Goal: Complete application form

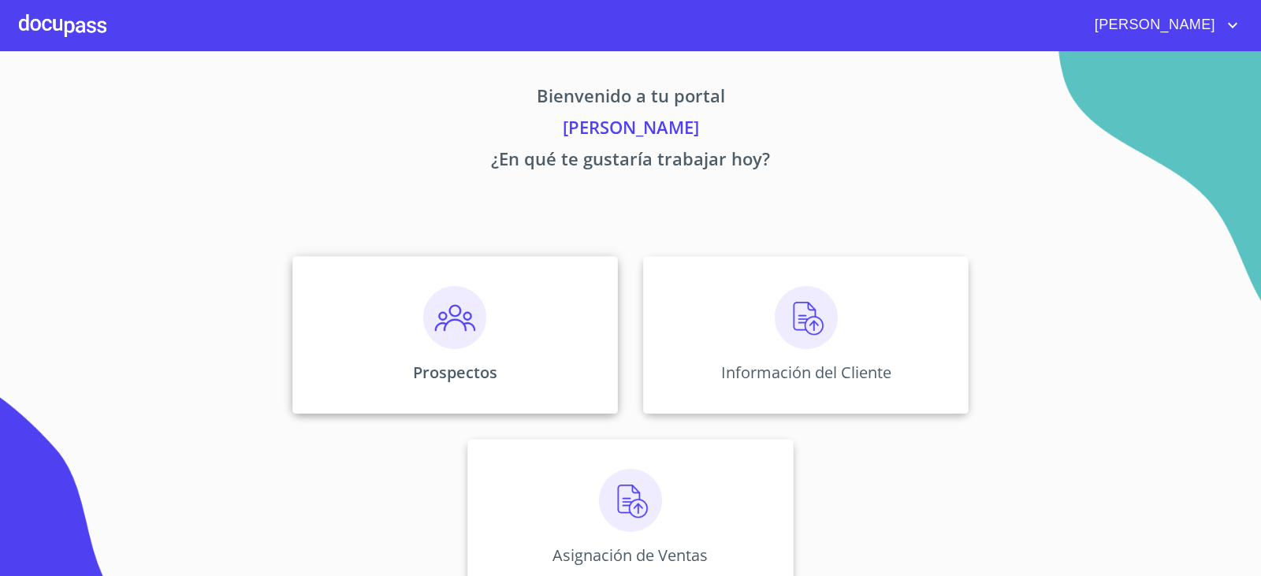
click at [457, 325] on img at bounding box center [454, 317] width 63 height 63
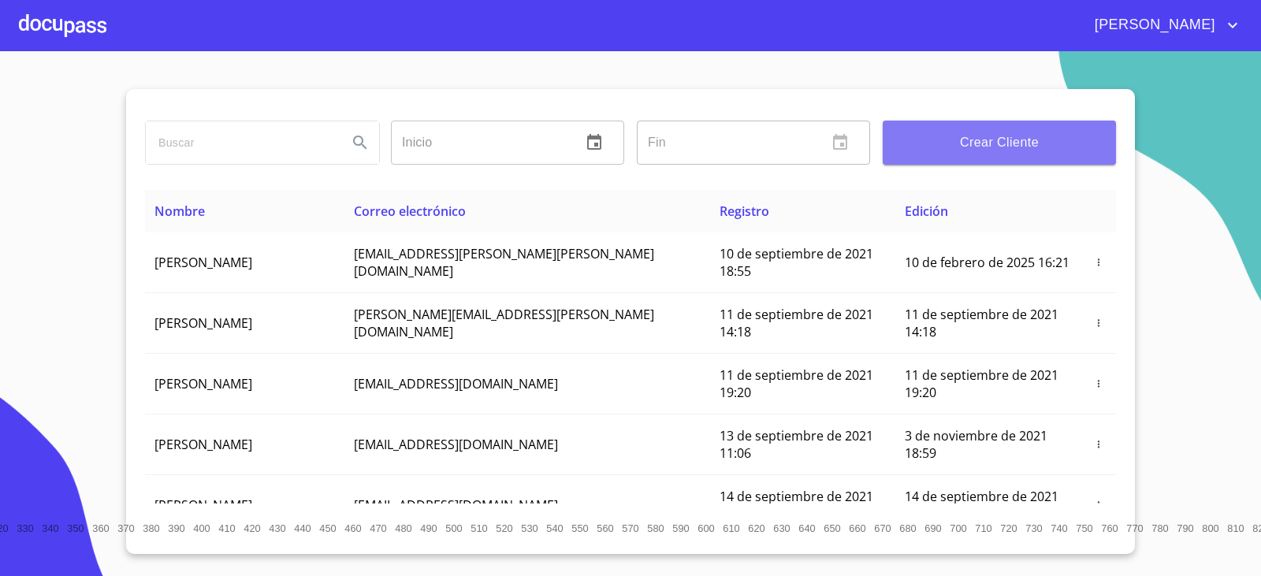
click at [957, 147] on span "Crear Cliente" at bounding box center [999, 143] width 208 height 22
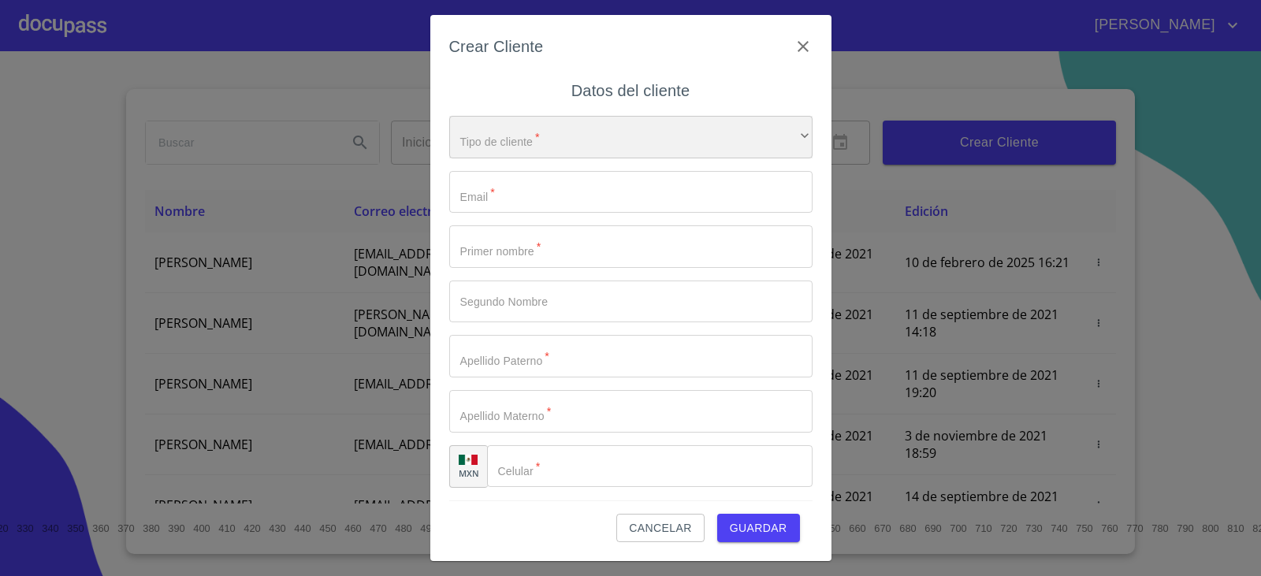
click at [585, 136] on div "​" at bounding box center [630, 137] width 363 height 43
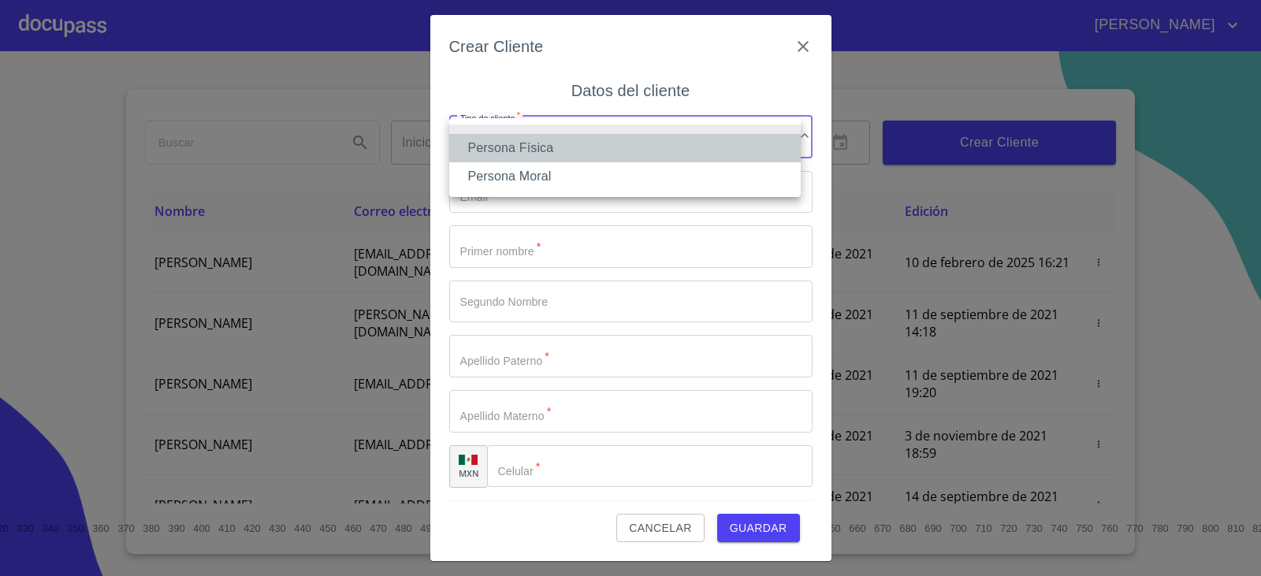
click at [564, 135] on li "Persona Física" at bounding box center [624, 148] width 351 height 28
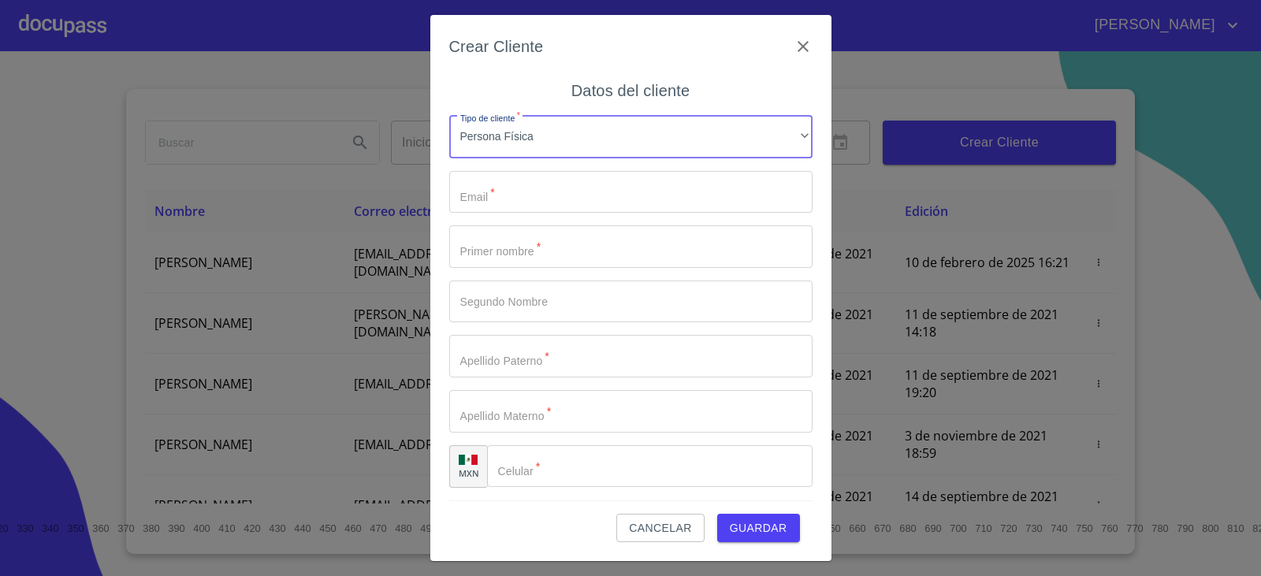
click at [530, 187] on input "Tipo de cliente   *" at bounding box center [630, 192] width 363 height 43
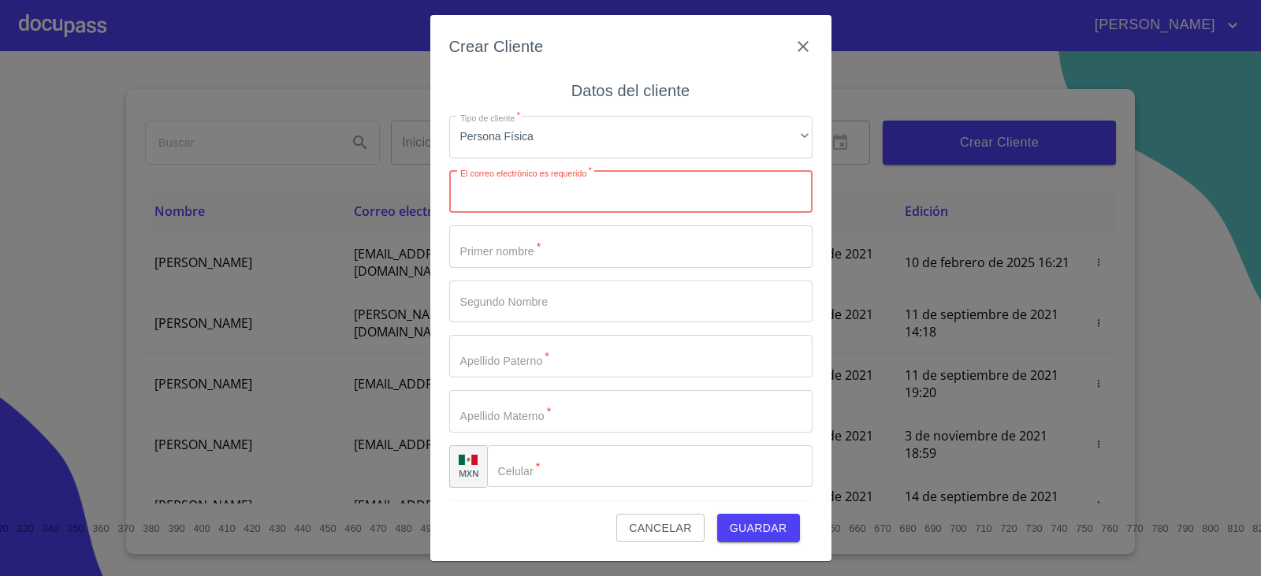
paste input "[EMAIL_ADDRESS][DOMAIN_NAME]"
click at [582, 191] on input "[EMAIL_ADDRESS][DOMAIN_NAME]" at bounding box center [603, 192] width 308 height 43
type input "[EMAIL_ADDRESS][DOMAIN_NAME]"
click at [604, 248] on input "Tipo de cliente   *" at bounding box center [630, 246] width 363 height 43
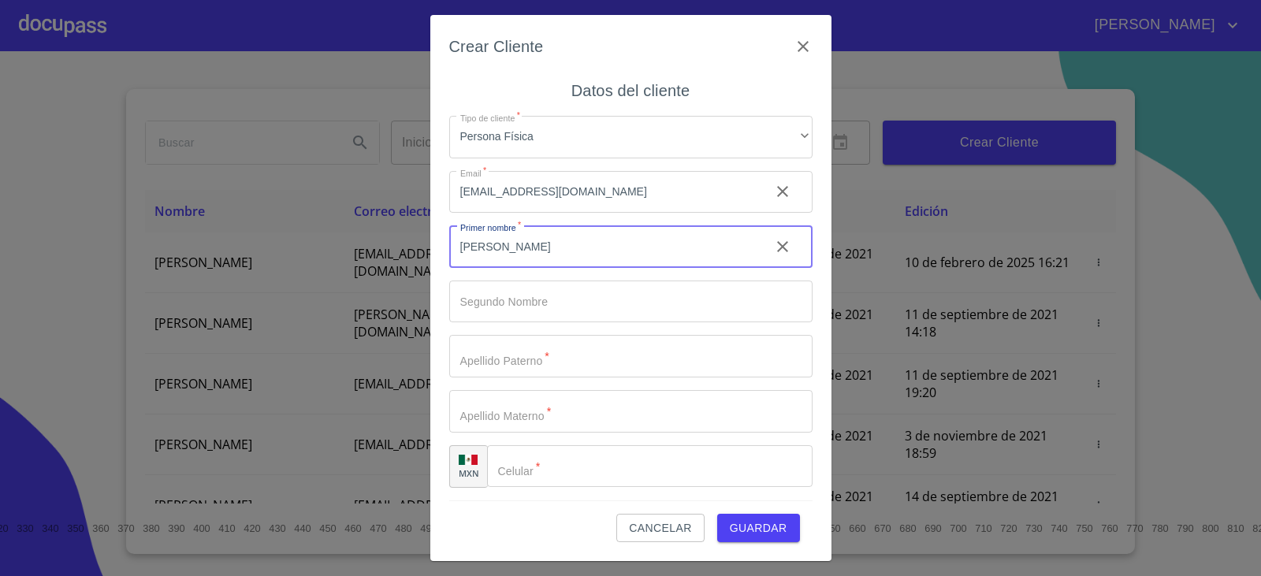
type input "[PERSON_NAME]"
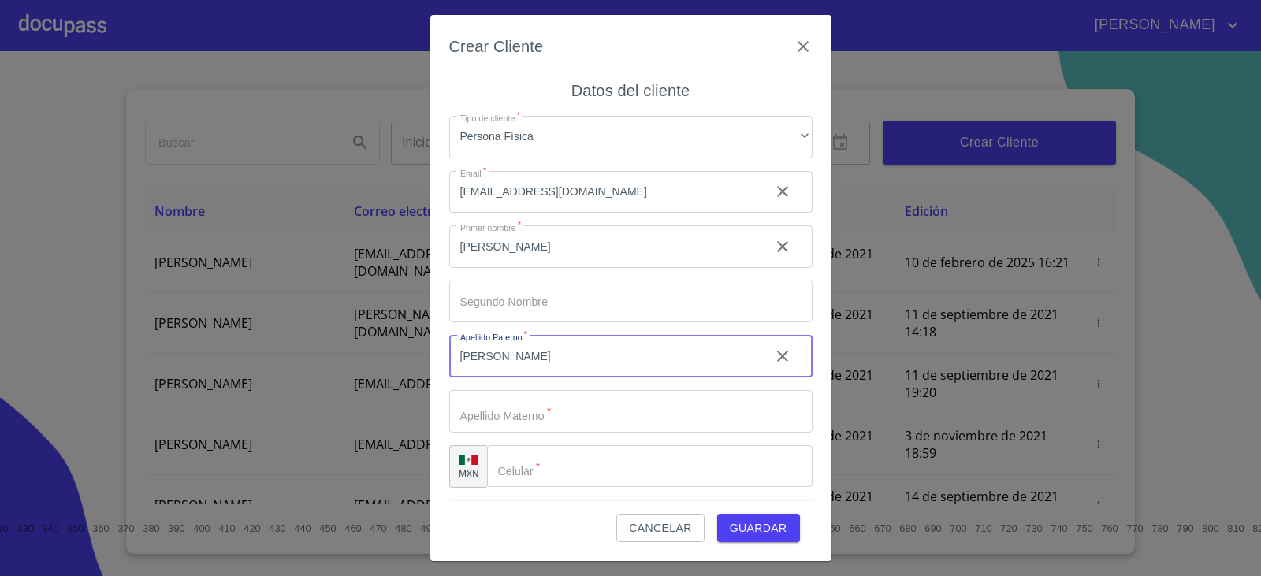
type input "[PERSON_NAME]"
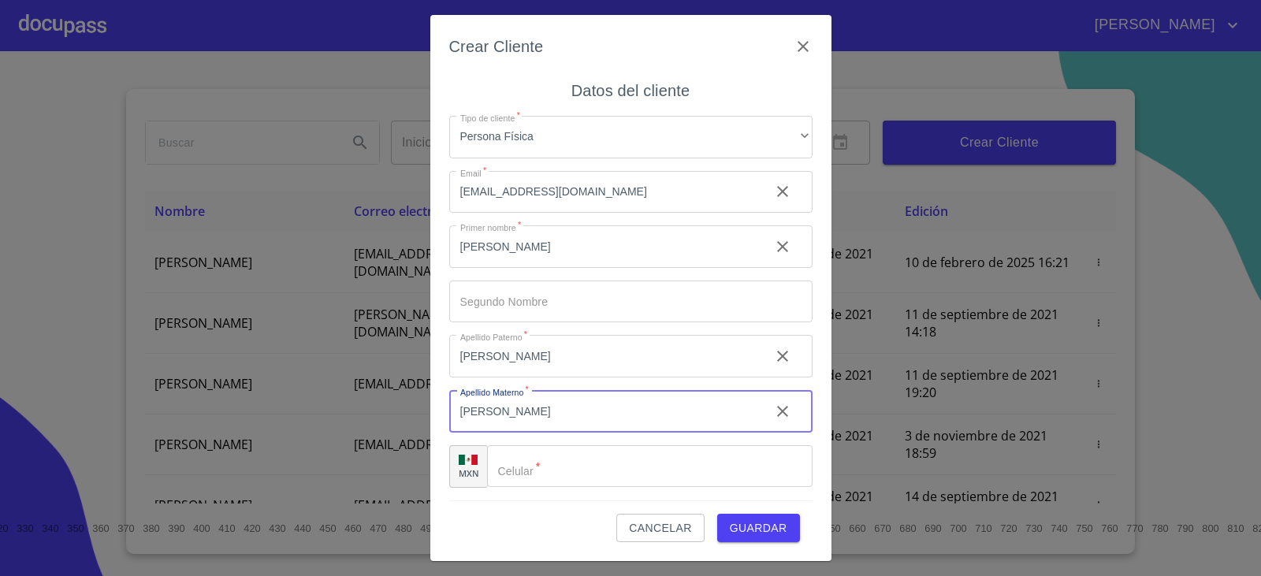
type input "[PERSON_NAME]"
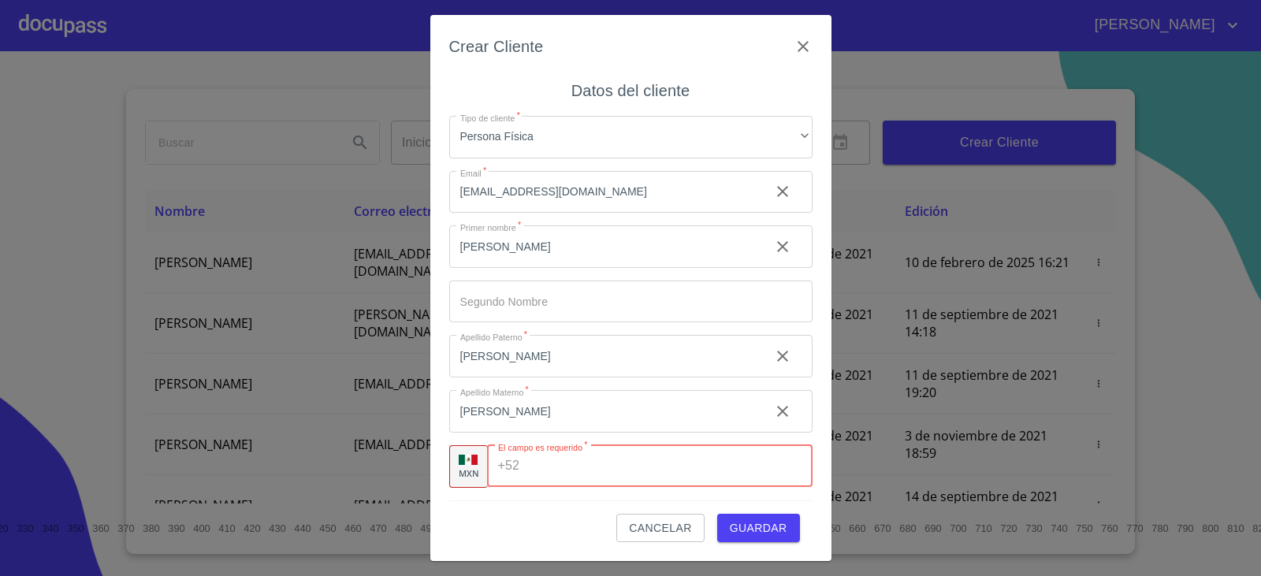
paste input "[PHONE_NUMBER]"
click at [623, 460] on input "[PHONE_NUMBER]" at bounding box center [644, 466] width 237 height 43
type input "[PHONE_NUMBER]"
click at [612, 413] on input "[PERSON_NAME]" at bounding box center [603, 411] width 308 height 43
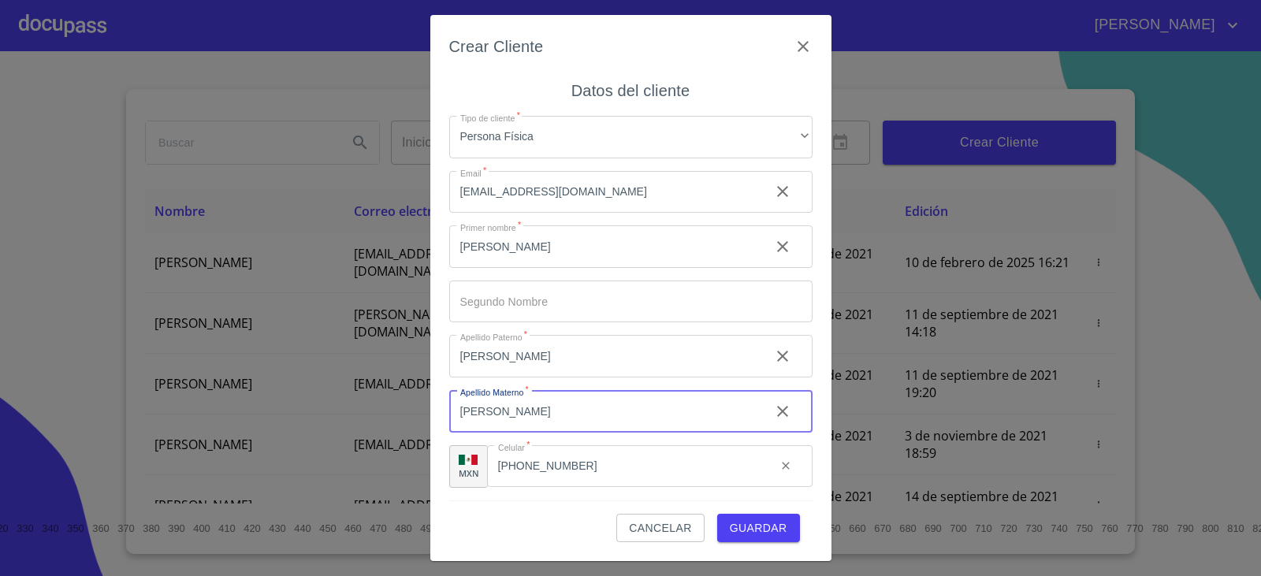
click at [748, 526] on span "Guardar" at bounding box center [759, 529] width 58 height 20
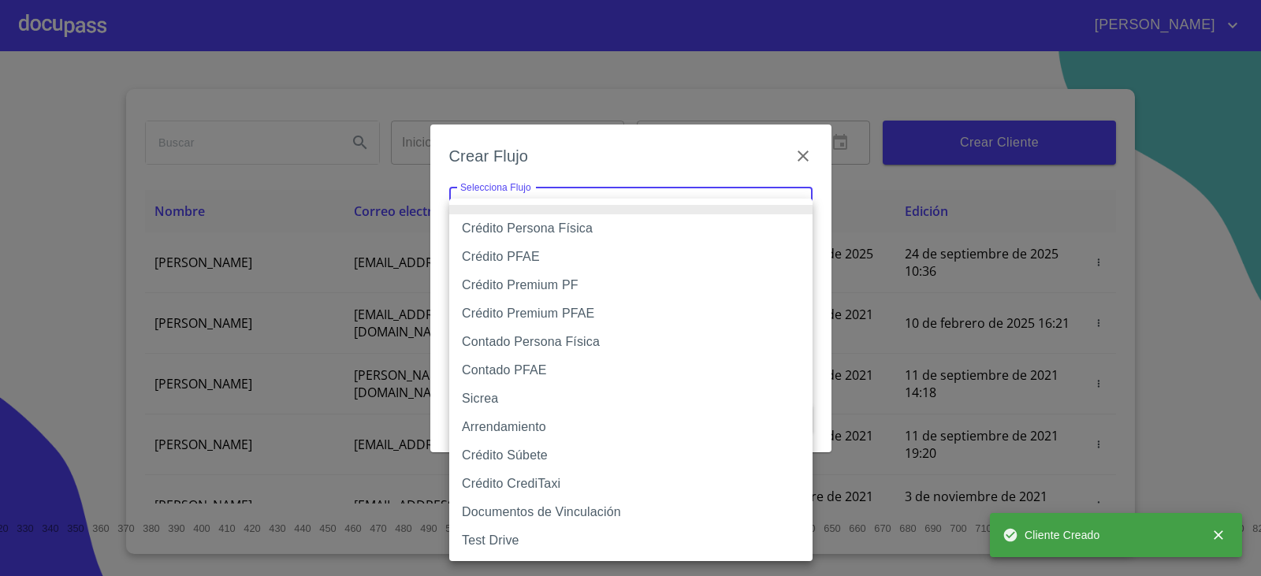
click at [685, 218] on body "[PERSON_NAME] ​ Fin ​ Crear Cliente Nombre Correo electrónico Registro Edición …" at bounding box center [630, 288] width 1261 height 576
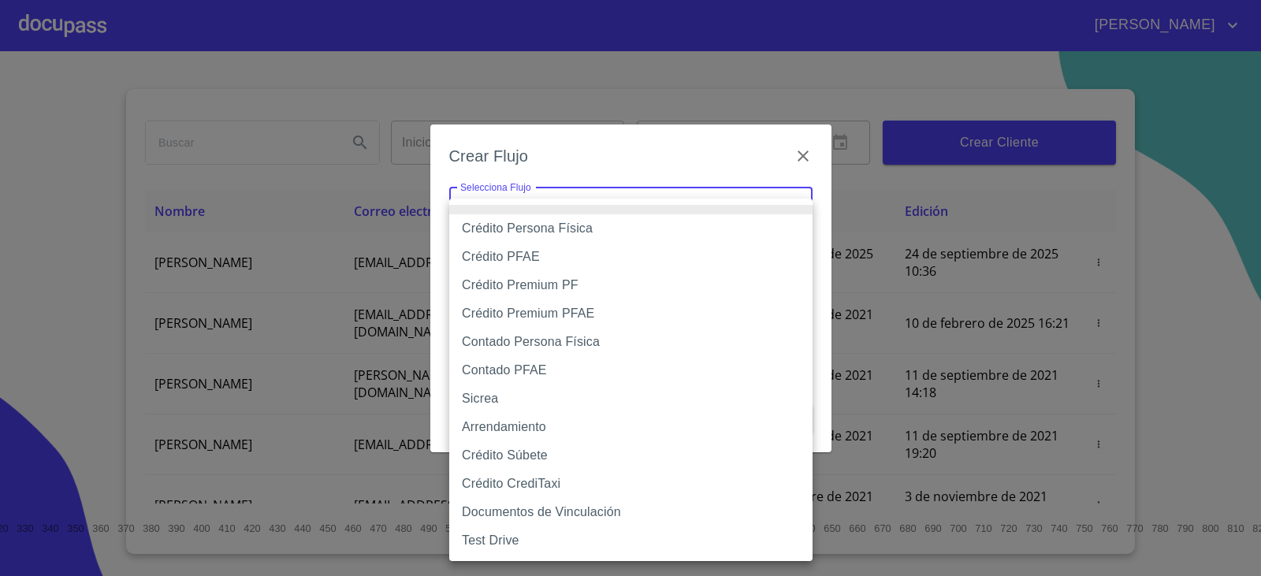
click at [489, 231] on li "Crédito Persona Física" at bounding box center [630, 228] width 363 height 28
type input "6009fb3c7d1714eb8809aa97"
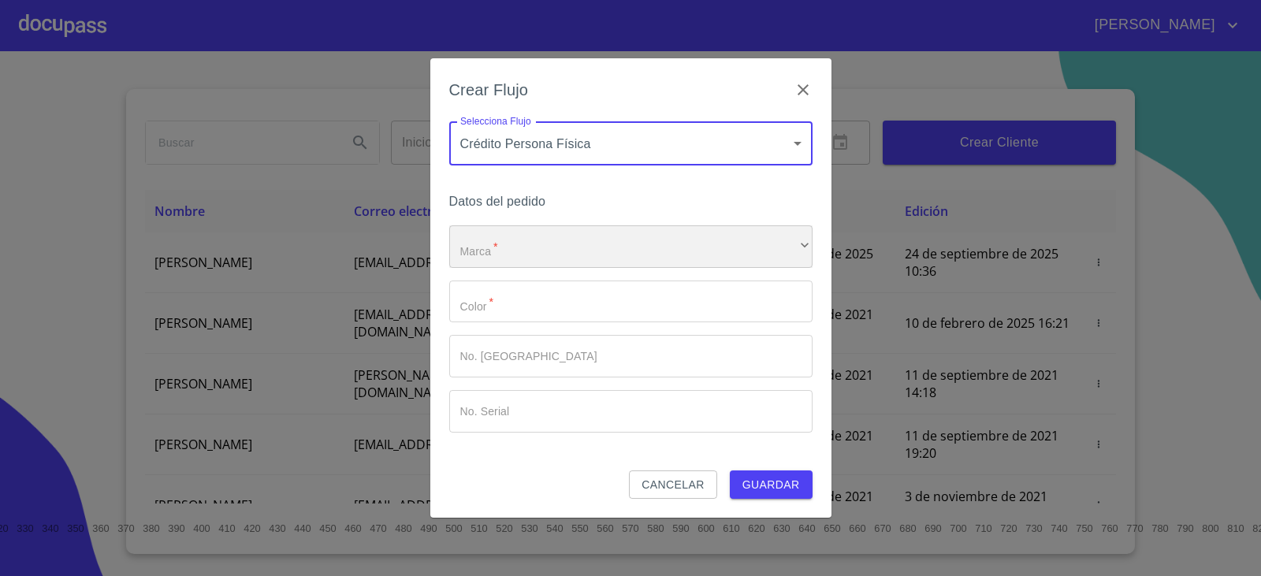
click at [489, 231] on div "​" at bounding box center [630, 246] width 363 height 43
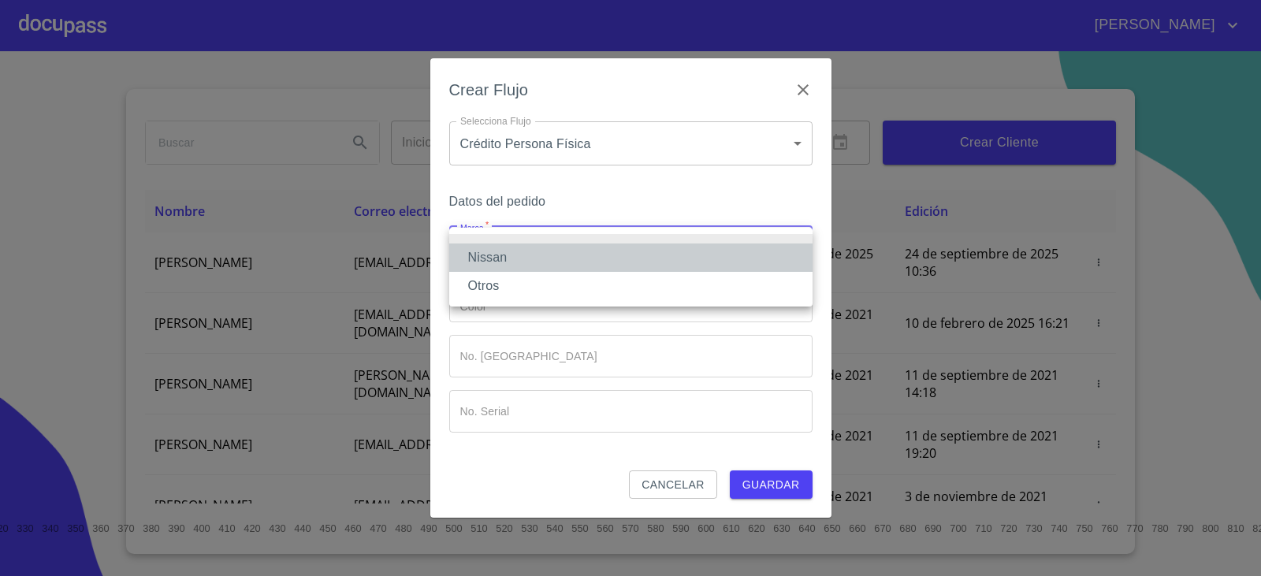
click at [500, 249] on li "Nissan" at bounding box center [630, 258] width 363 height 28
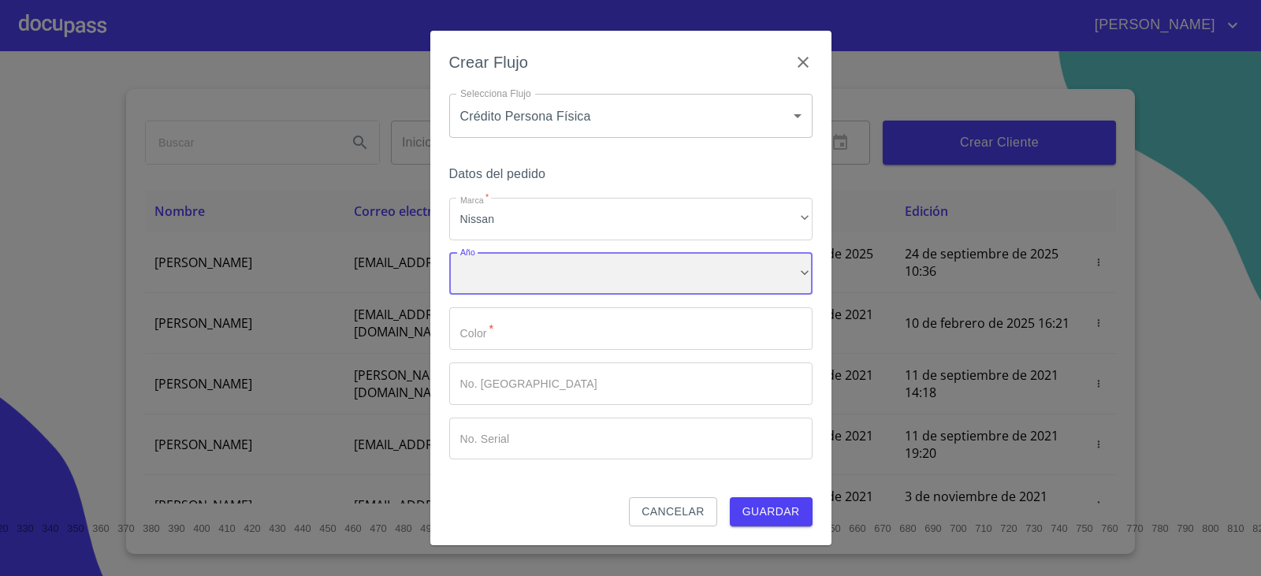
click at [504, 270] on div "​" at bounding box center [630, 274] width 363 height 43
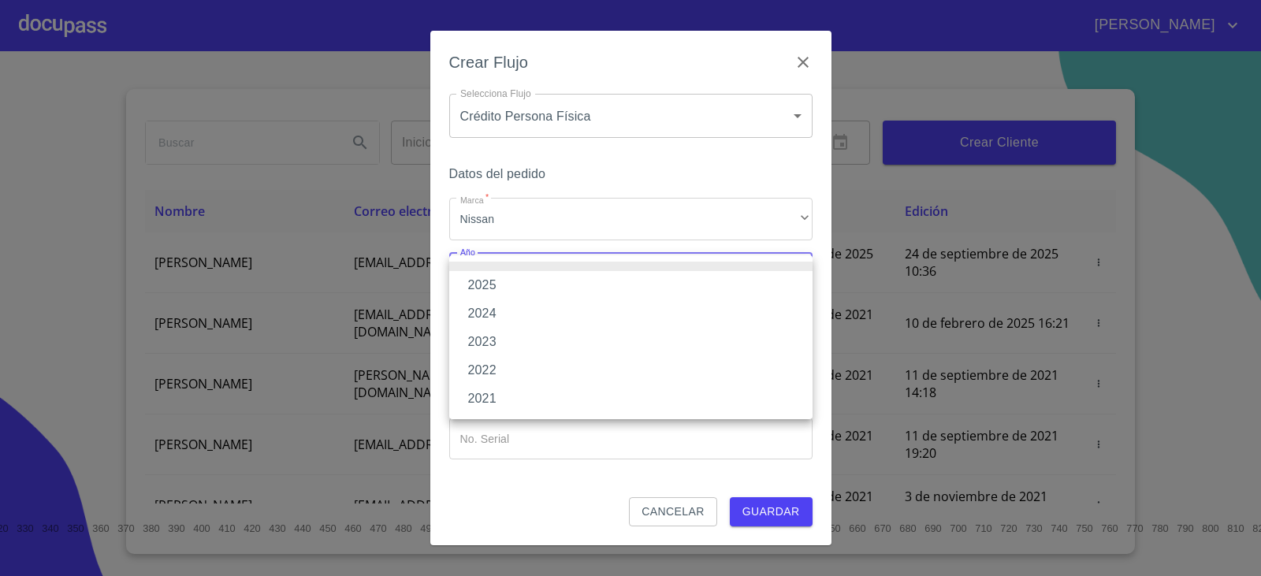
click at [512, 286] on li "2025" at bounding box center [630, 285] width 363 height 28
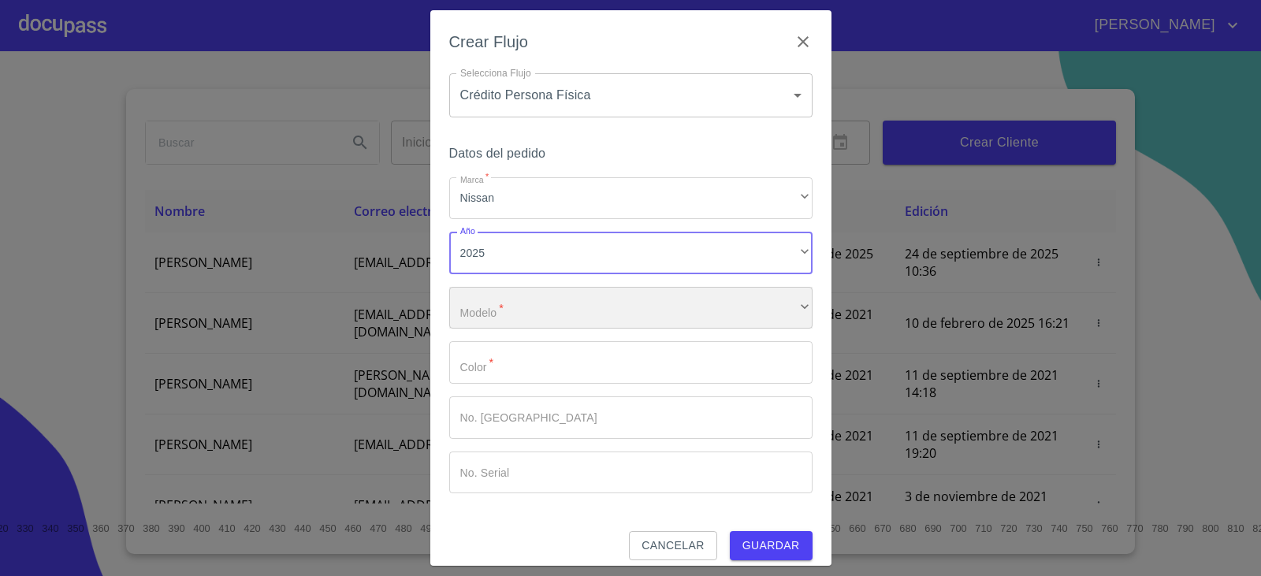
click at [507, 315] on div "​" at bounding box center [630, 308] width 363 height 43
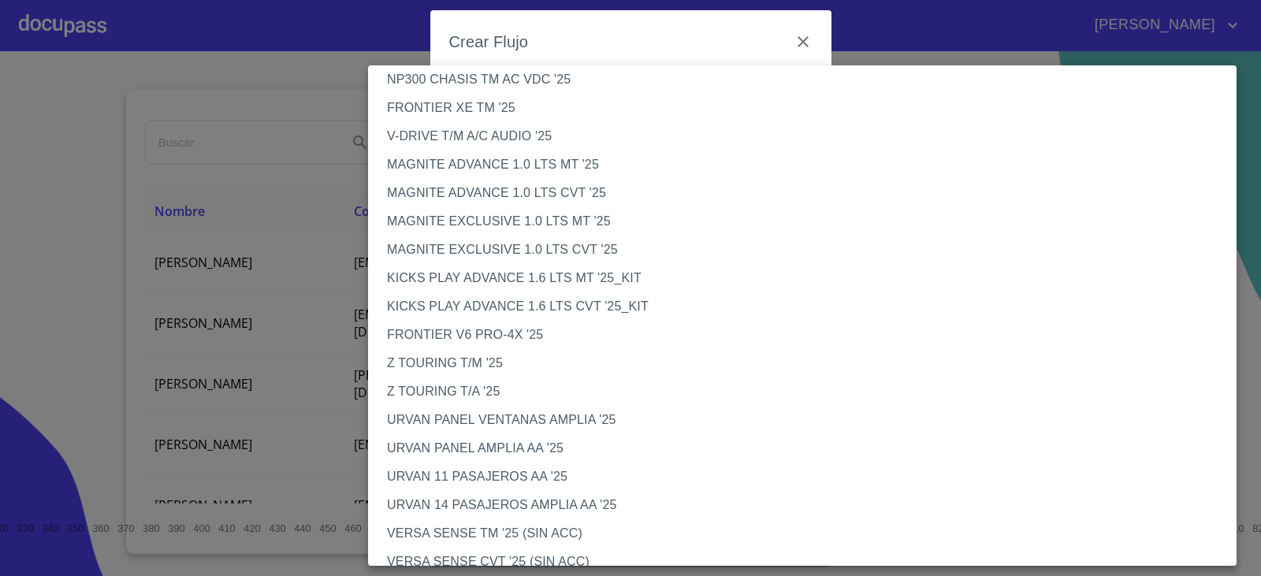
scroll to position [473, 0]
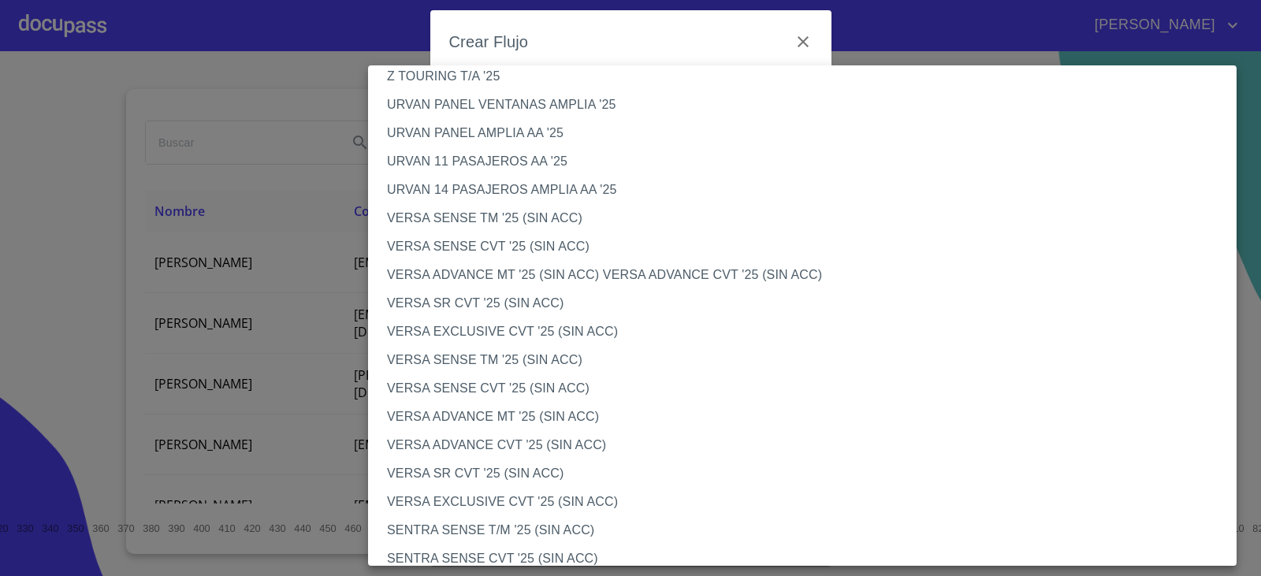
click at [473, 411] on li "VERSA ADVANCE MT '25 (SIN ACC)" at bounding box center [808, 417] width 880 height 28
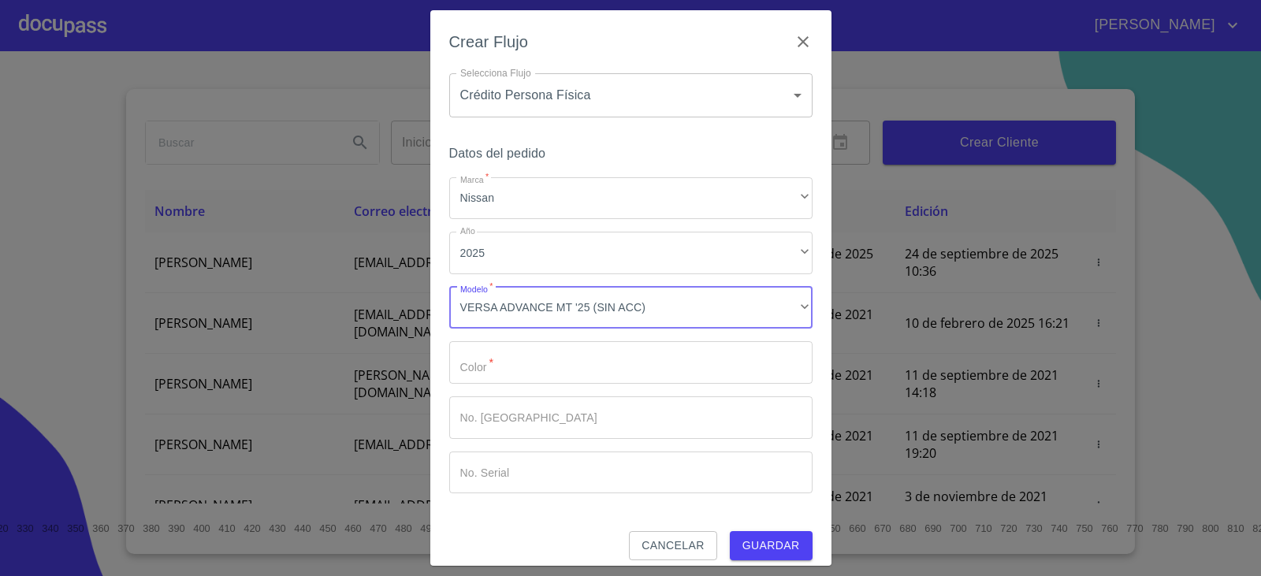
click at [505, 375] on input "Marca   *" at bounding box center [630, 362] width 363 height 43
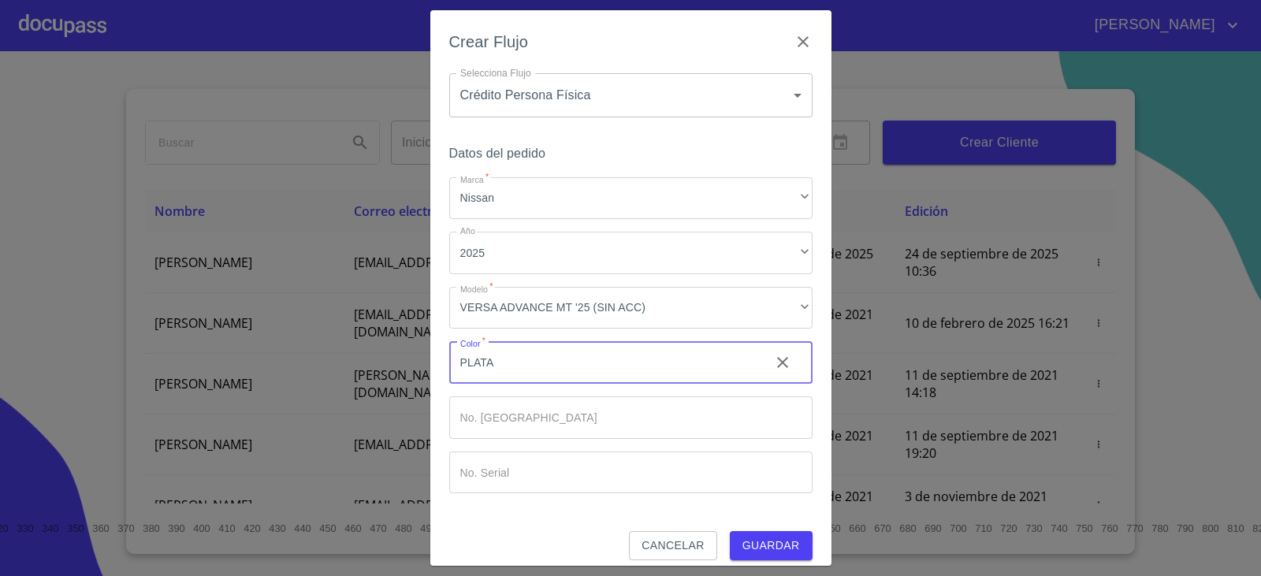
type input "PLATA"
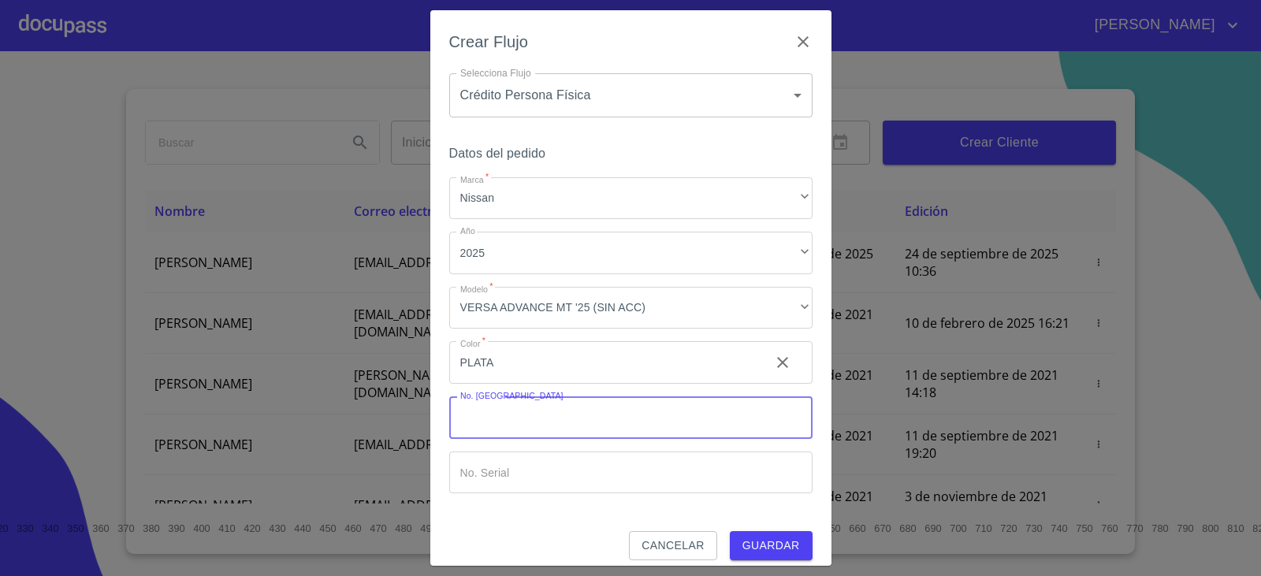
click at [764, 552] on span "Guardar" at bounding box center [771, 546] width 58 height 20
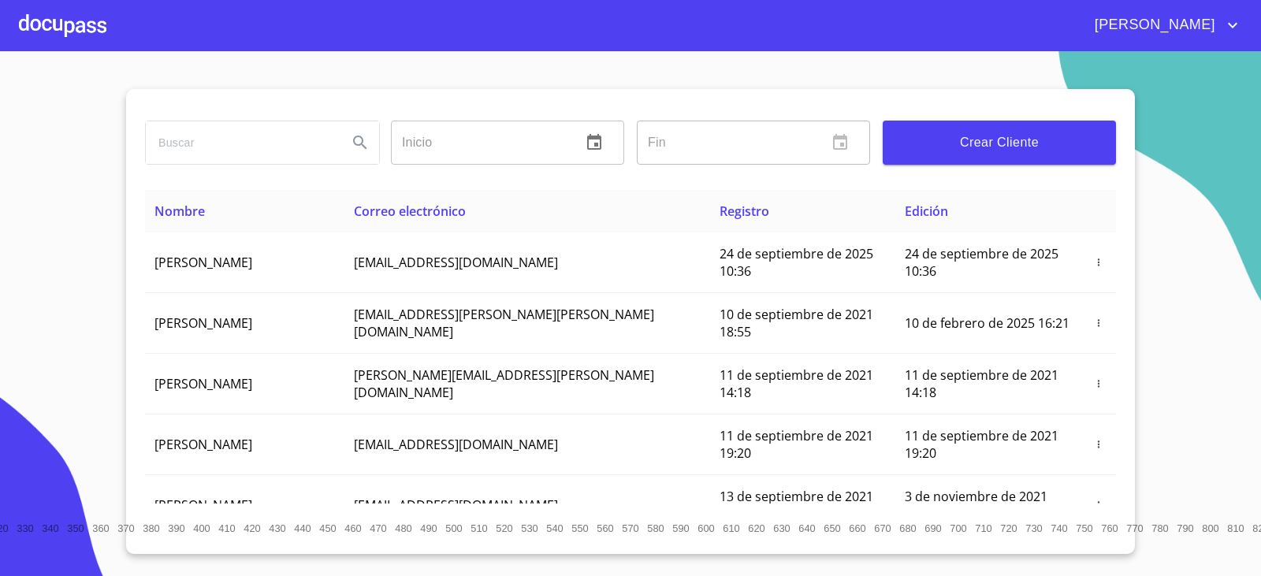
click at [50, 27] on div at bounding box center [62, 25] width 87 height 50
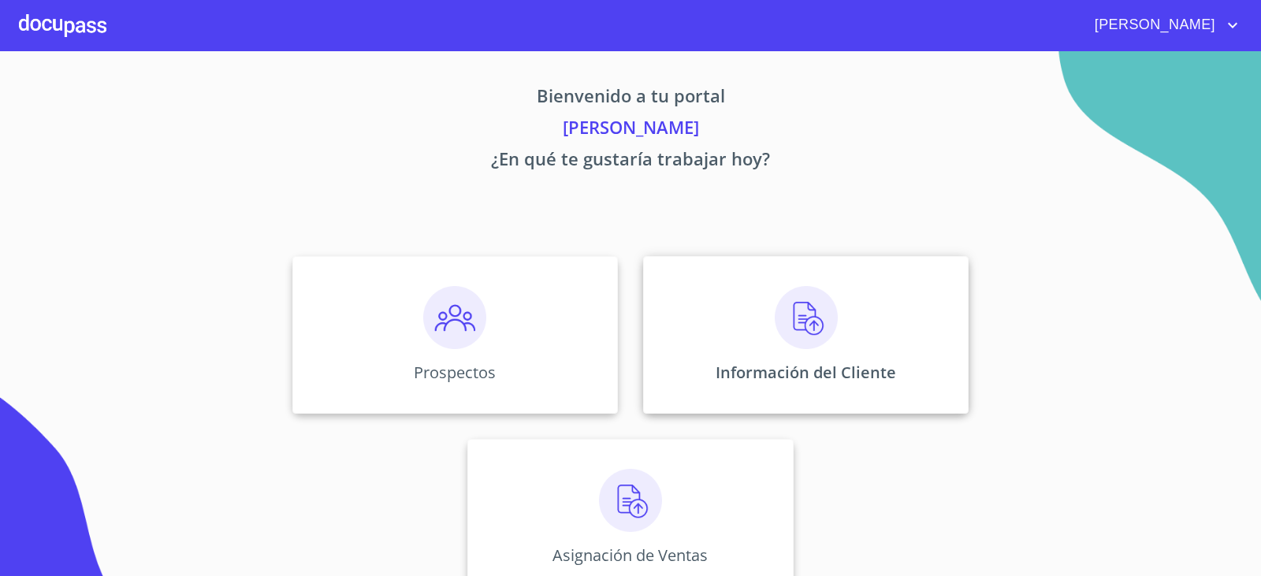
click at [789, 317] on img at bounding box center [806, 317] width 63 height 63
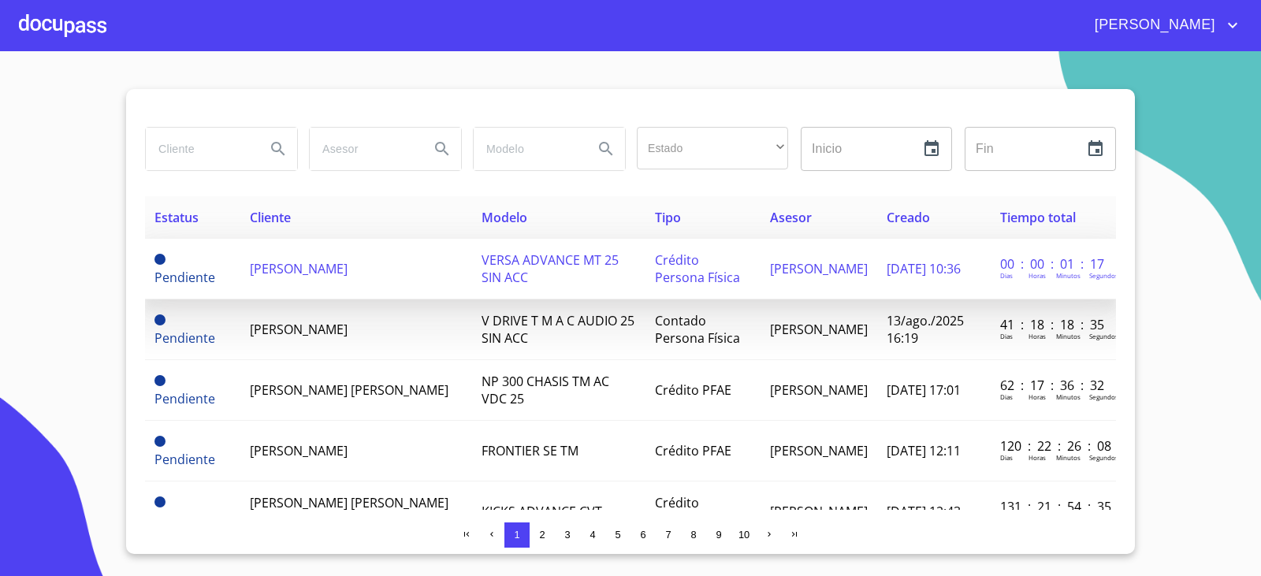
click at [309, 269] on span "[PERSON_NAME]" at bounding box center [299, 268] width 98 height 17
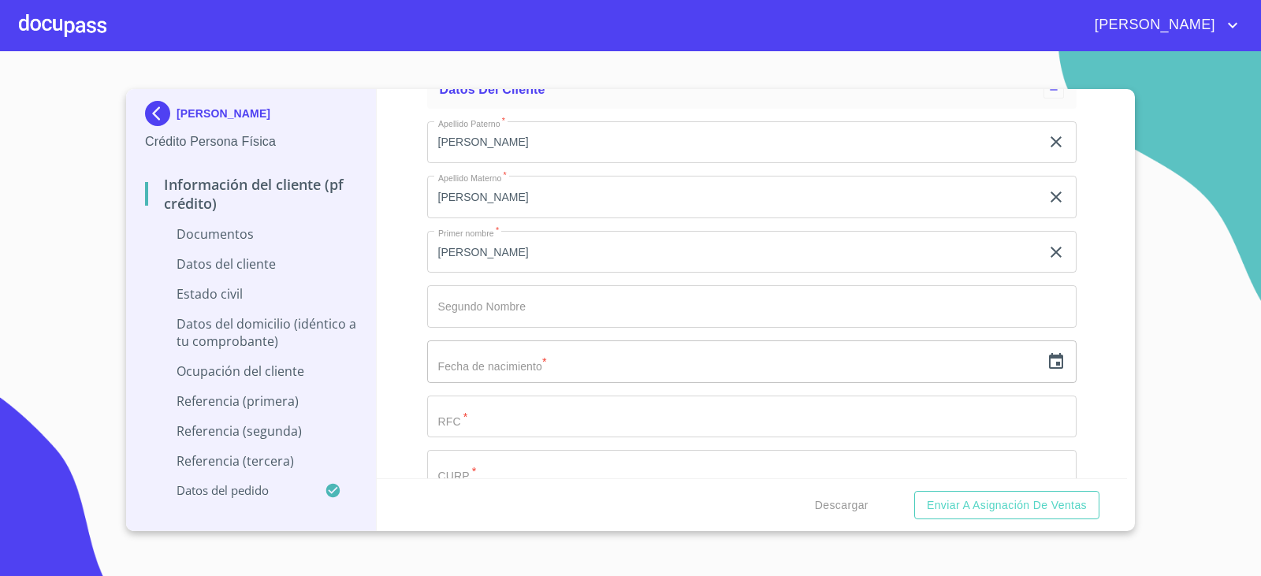
scroll to position [1891, 0]
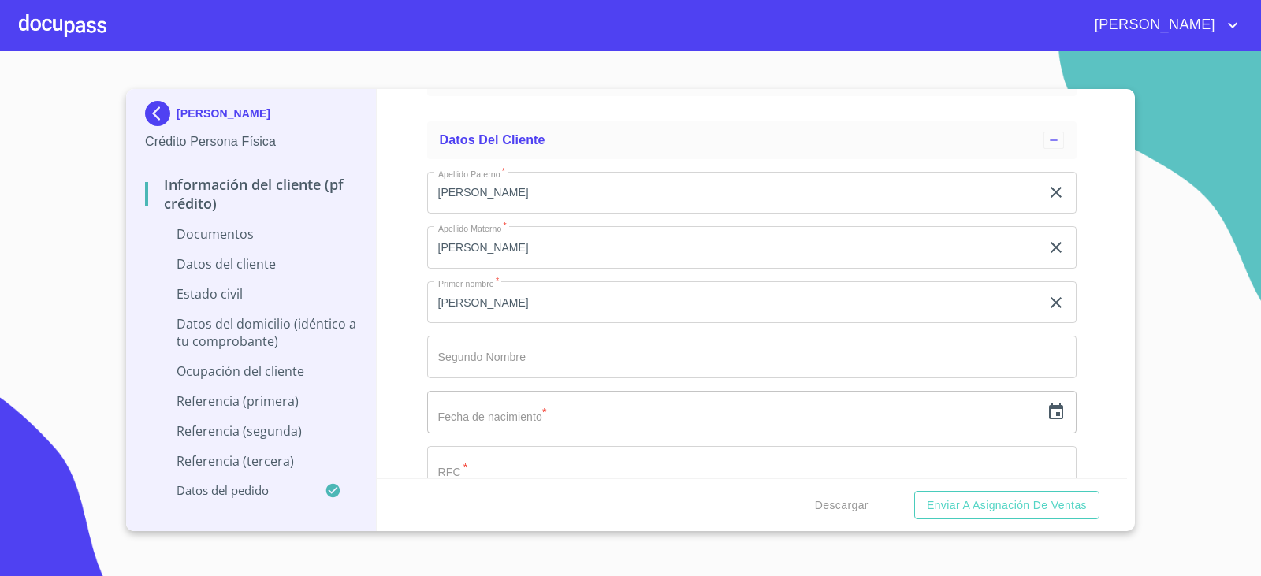
click at [1051, 420] on icon "button" at bounding box center [1056, 412] width 19 height 19
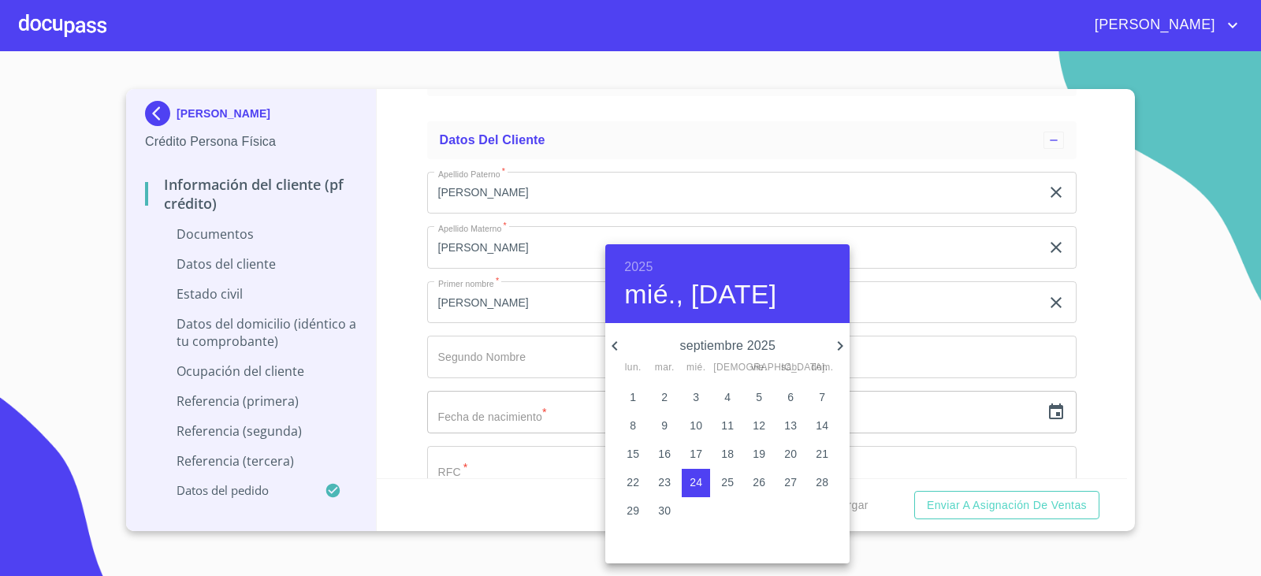
click at [635, 266] on h6 "2025" at bounding box center [638, 267] width 28 height 22
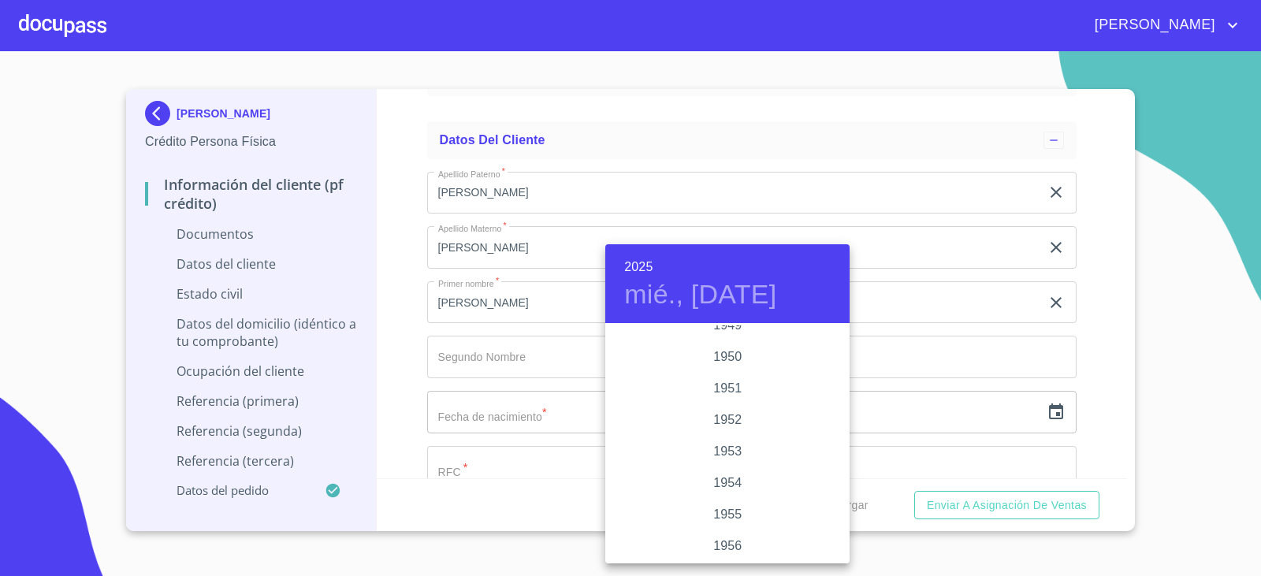
scroll to position [930, 0]
click at [728, 478] on div "1959" at bounding box center [727, 483] width 244 height 32
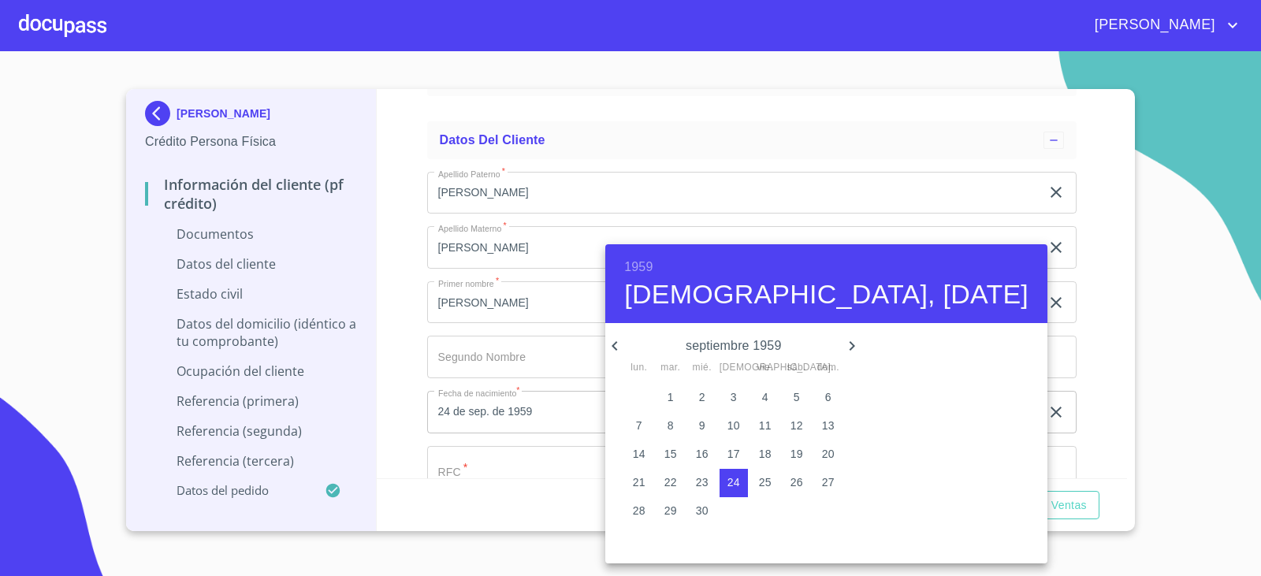
click at [614, 343] on icon "button" at bounding box center [614, 346] width 19 height 19
click at [636, 485] on p "17" at bounding box center [639, 482] width 13 height 16
type input "17 de ago. de 1959"
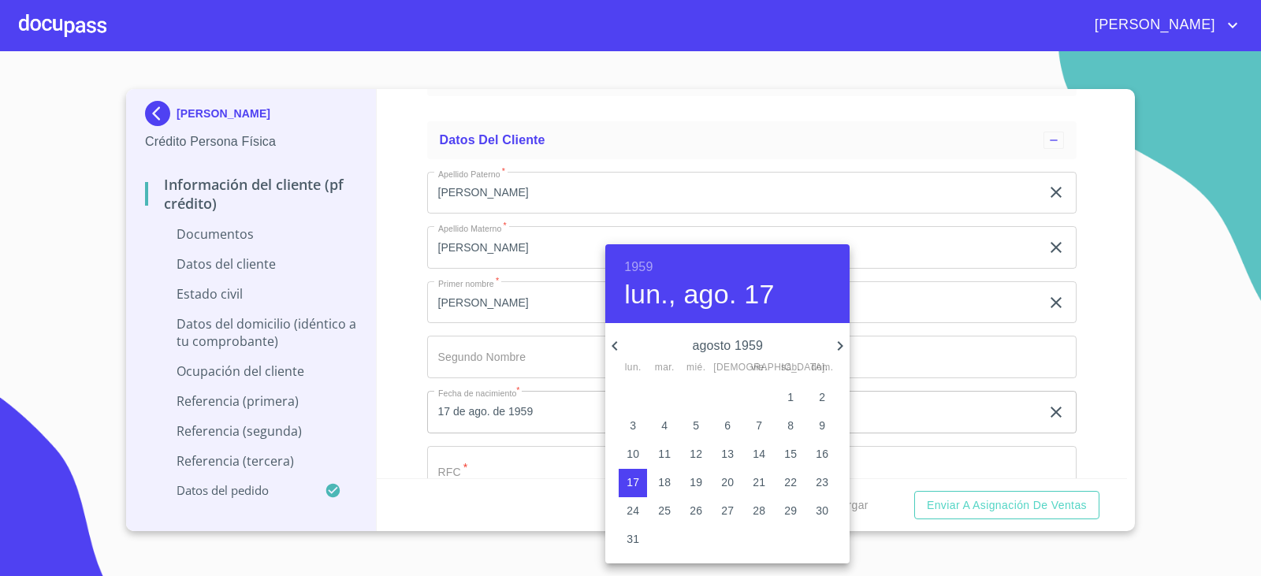
click at [504, 472] on div at bounding box center [630, 288] width 1261 height 576
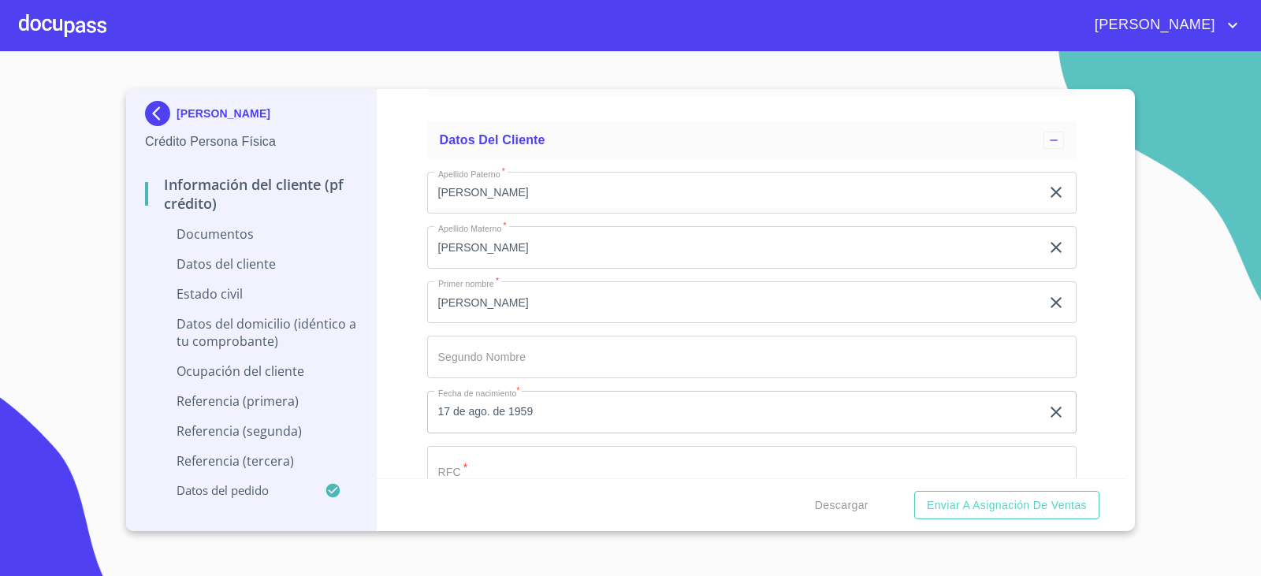
click at [511, 466] on input "Documento de identificación.   *" at bounding box center [752, 467] width 650 height 43
click at [671, 455] on input "Documento de identificación.   *" at bounding box center [752, 467] width 650 height 43
paste input "VALJ5908173C0"
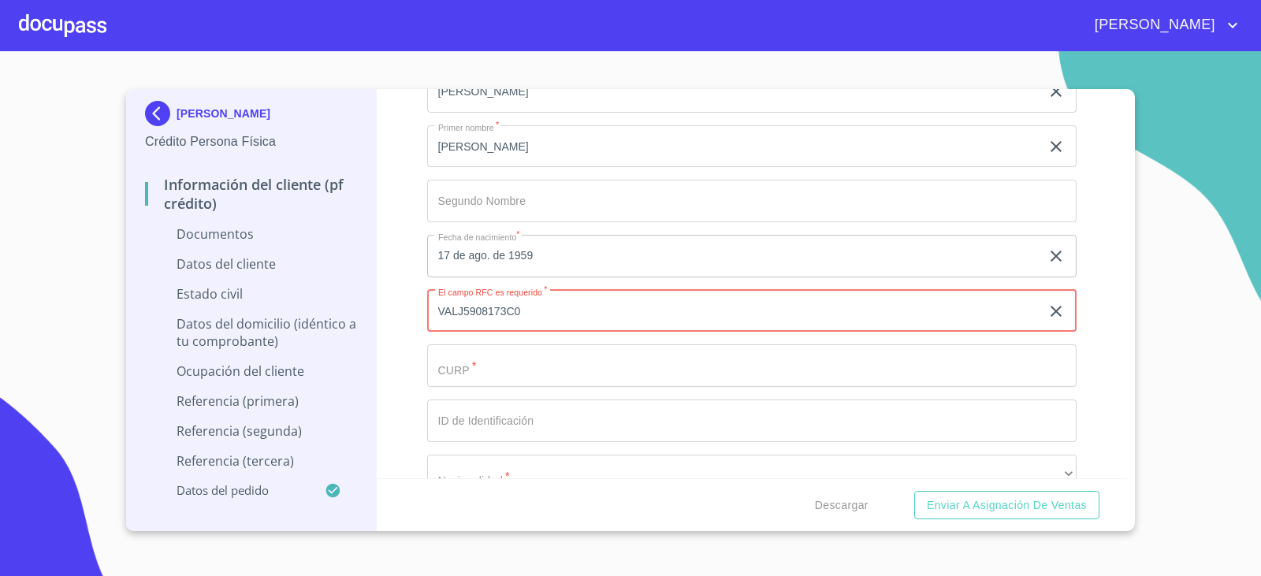
scroll to position [2049, 0]
type input "VALJ5908173C0"
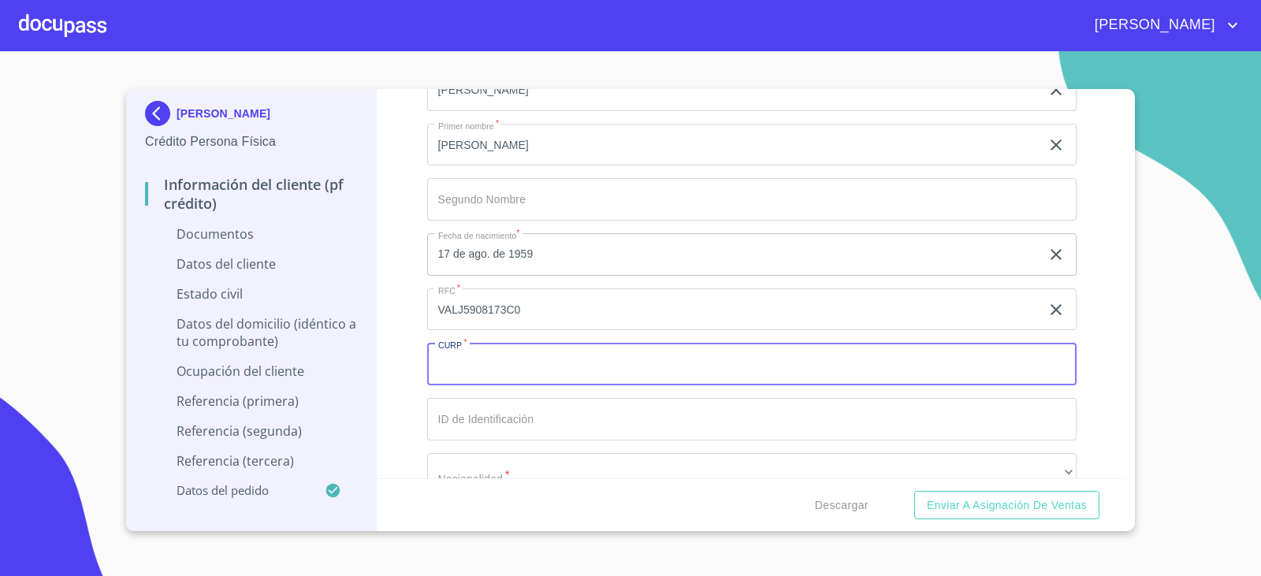
click at [443, 369] on input "Documento de identificación.   *" at bounding box center [752, 364] width 650 height 43
paste input "VALJ590817HJCLPN06"
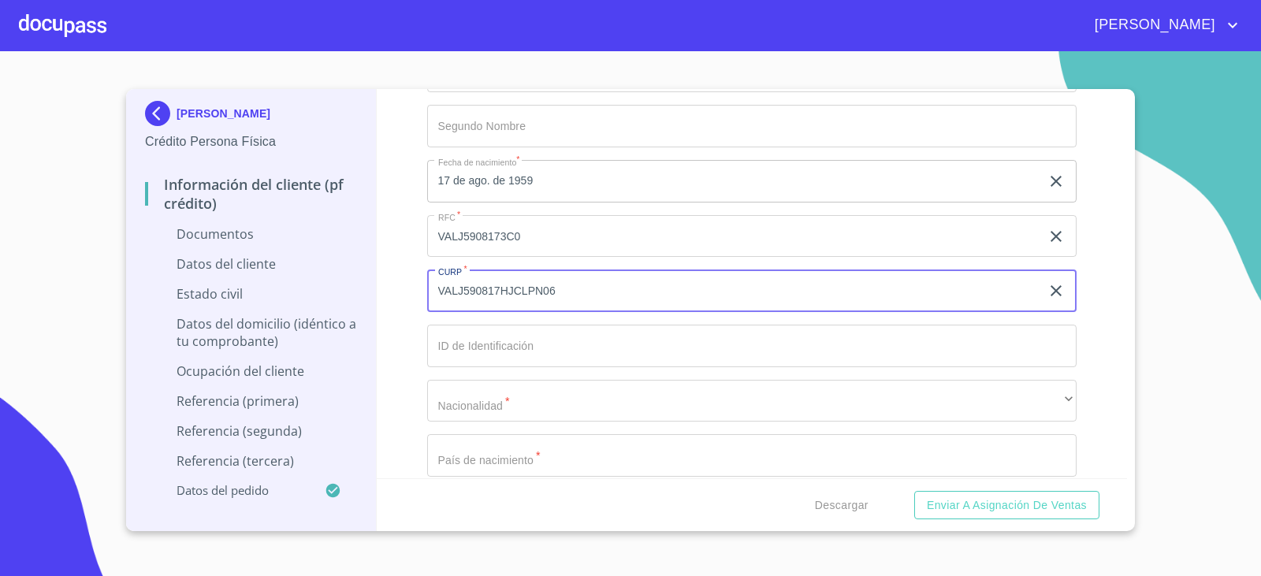
scroll to position [2207, 0]
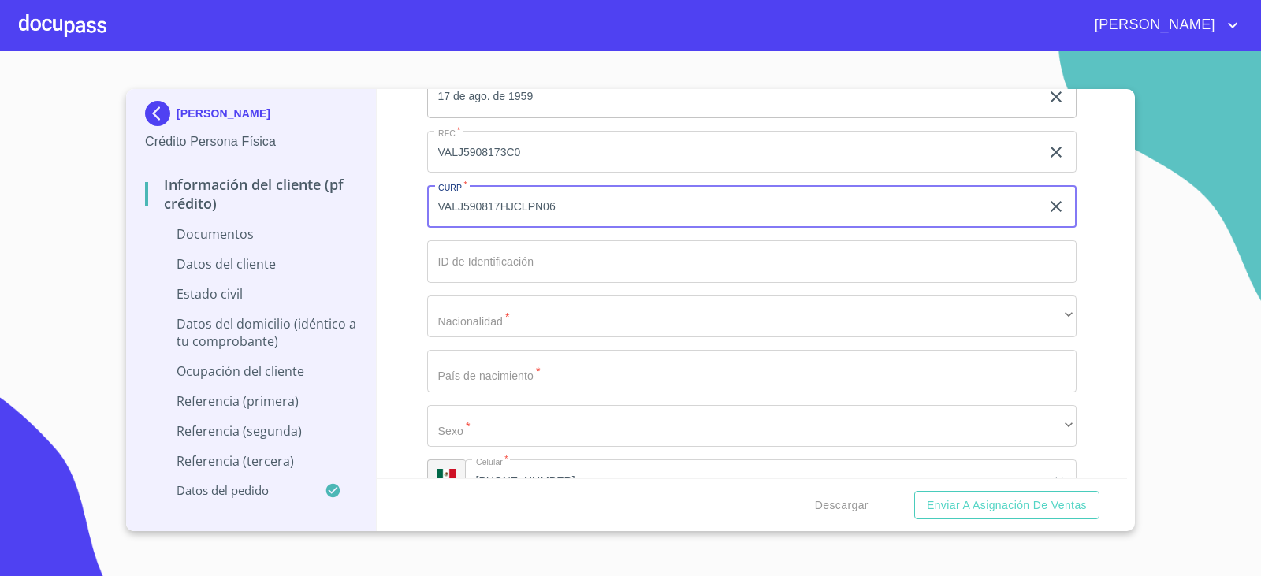
type input "VALJ590817HJCLPN06"
click at [469, 262] on input "Documento de identificación.   *" at bounding box center [752, 261] width 650 height 43
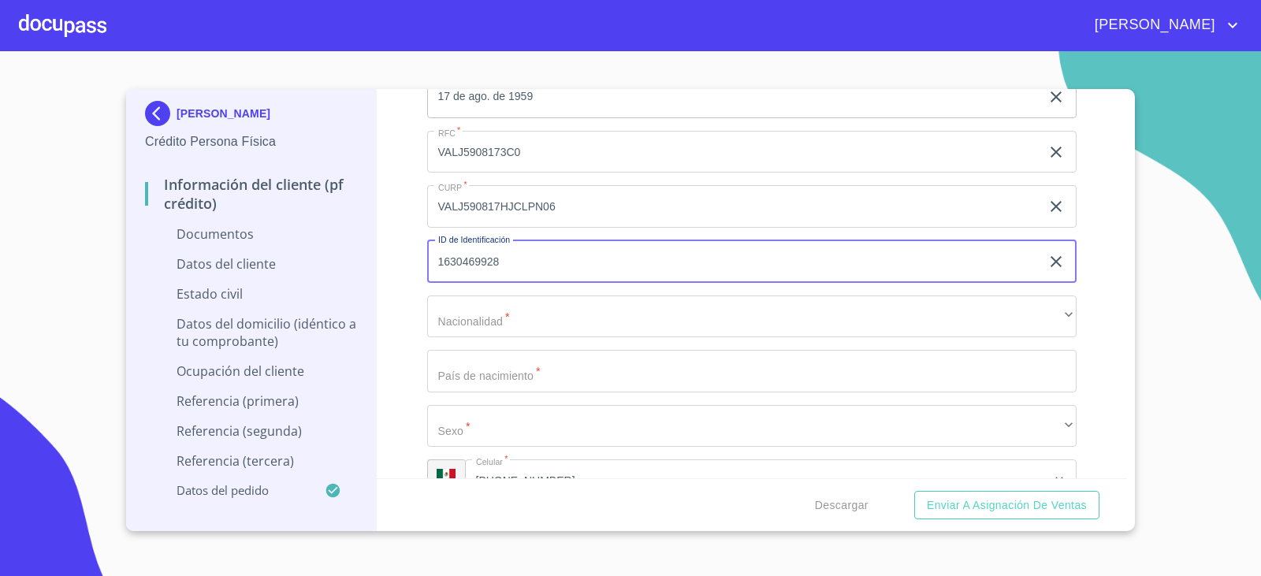
type input "1630469928"
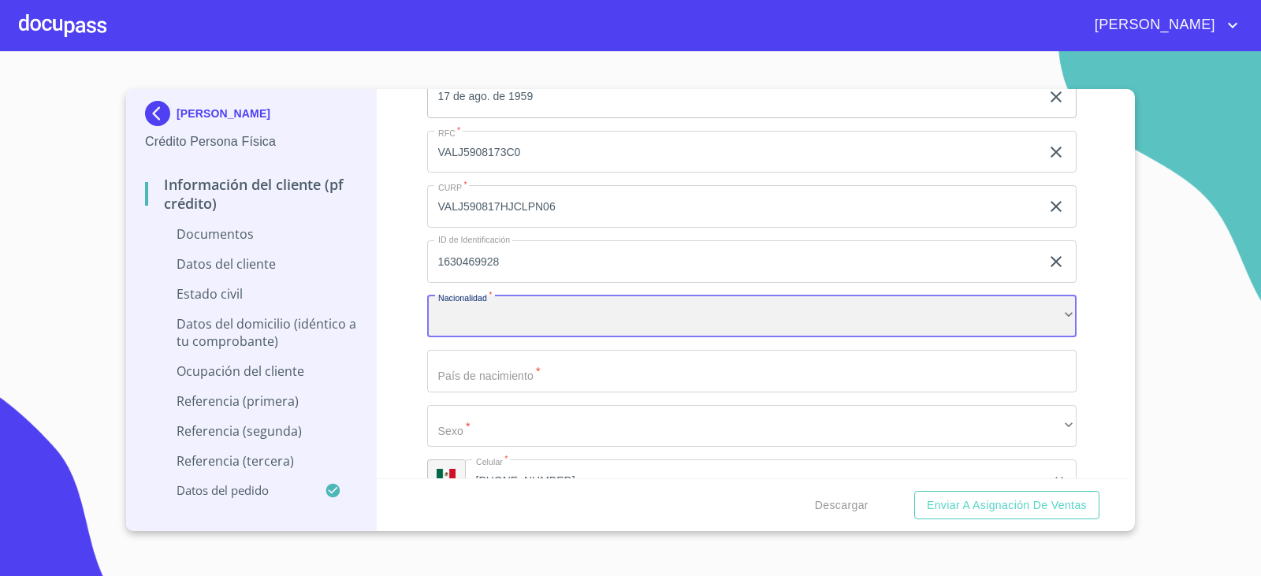
click at [459, 325] on div "​" at bounding box center [752, 317] width 650 height 43
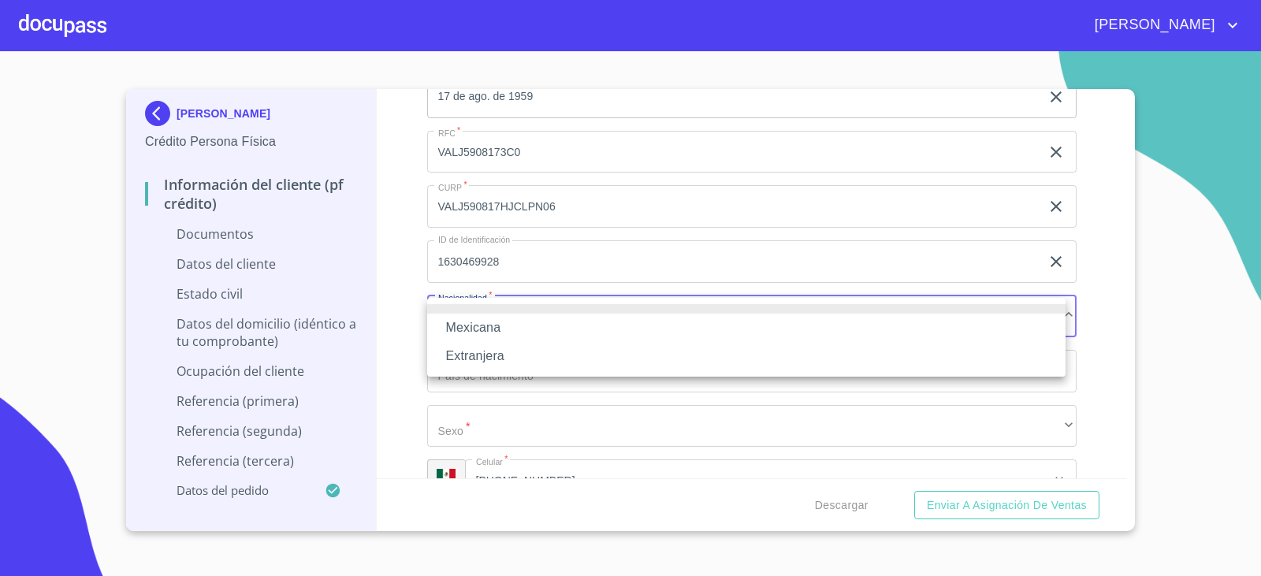
click at [459, 325] on li "Mexicana" at bounding box center [746, 328] width 638 height 28
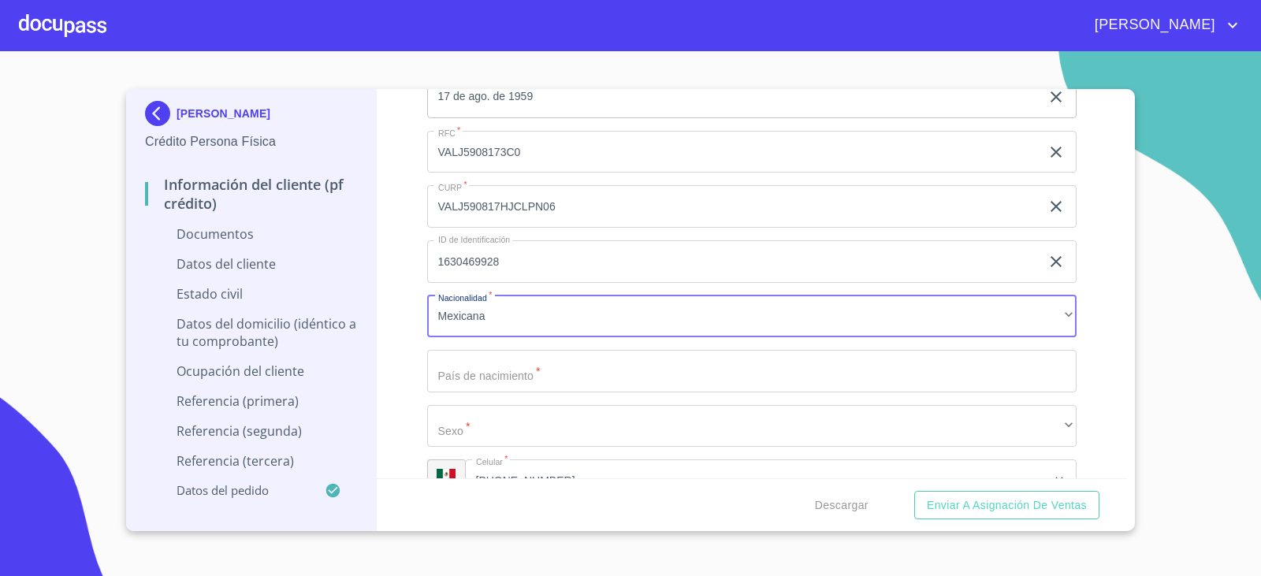
click at [461, 361] on input "Documento de identificación.   *" at bounding box center [752, 371] width 650 height 43
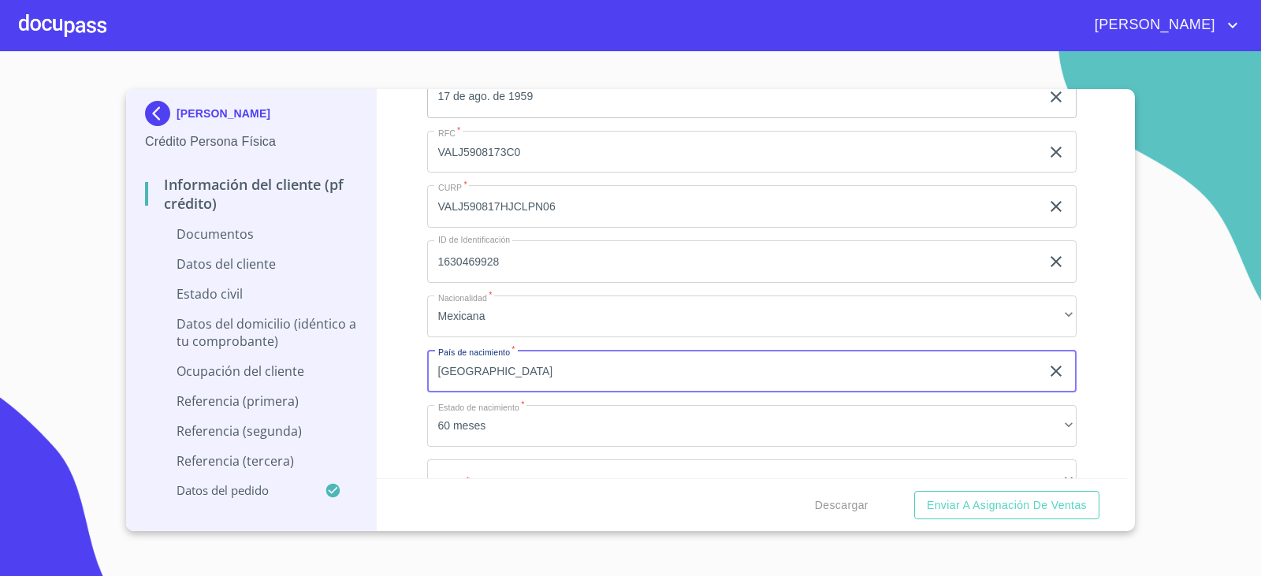
type input "[GEOGRAPHIC_DATA]"
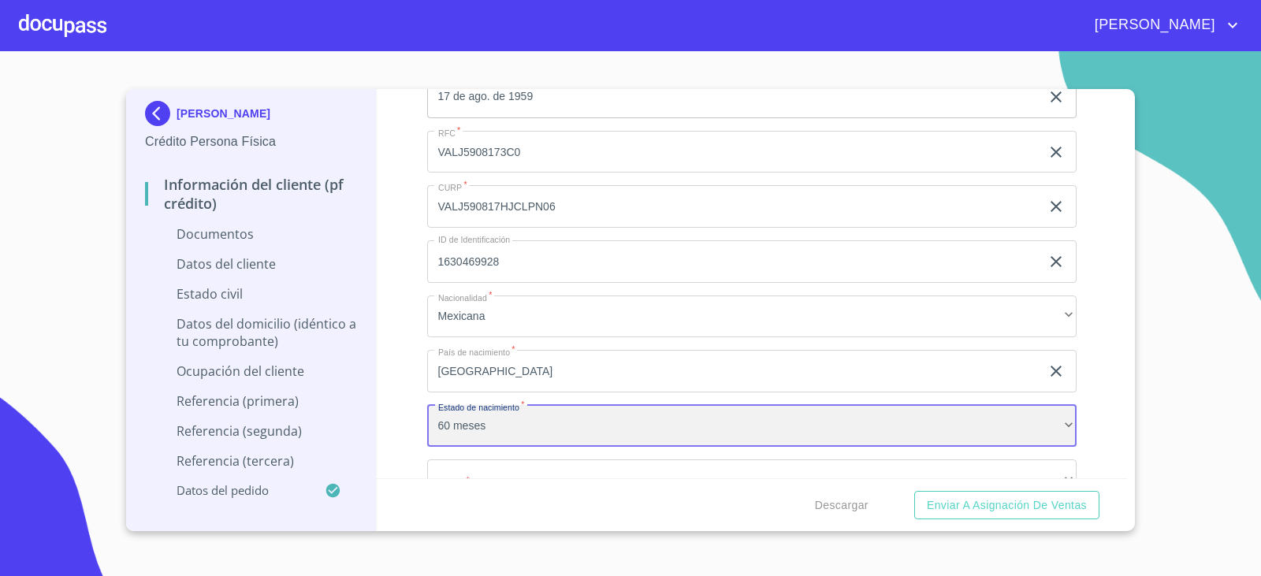
click at [548, 426] on div "60 meses" at bounding box center [752, 426] width 650 height 43
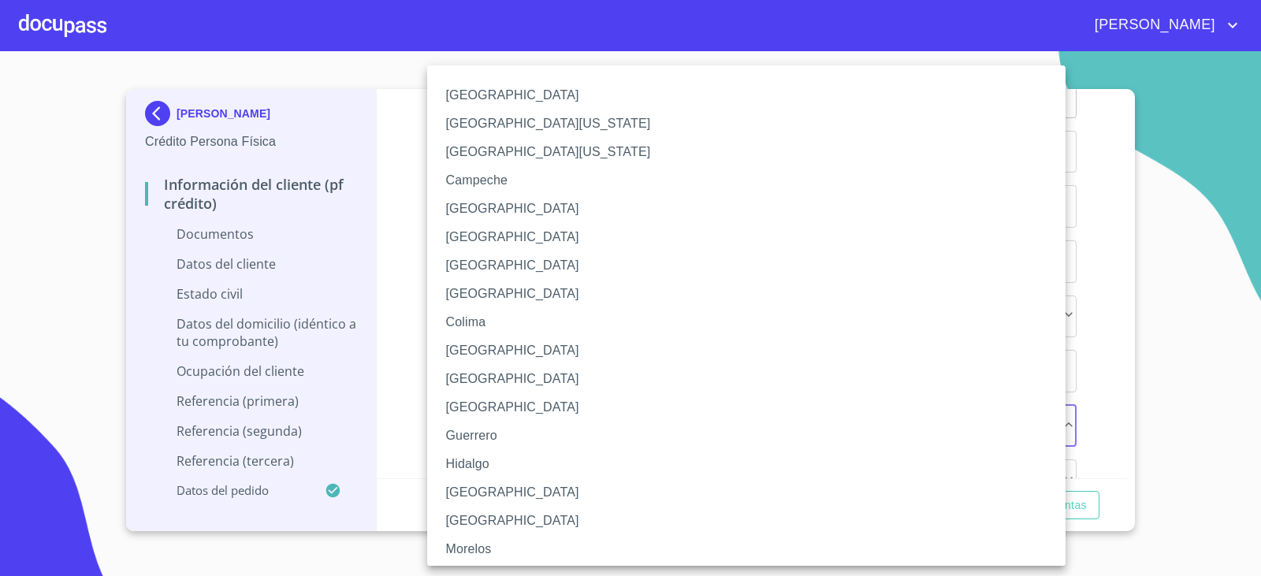
click at [468, 484] on li "[GEOGRAPHIC_DATA]" at bounding box center [752, 492] width 650 height 28
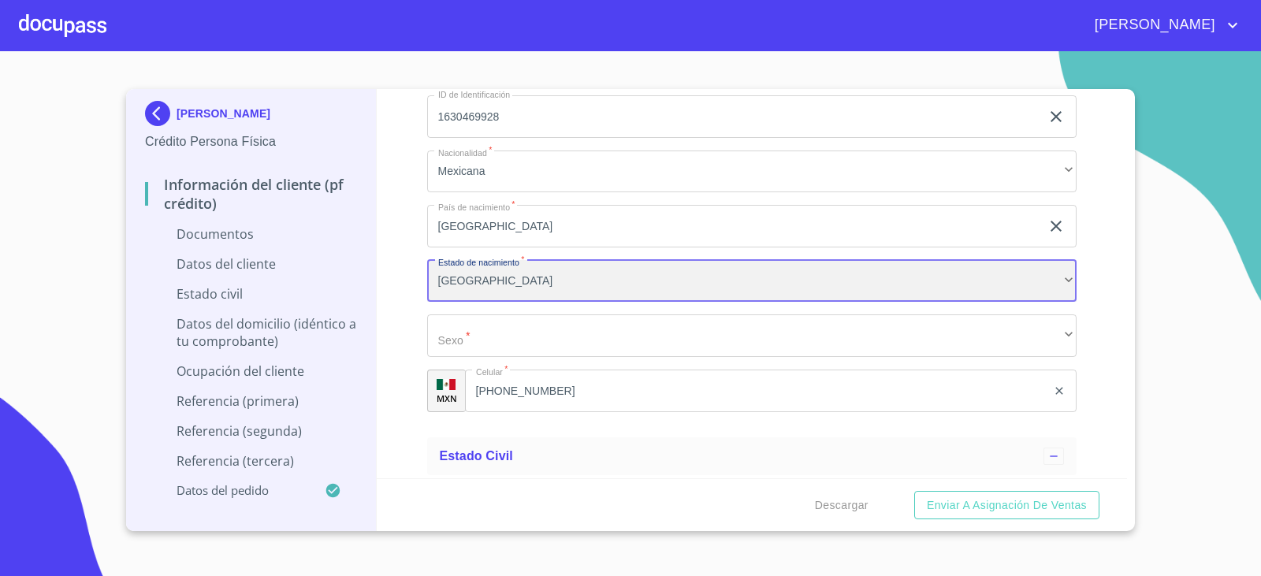
scroll to position [2364, 0]
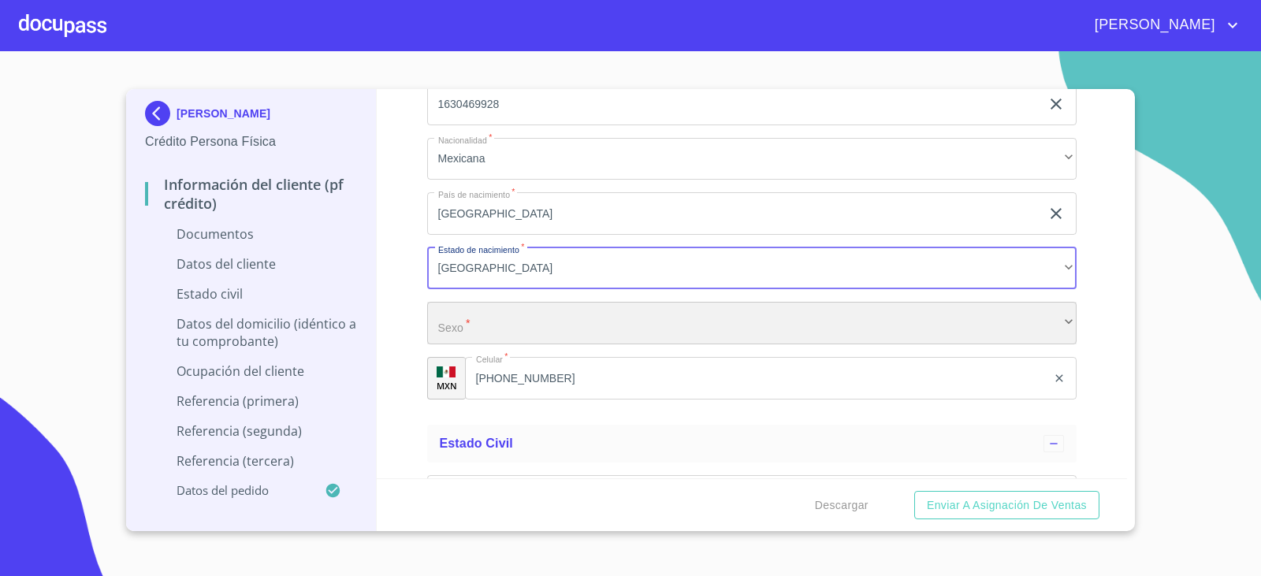
click at [455, 329] on div "​" at bounding box center [752, 323] width 650 height 43
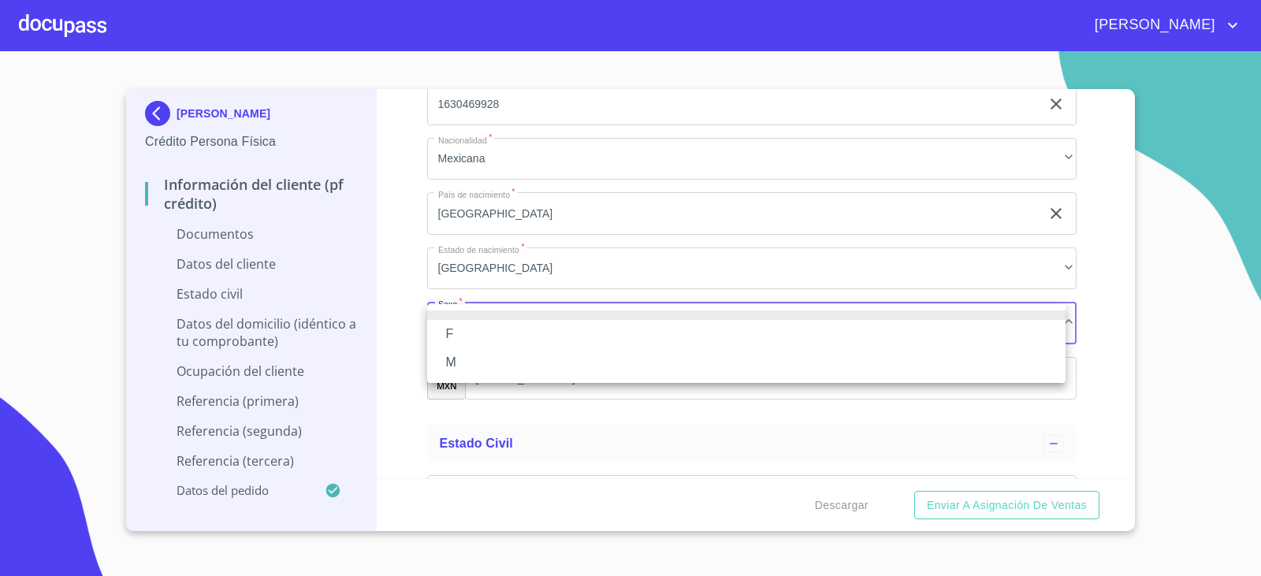
click at [455, 329] on li "F" at bounding box center [746, 334] width 638 height 28
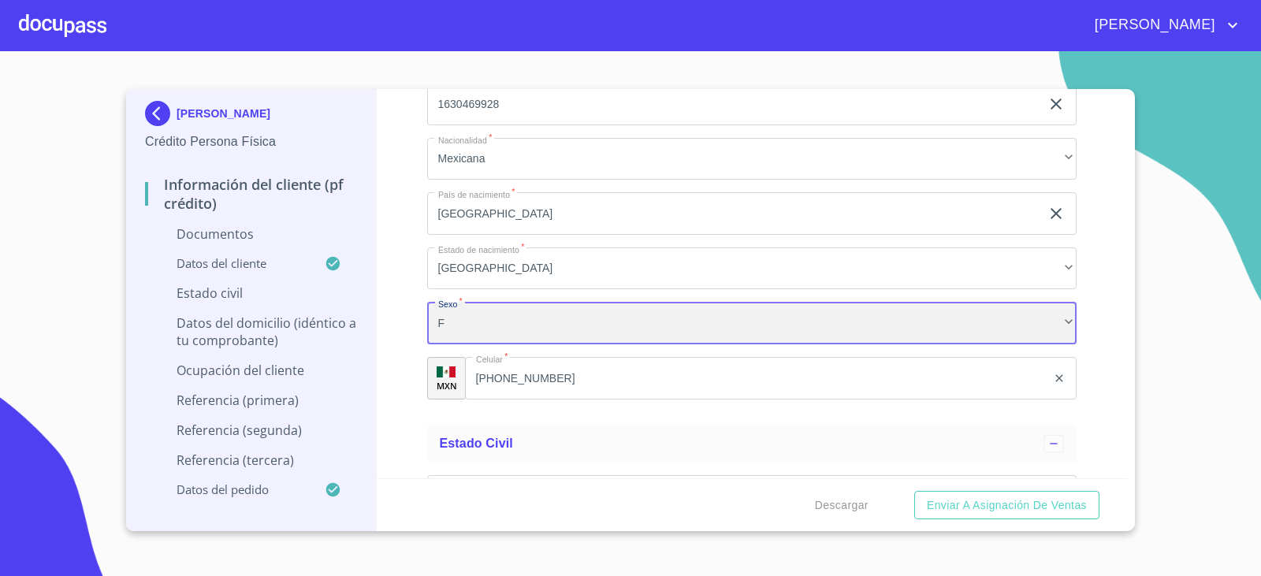
click at [455, 329] on div "F" at bounding box center [752, 323] width 650 height 43
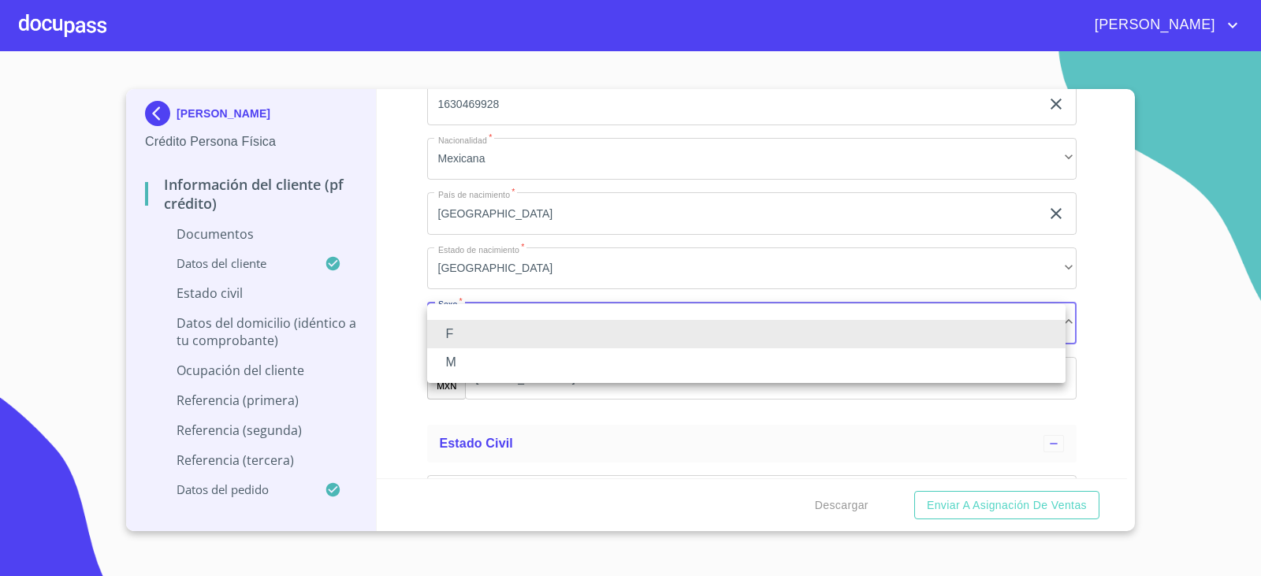
click at [452, 354] on li "M" at bounding box center [746, 362] width 638 height 28
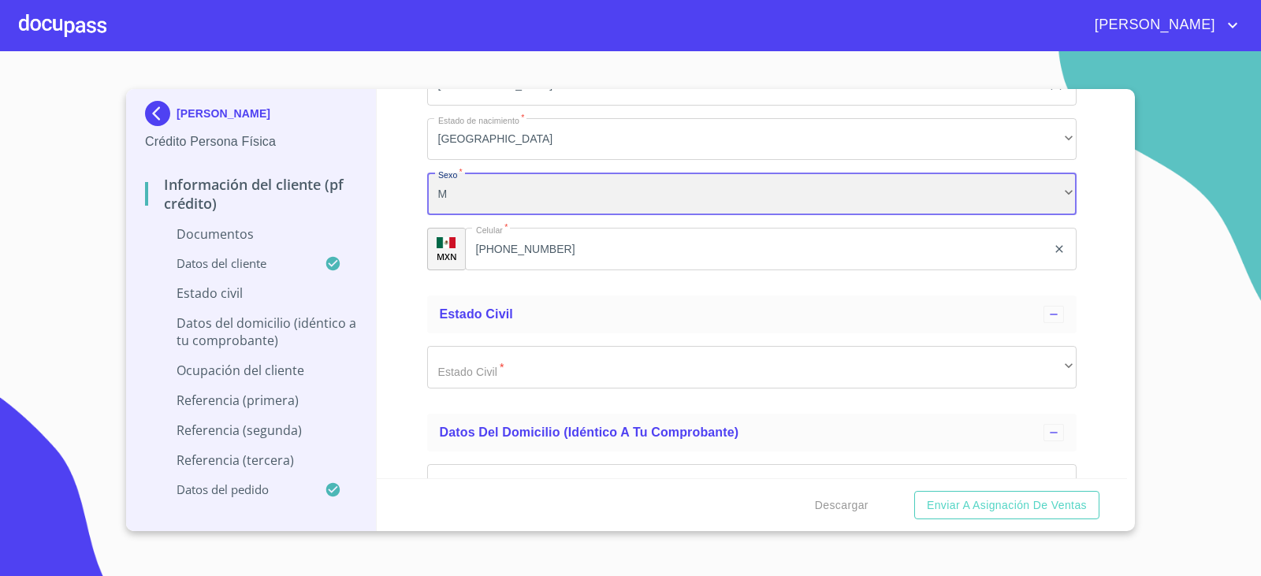
scroll to position [2522, 0]
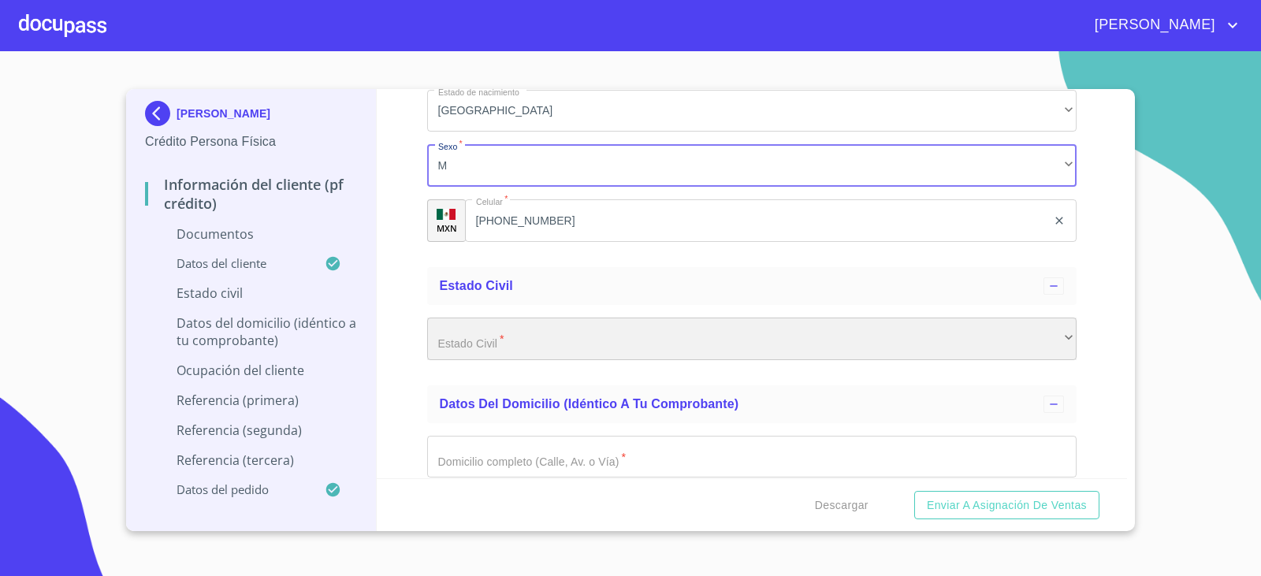
click at [470, 333] on div "​" at bounding box center [752, 339] width 650 height 43
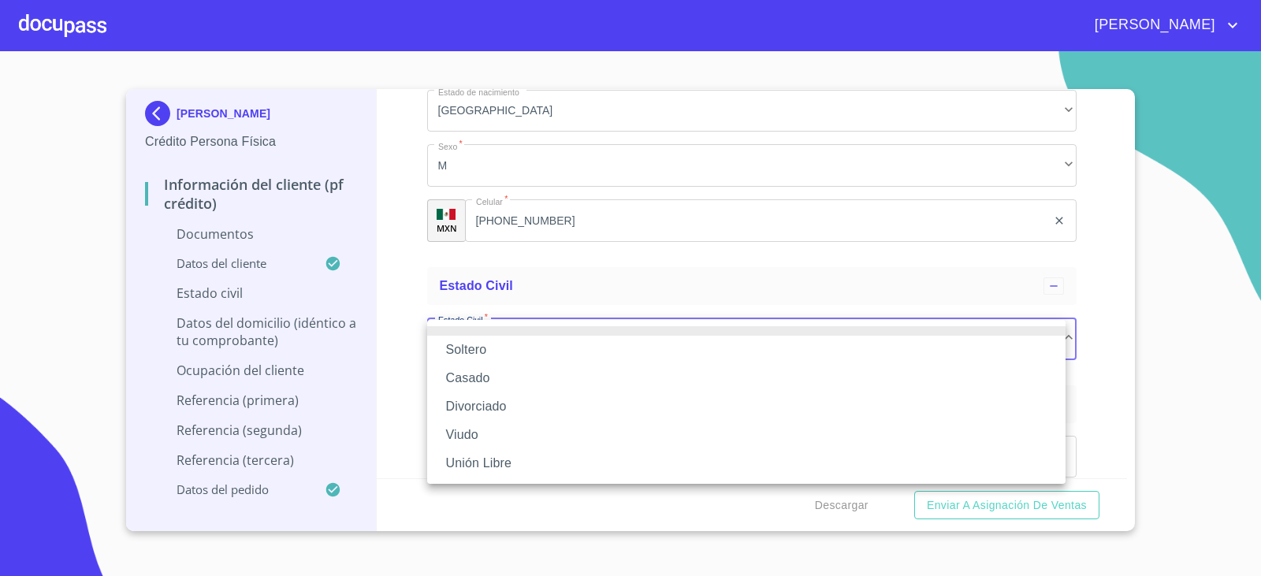
click at [466, 377] on li "Casado" at bounding box center [746, 378] width 638 height 28
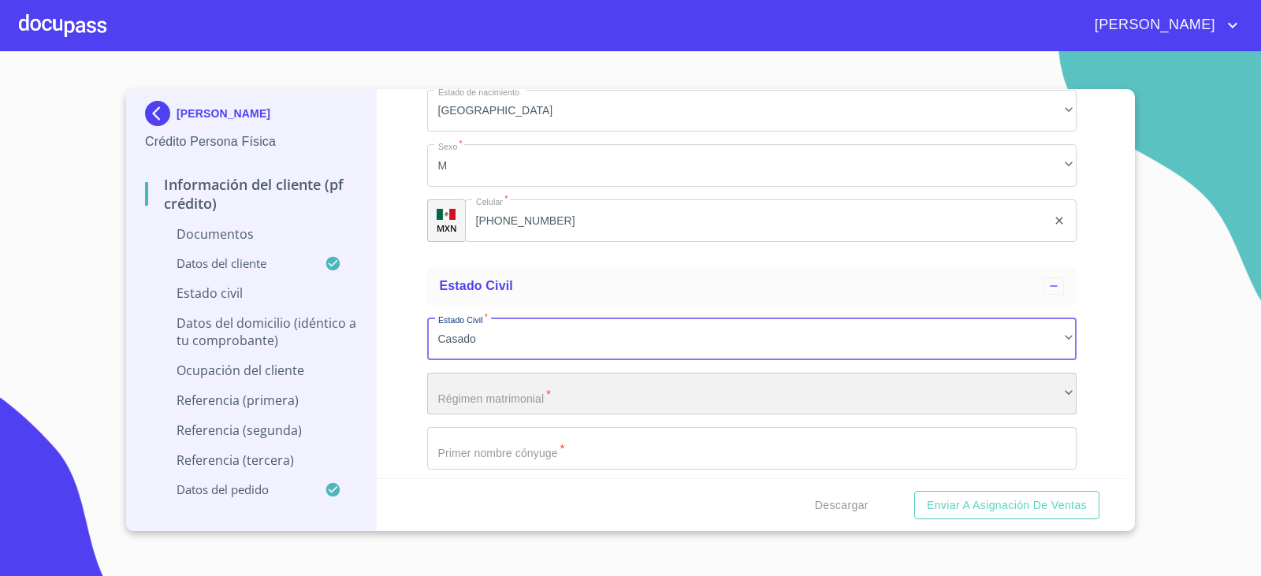
click at [518, 381] on div "​" at bounding box center [752, 394] width 650 height 43
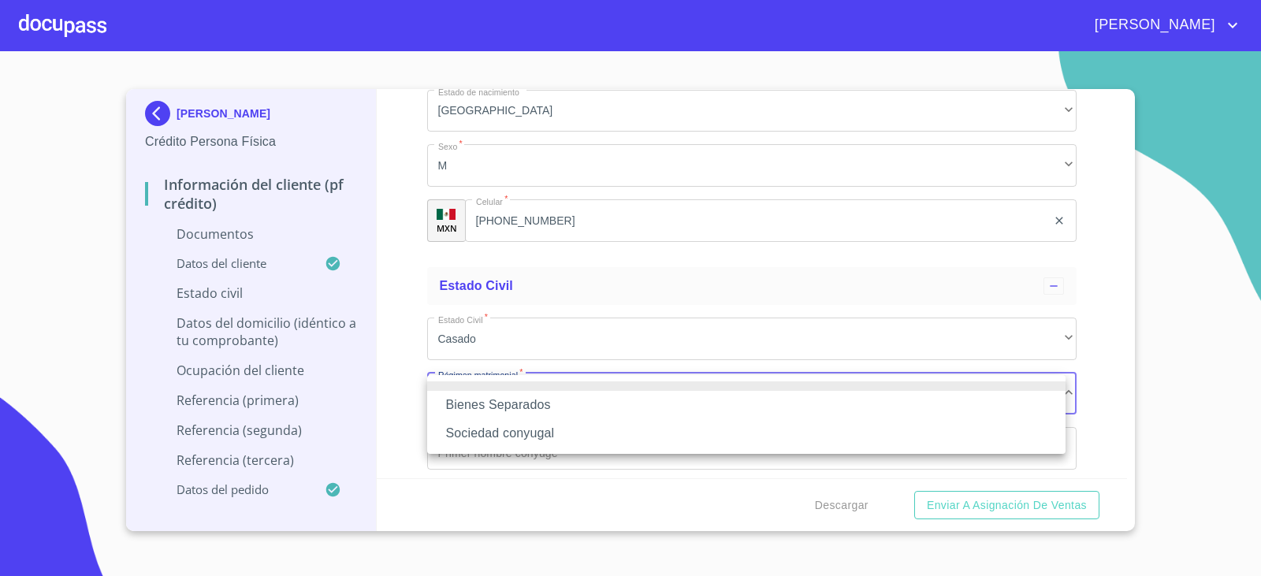
click at [524, 430] on li "Sociedad conyugal" at bounding box center [746, 433] width 638 height 28
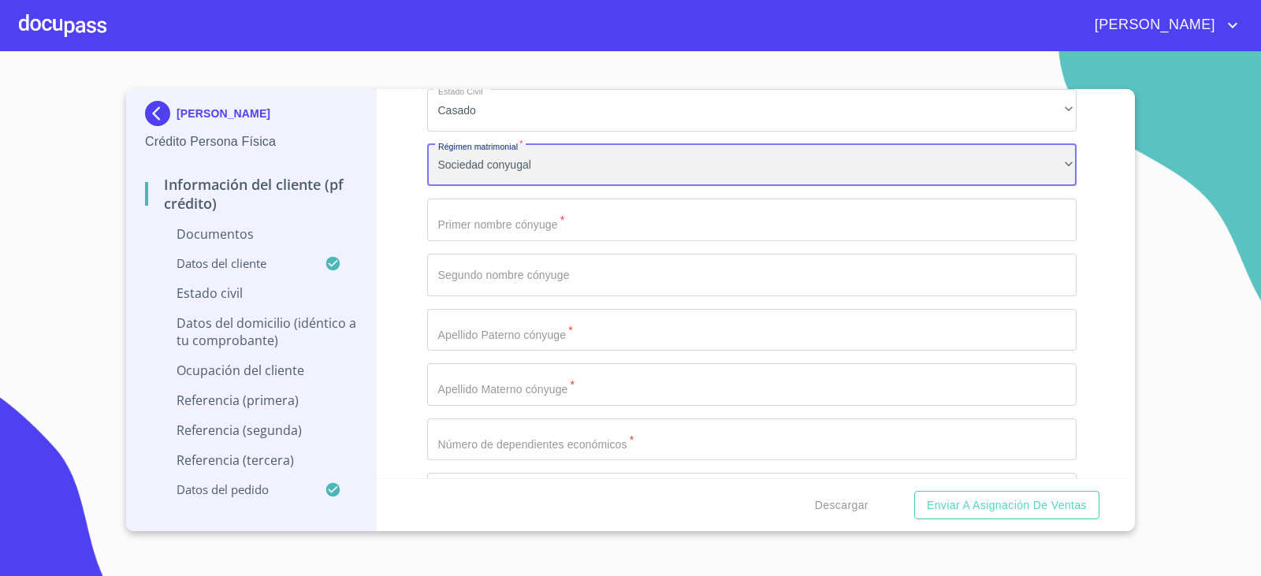
scroll to position [2758, 0]
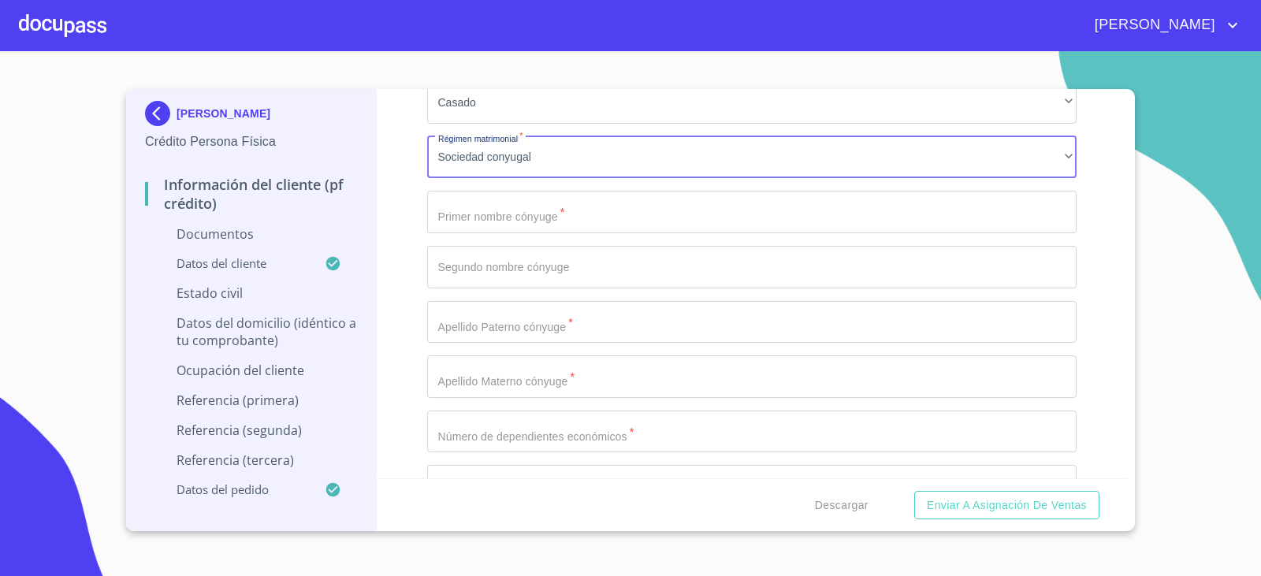
click at [446, 229] on input "Documento de identificación.   *" at bounding box center [752, 212] width 650 height 43
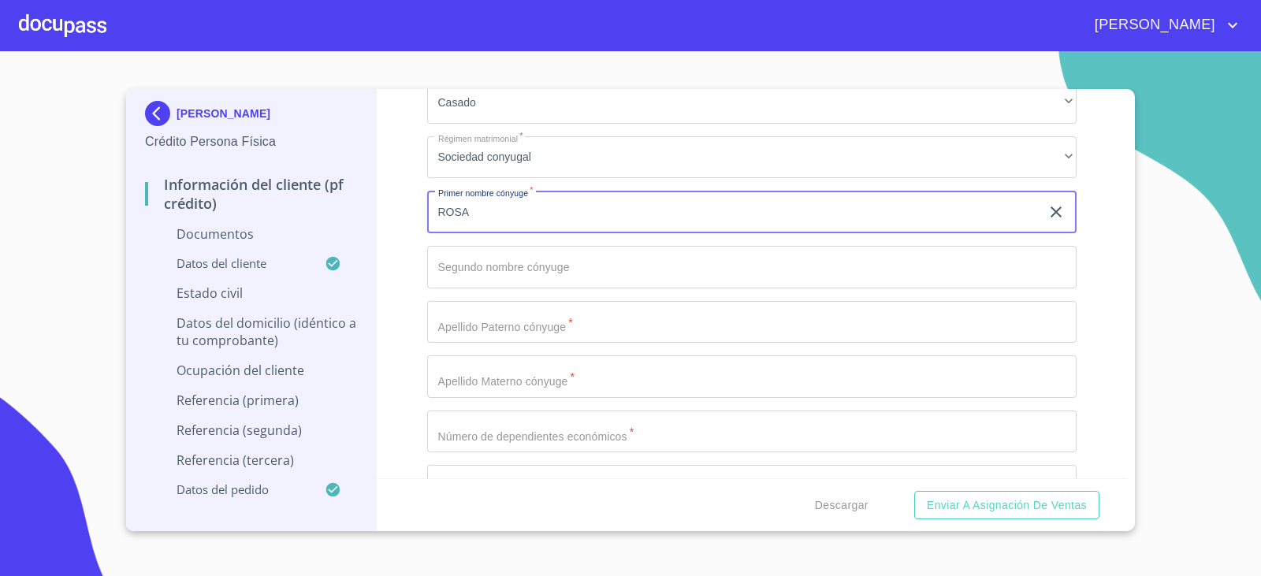
type input "ROSA"
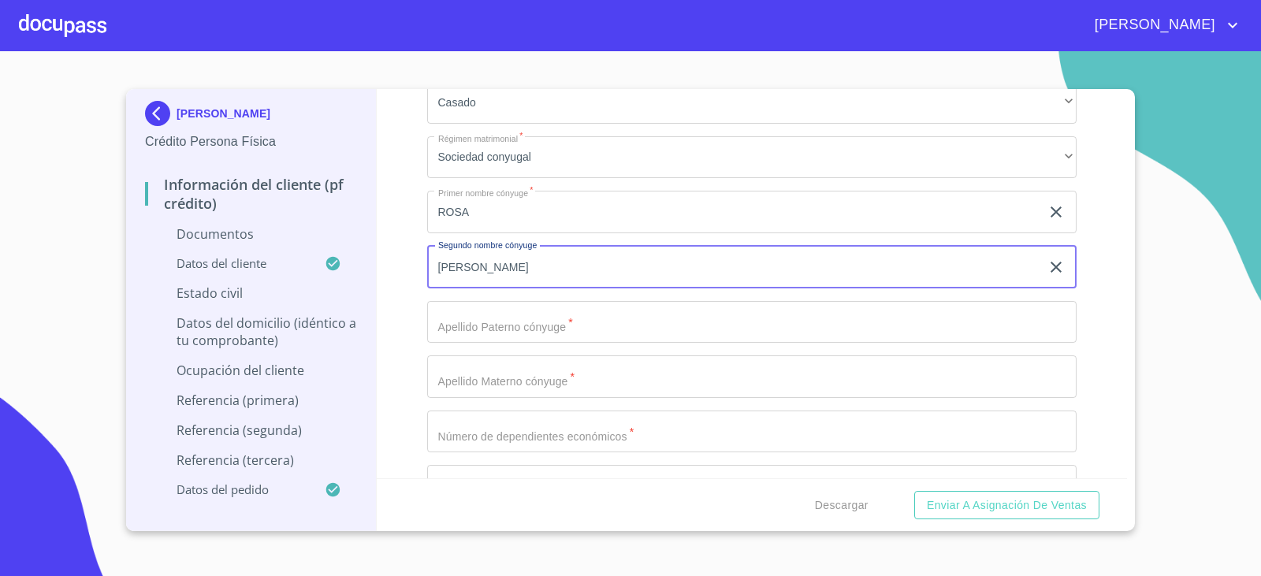
type input "[PERSON_NAME]"
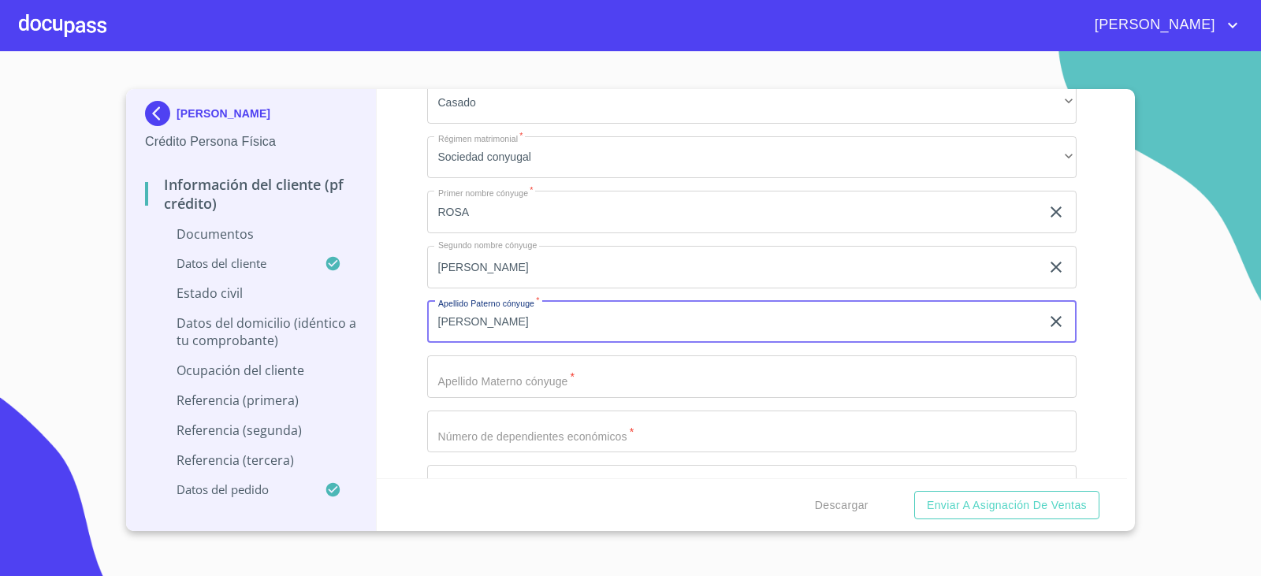
type input "[PERSON_NAME]"
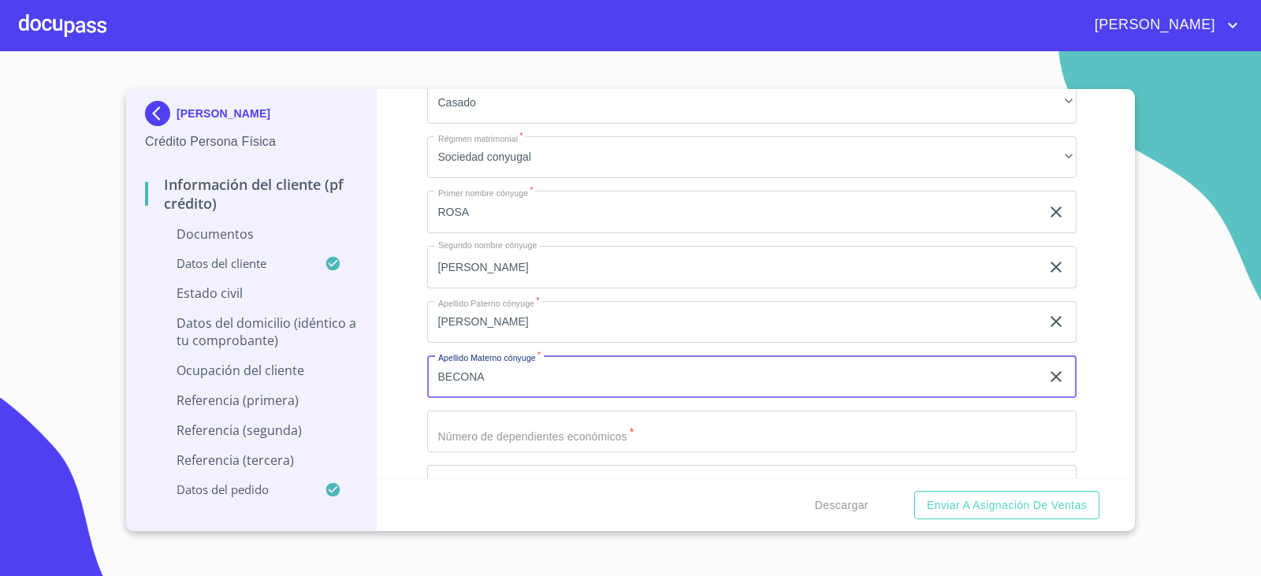
type input "BECONA"
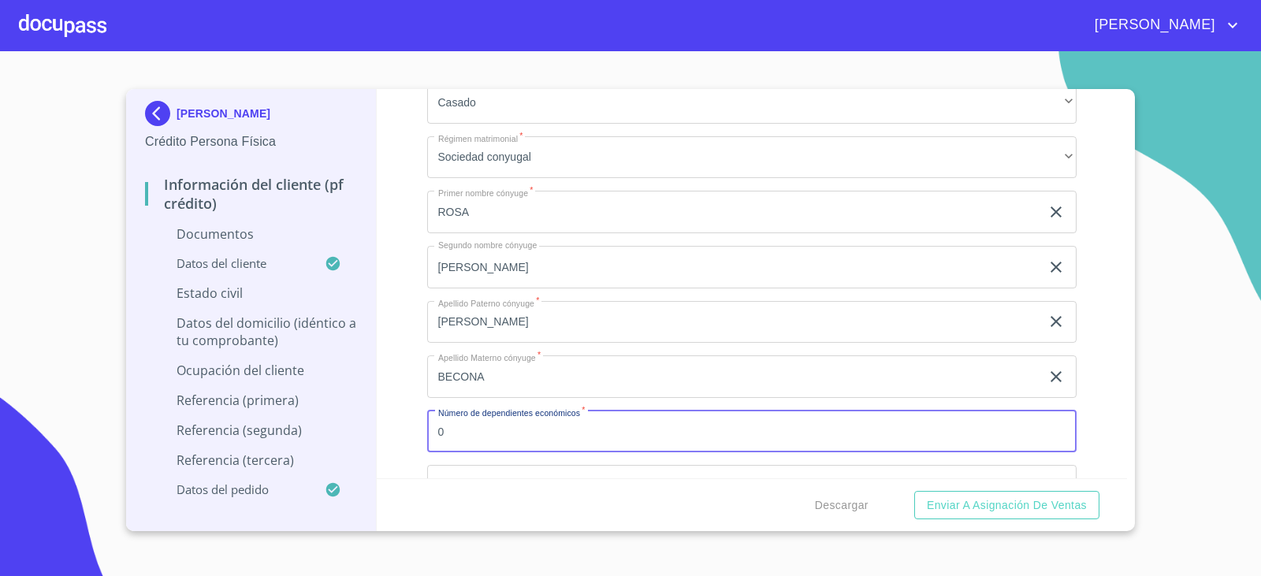
type input "0"
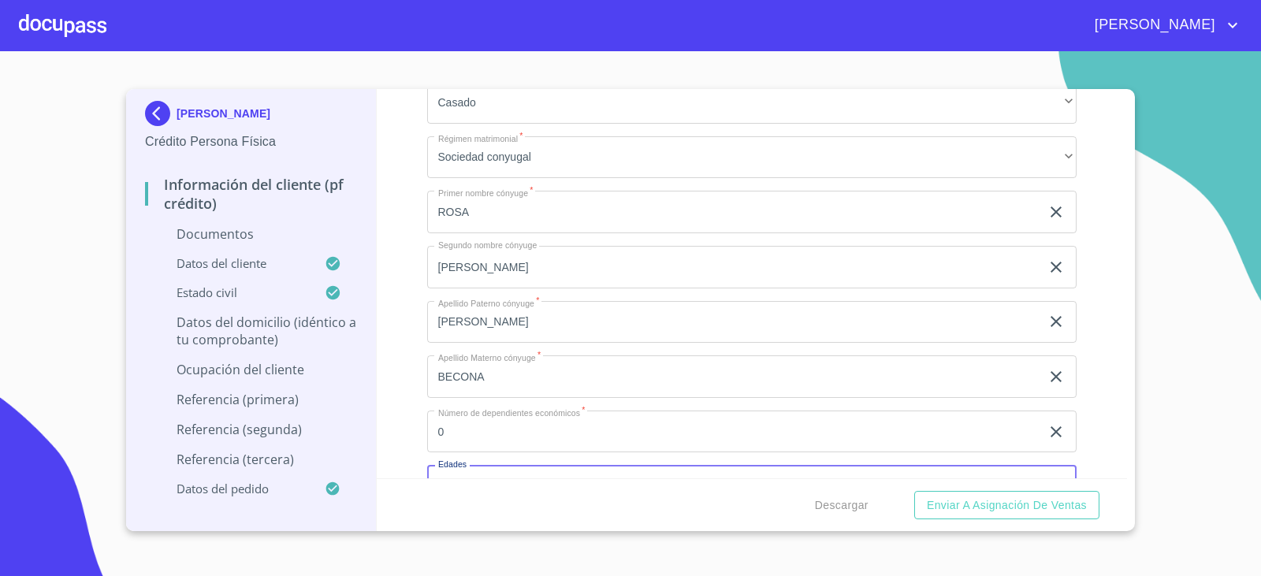
scroll to position [2788, 0]
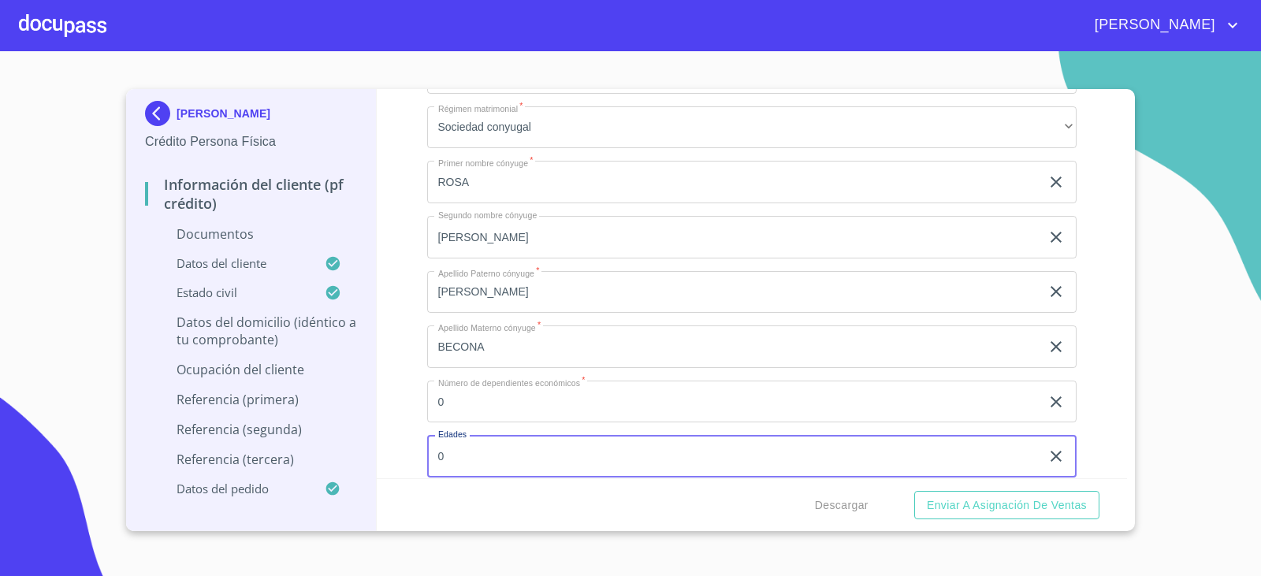
type input "0"
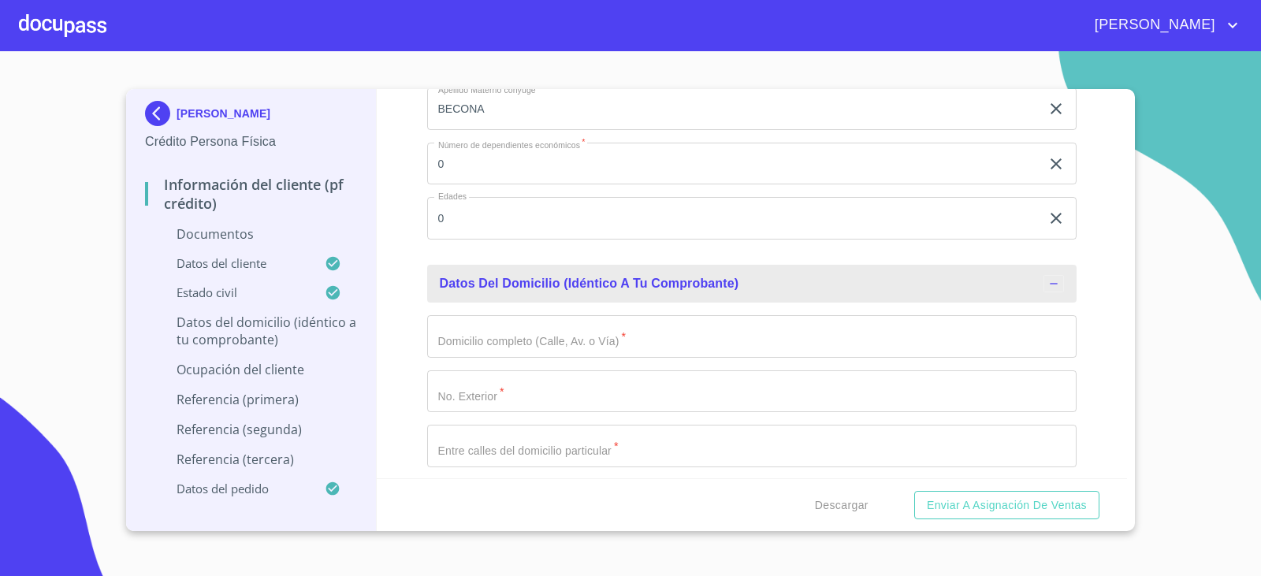
click at [519, 337] on input "Documento de identificación.   *" at bounding box center [752, 336] width 650 height 43
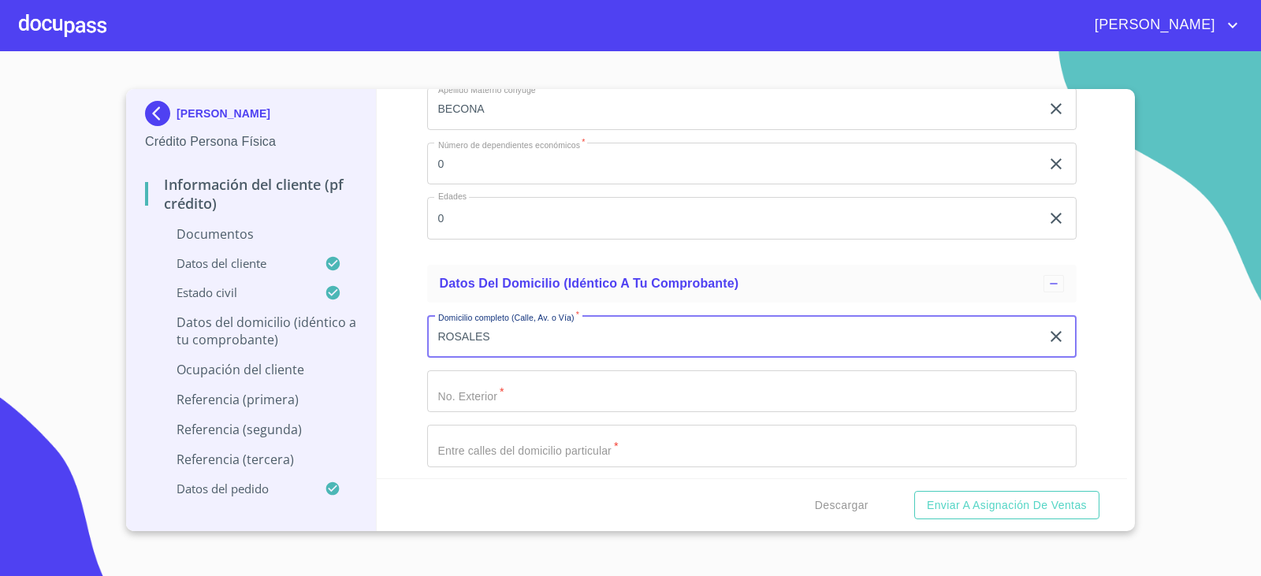
type input "ROSALES"
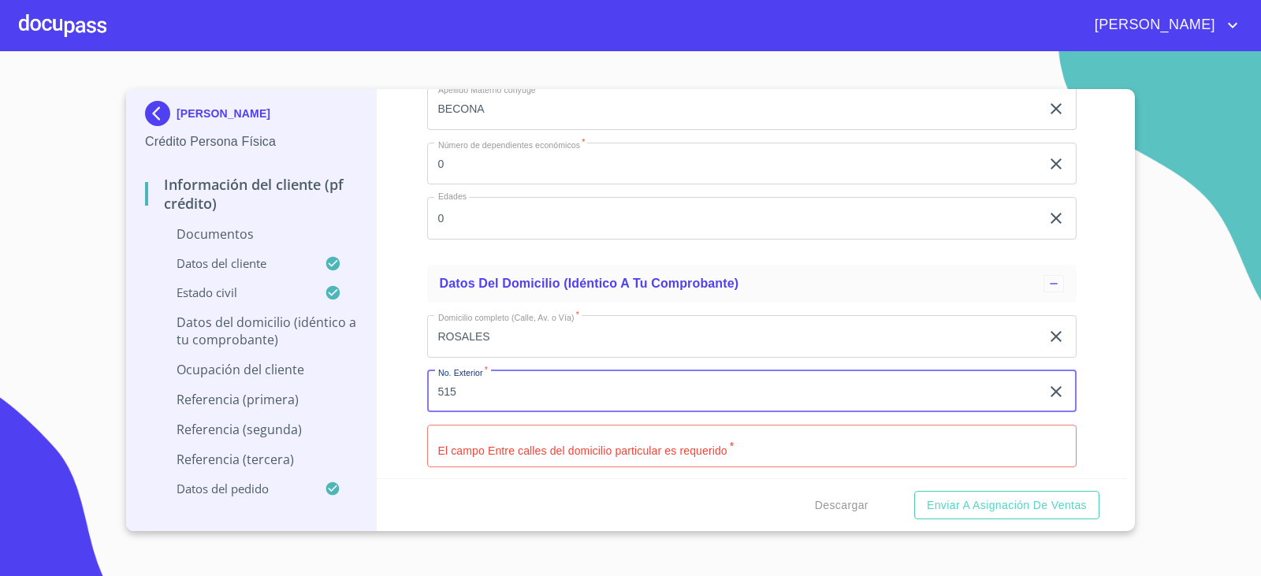
type input "515"
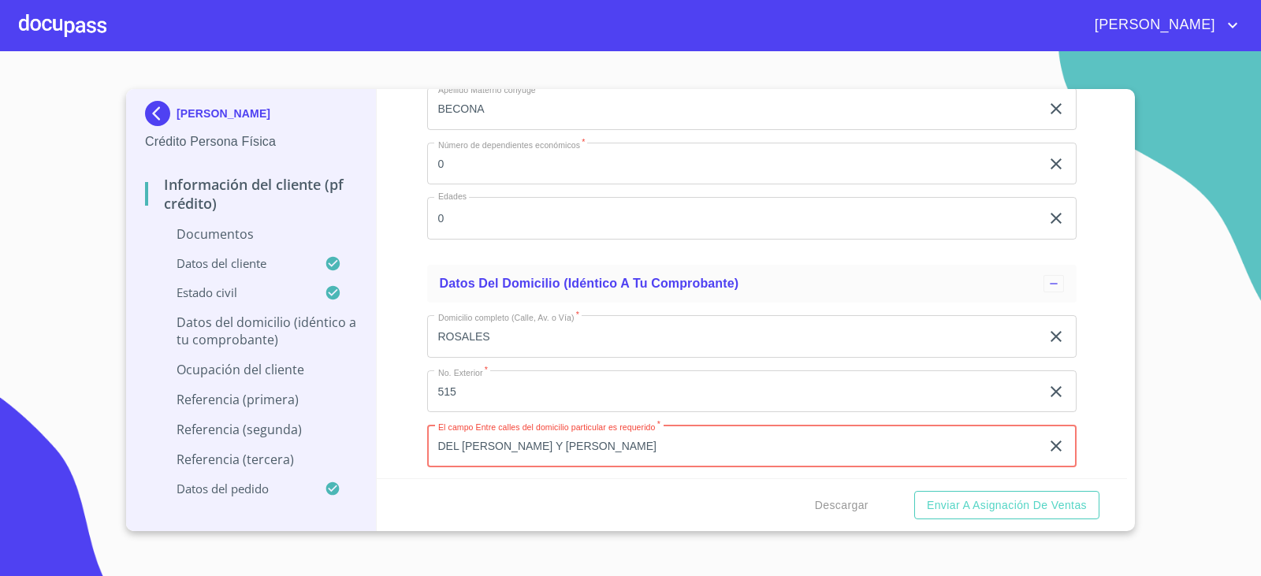
type input "DEL [PERSON_NAME] Y [PERSON_NAME]"
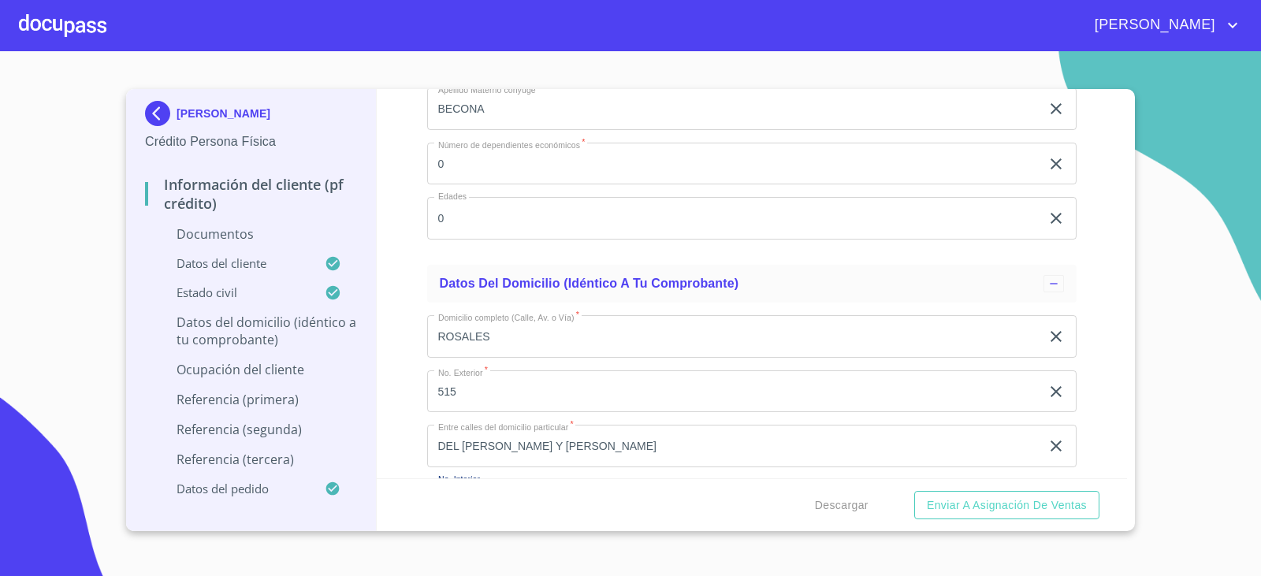
scroll to position [3244, 0]
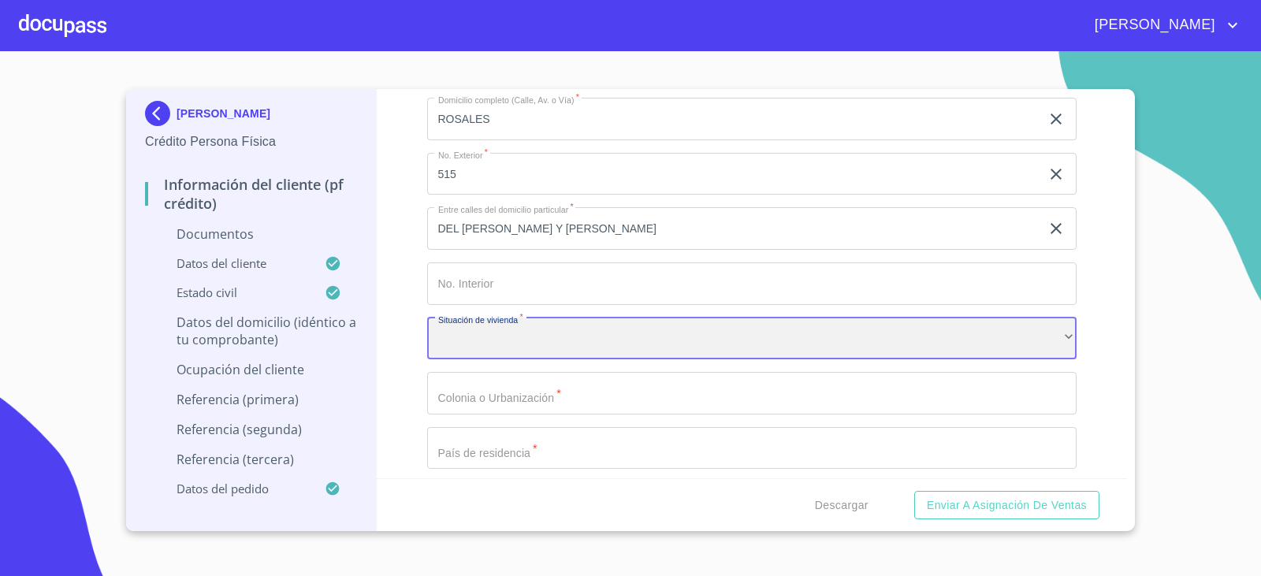
click at [472, 346] on div "​" at bounding box center [752, 339] width 650 height 43
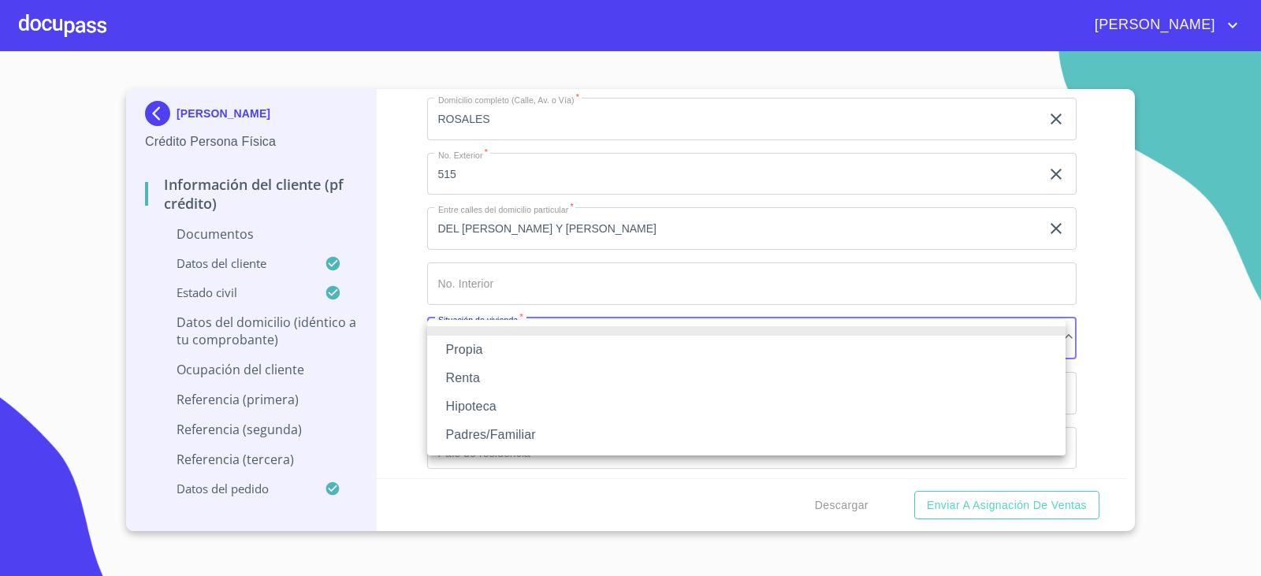
click at [471, 357] on li "Propia" at bounding box center [746, 350] width 638 height 28
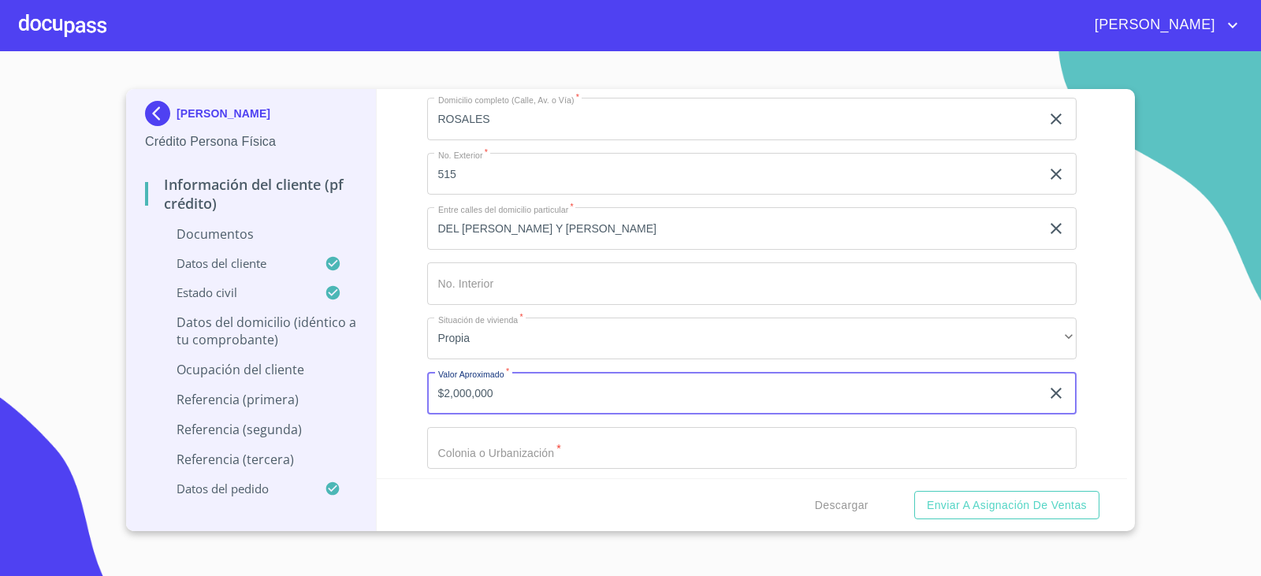
type input "$2,000,000"
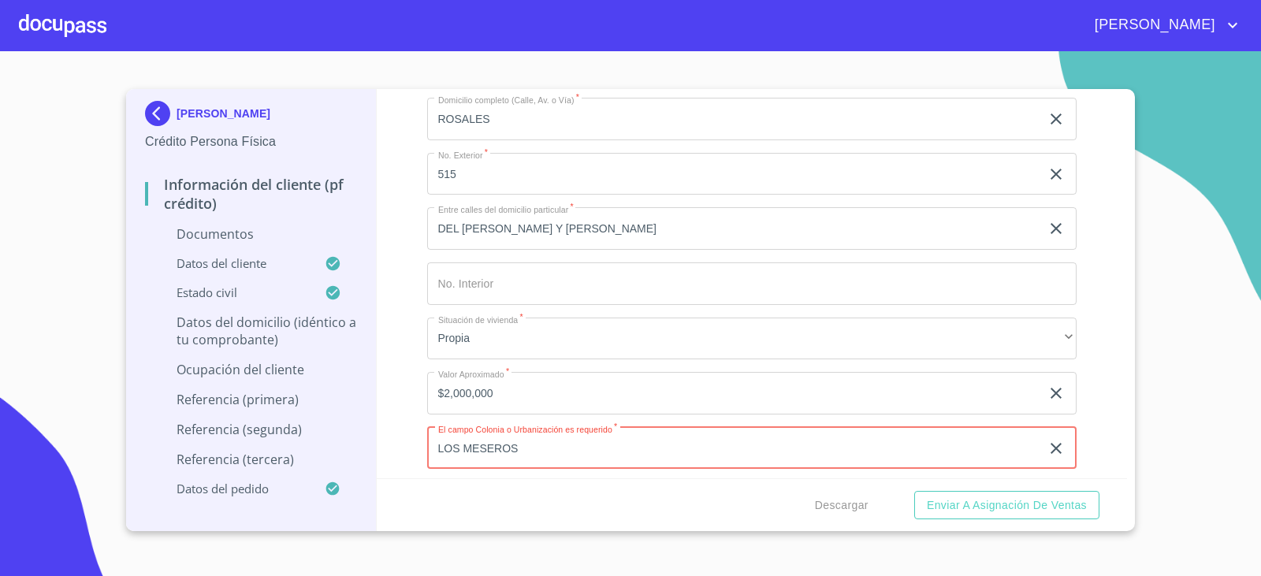
type input "LOS MESEROS"
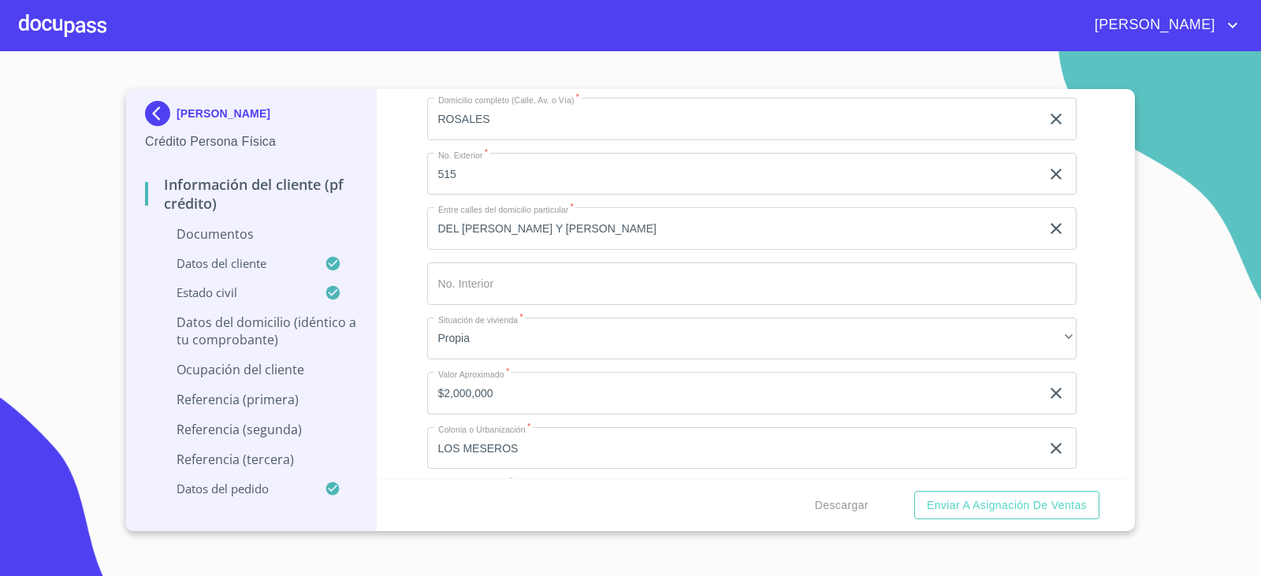
scroll to position [3464, 0]
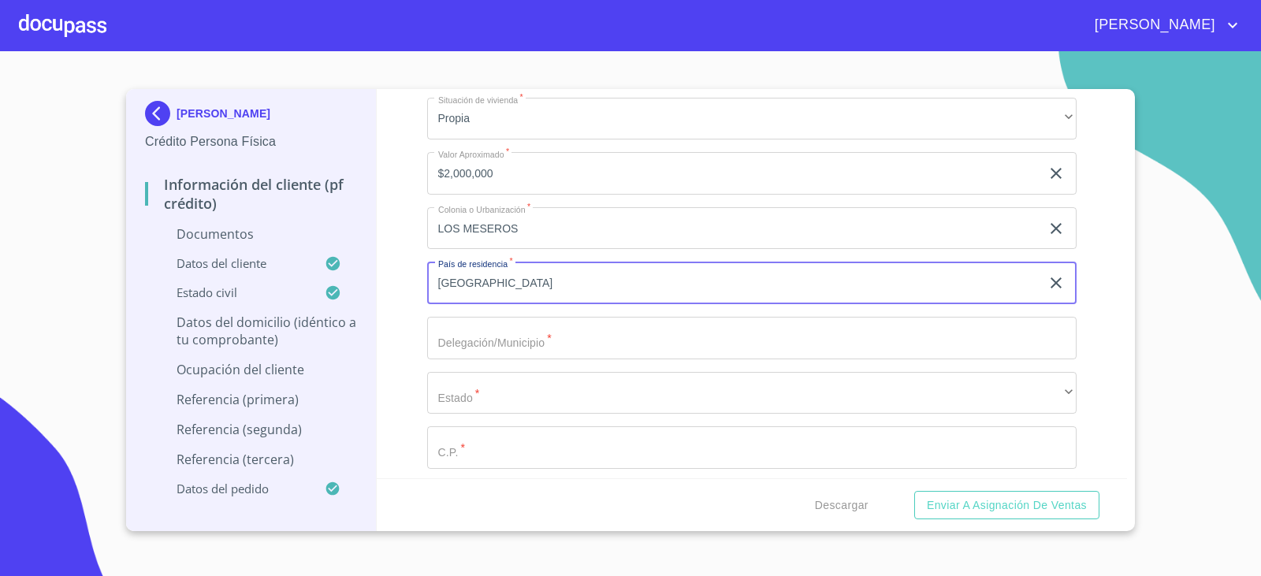
type input "[GEOGRAPHIC_DATA]"
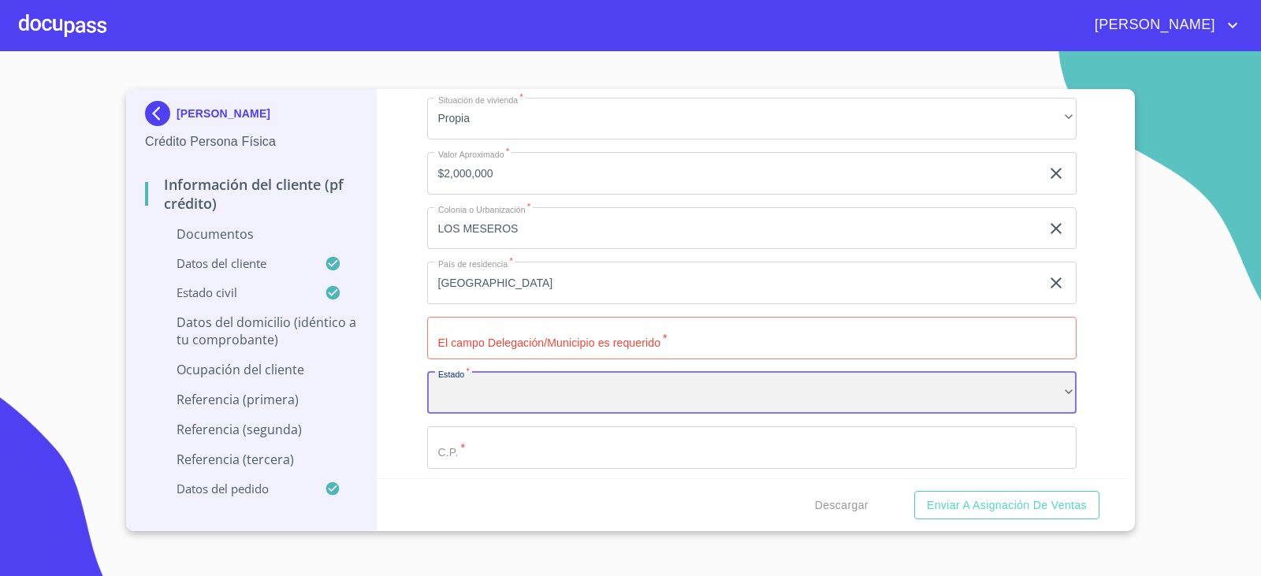
click at [481, 389] on div "​" at bounding box center [752, 393] width 650 height 43
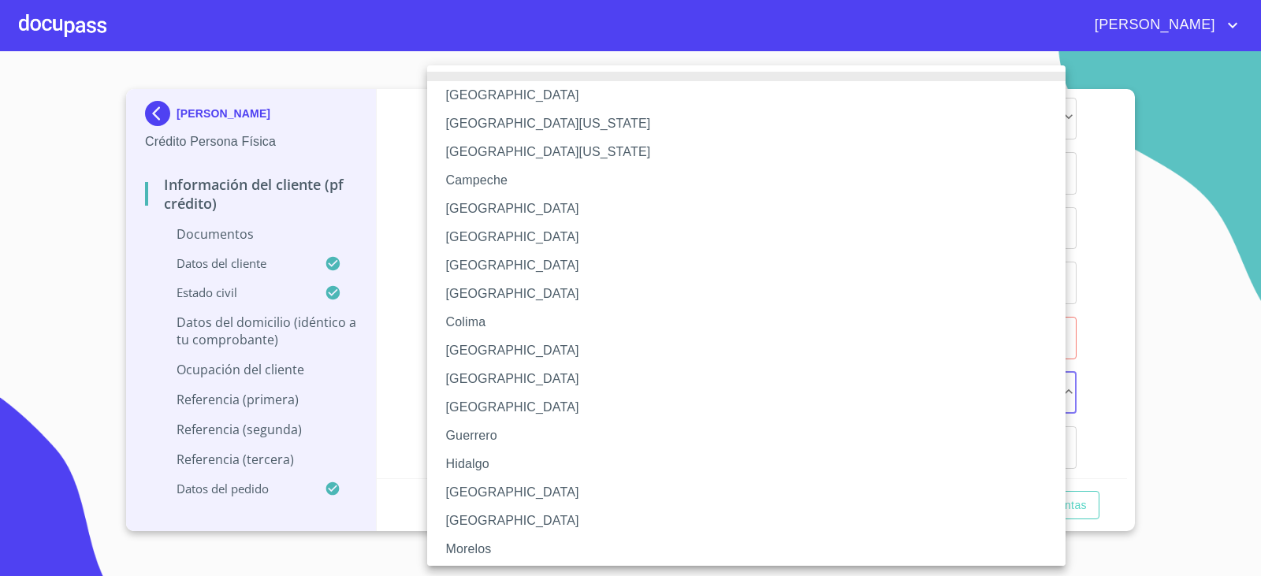
click at [471, 493] on li "[GEOGRAPHIC_DATA]" at bounding box center [752, 492] width 650 height 28
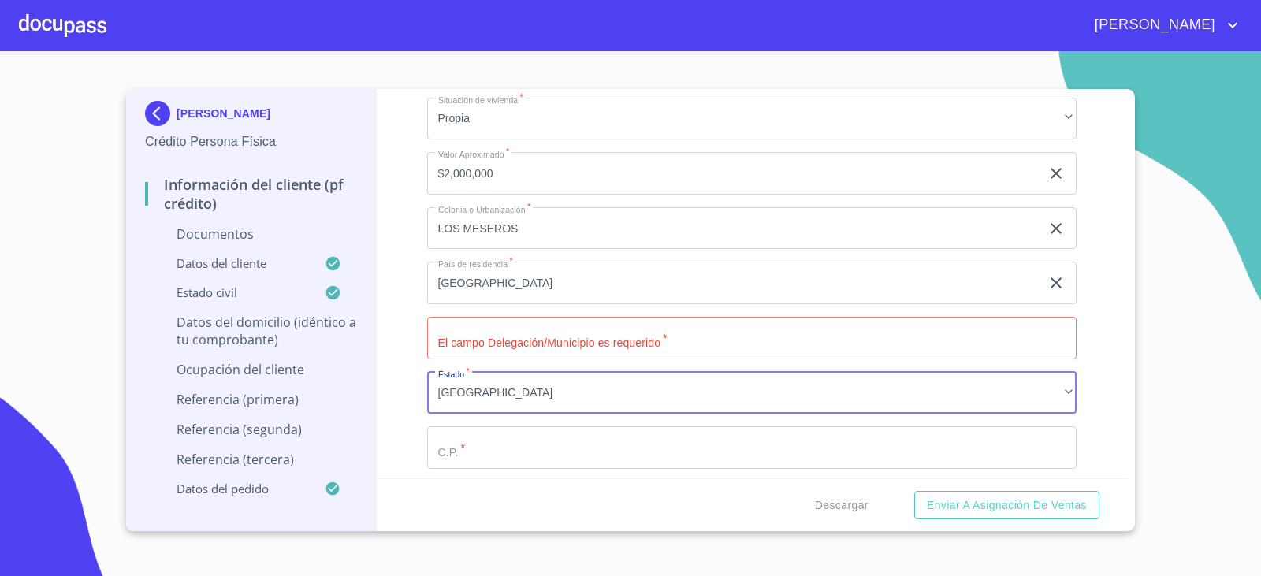
click at [470, 327] on input "Documento de identificación.   *" at bounding box center [752, 338] width 650 height 43
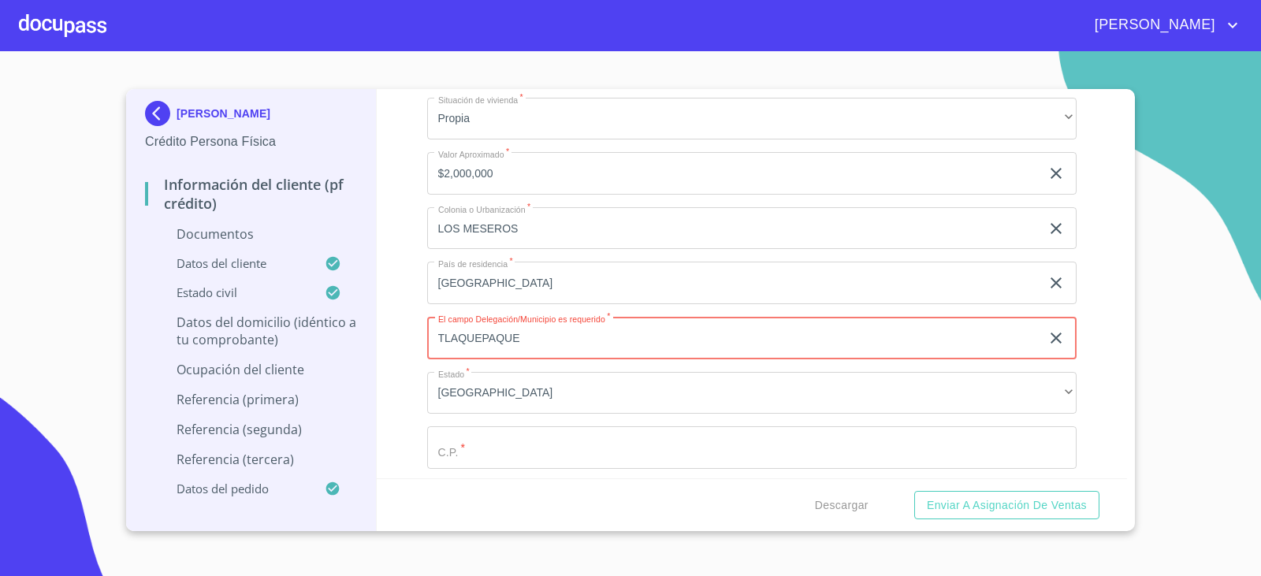
type input "TLAQUEPAQUE"
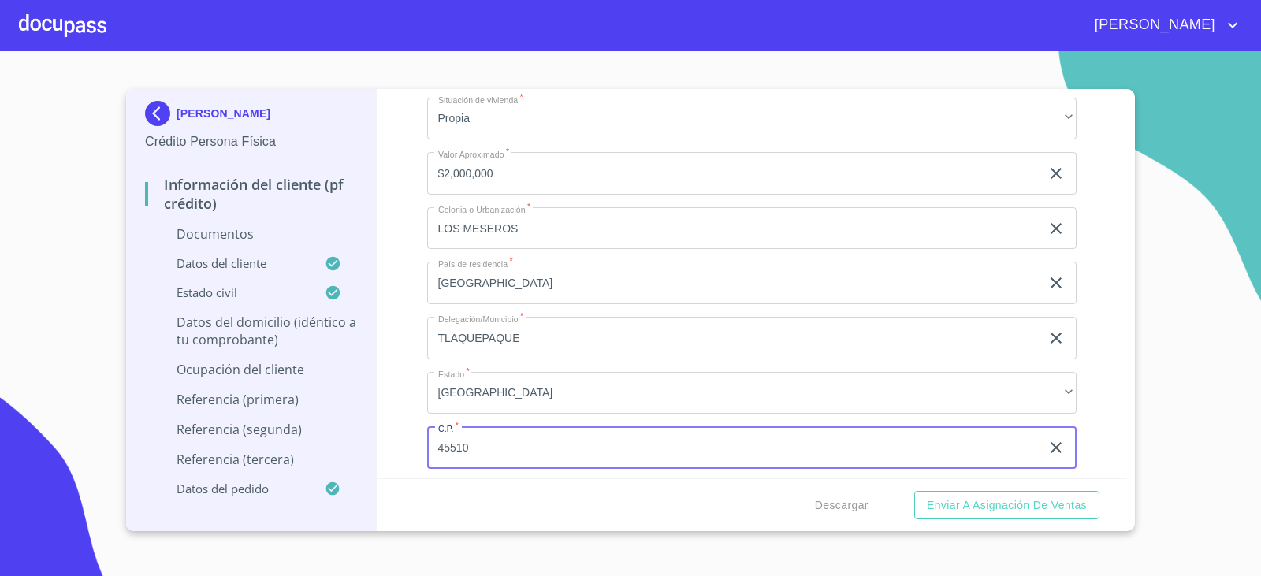
type input "45510"
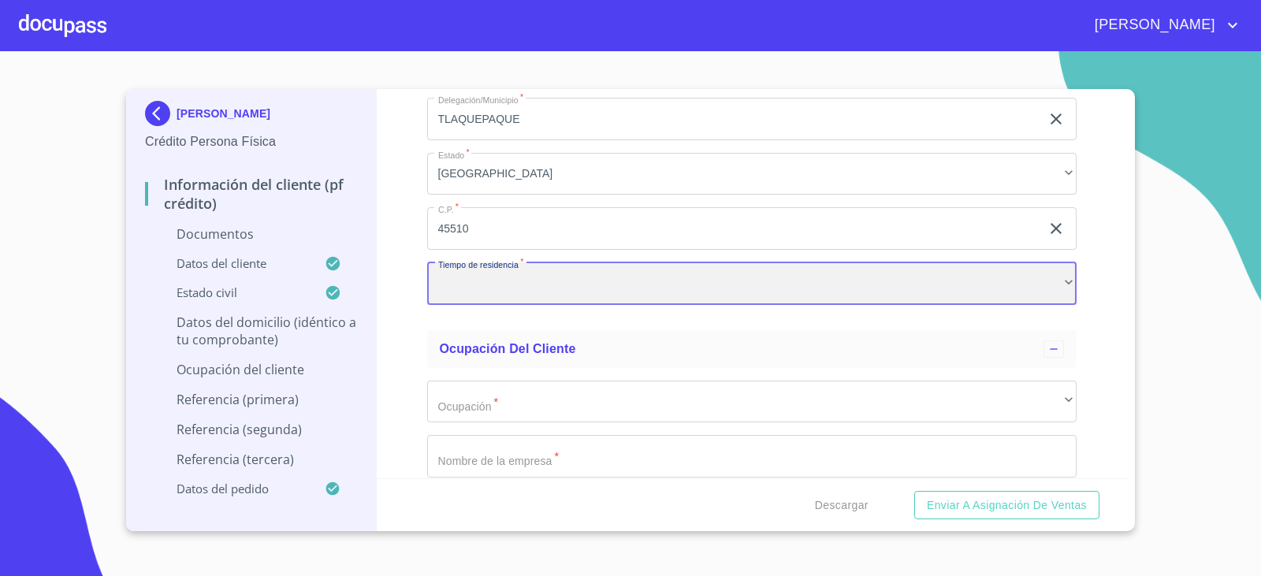
click at [473, 294] on div "​" at bounding box center [752, 283] width 650 height 43
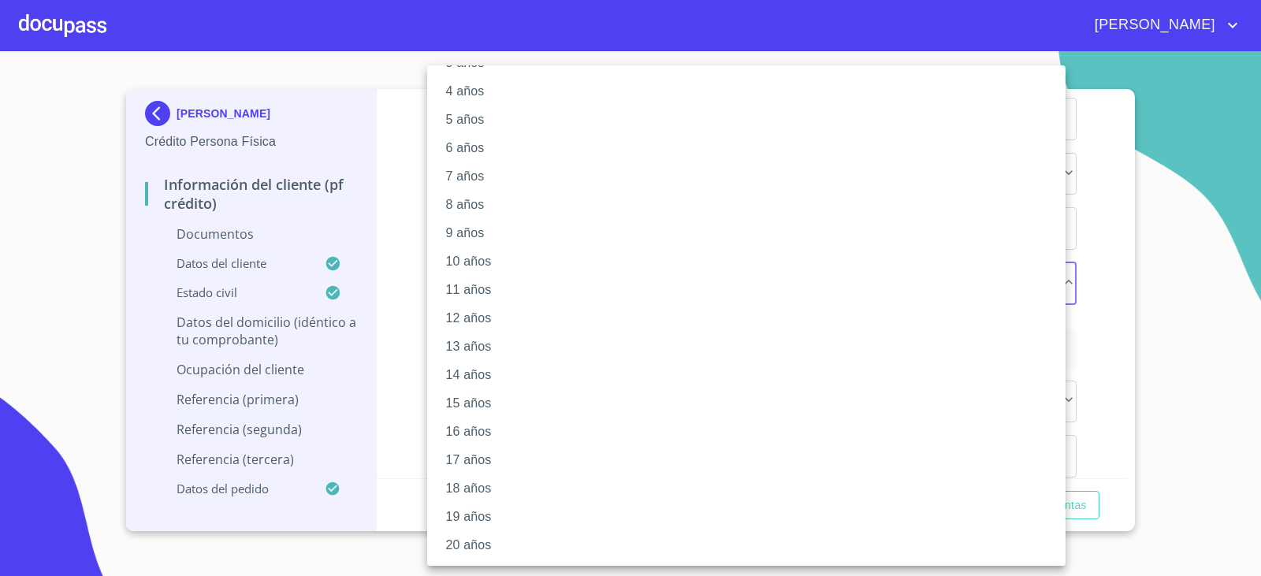
click at [460, 544] on li "20 años" at bounding box center [752, 545] width 650 height 28
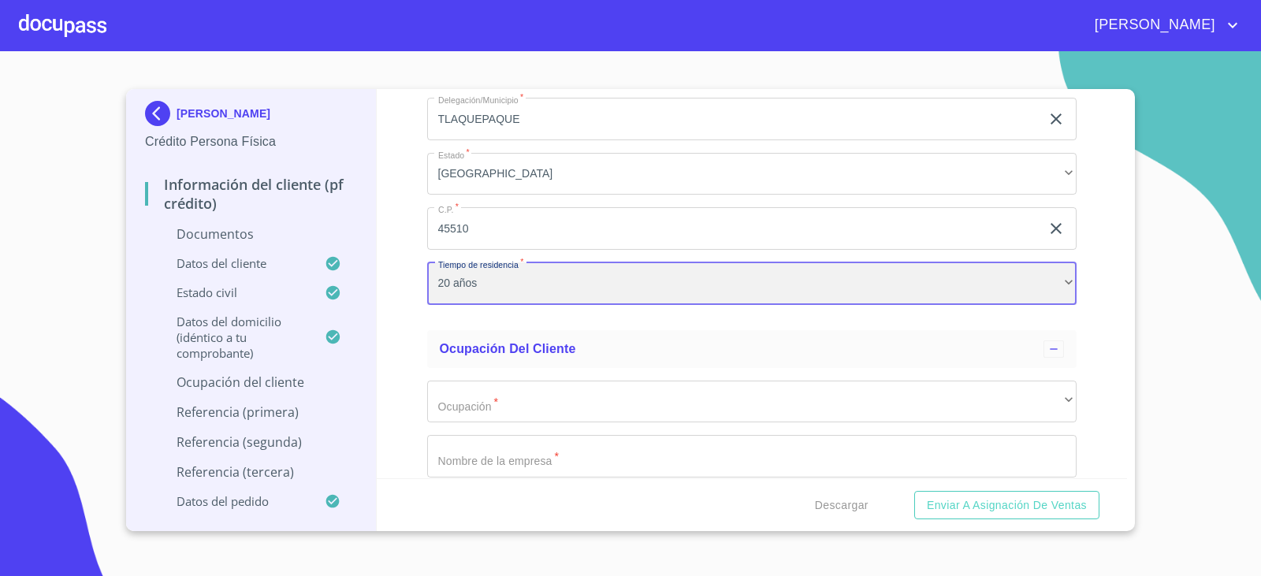
scroll to position [3919, 0]
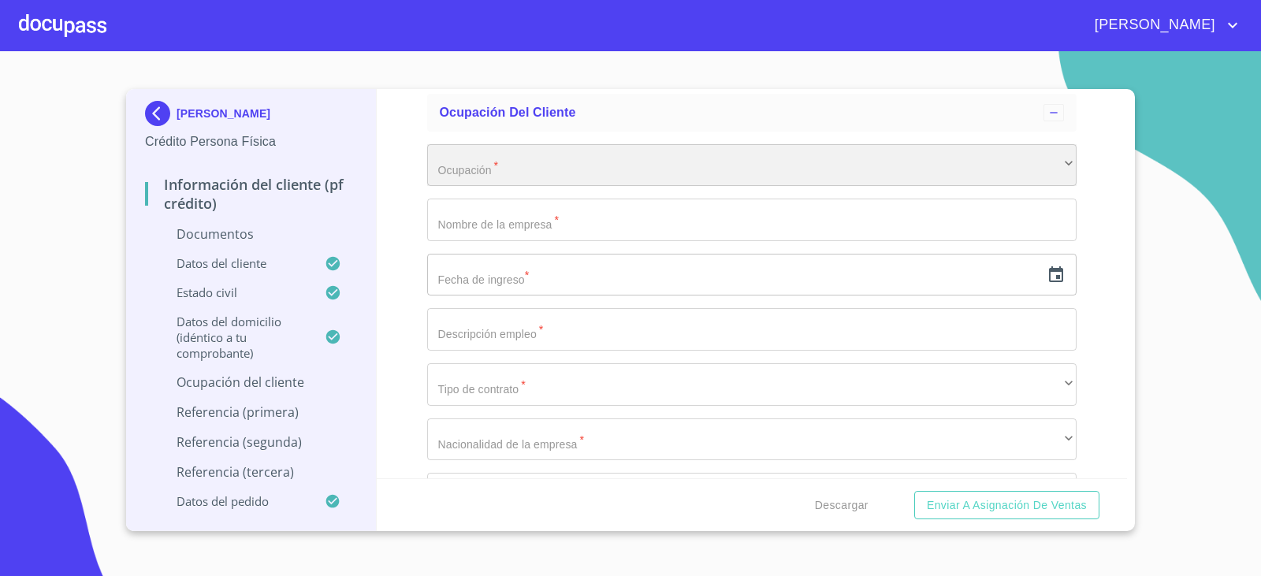
click at [439, 170] on div "​" at bounding box center [752, 165] width 650 height 43
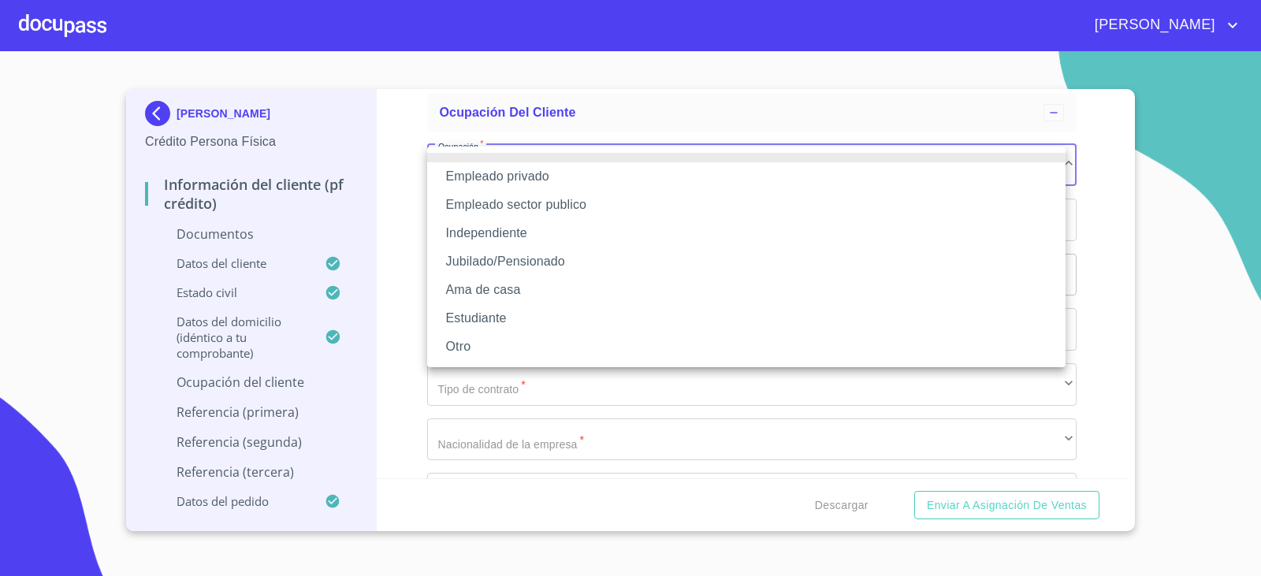
click at [456, 259] on li "Jubilado/Pensionado" at bounding box center [746, 261] width 638 height 28
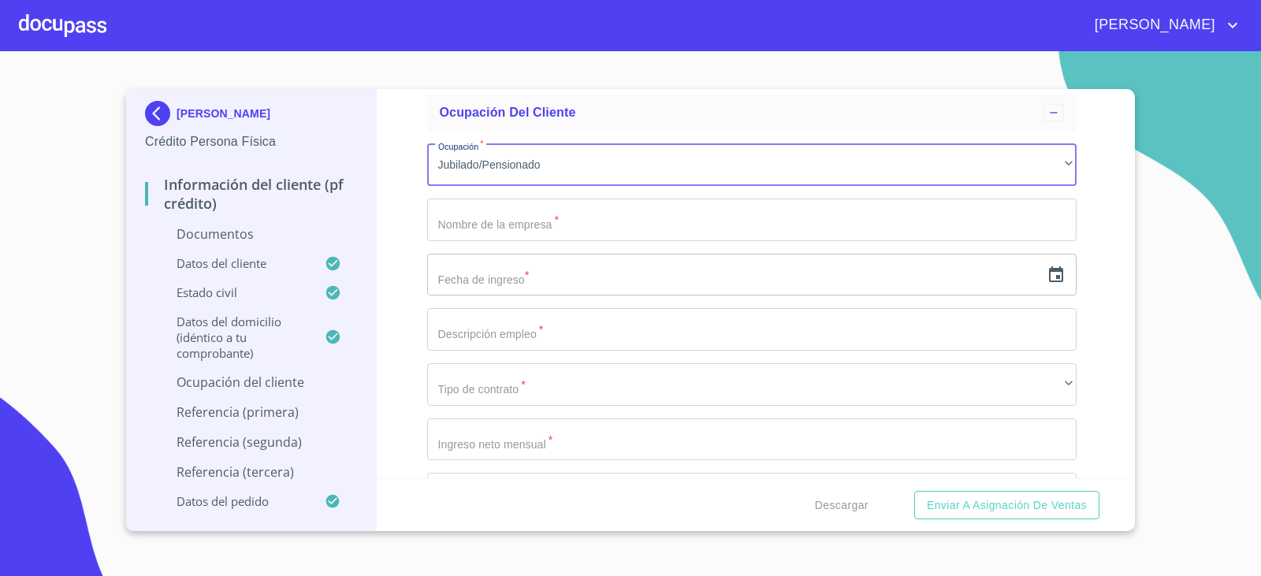
click at [463, 227] on input "Documento de identificación.   *" at bounding box center [752, 220] width 650 height 43
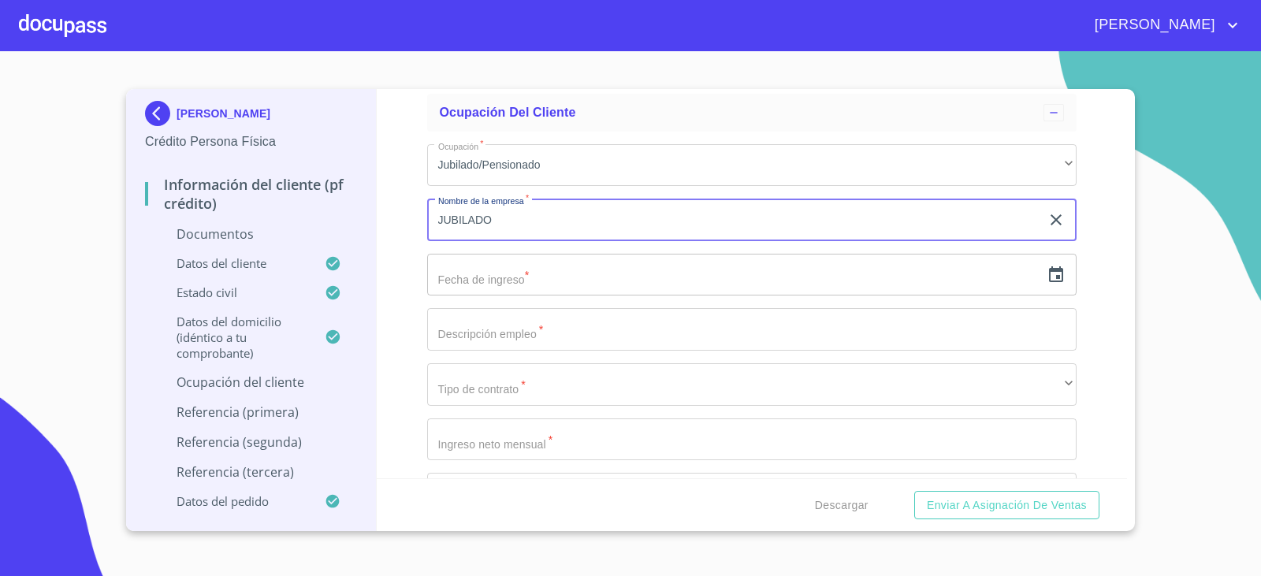
type input "JUBILADO"
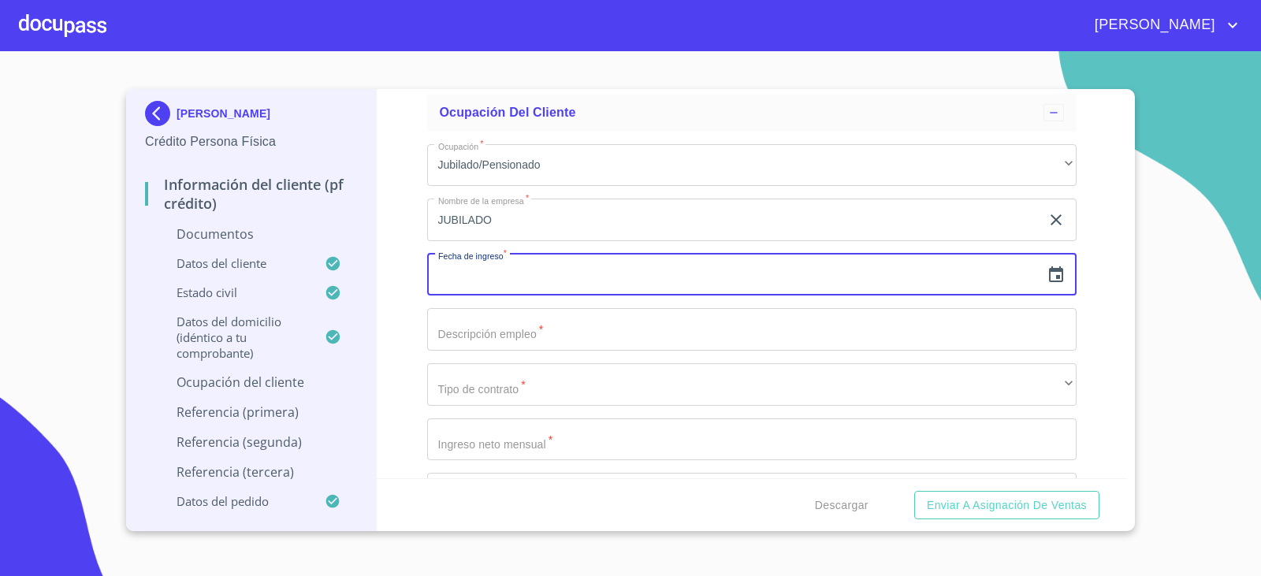
click at [1047, 283] on icon "button" at bounding box center [1056, 275] width 19 height 19
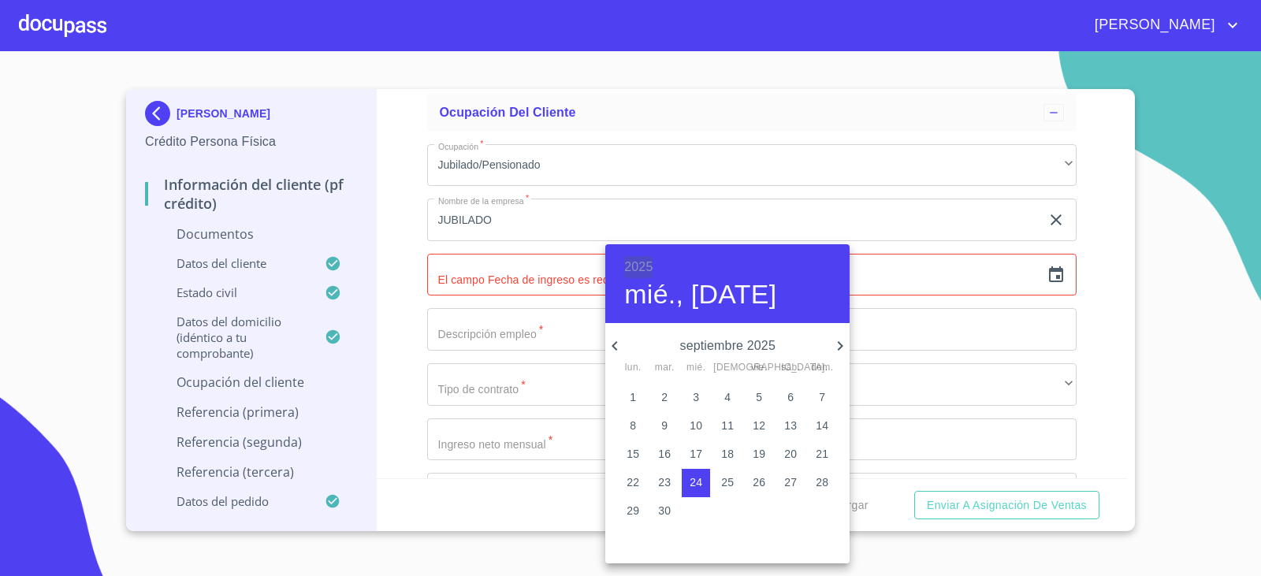
click at [644, 265] on h6 "2025" at bounding box center [638, 267] width 28 height 22
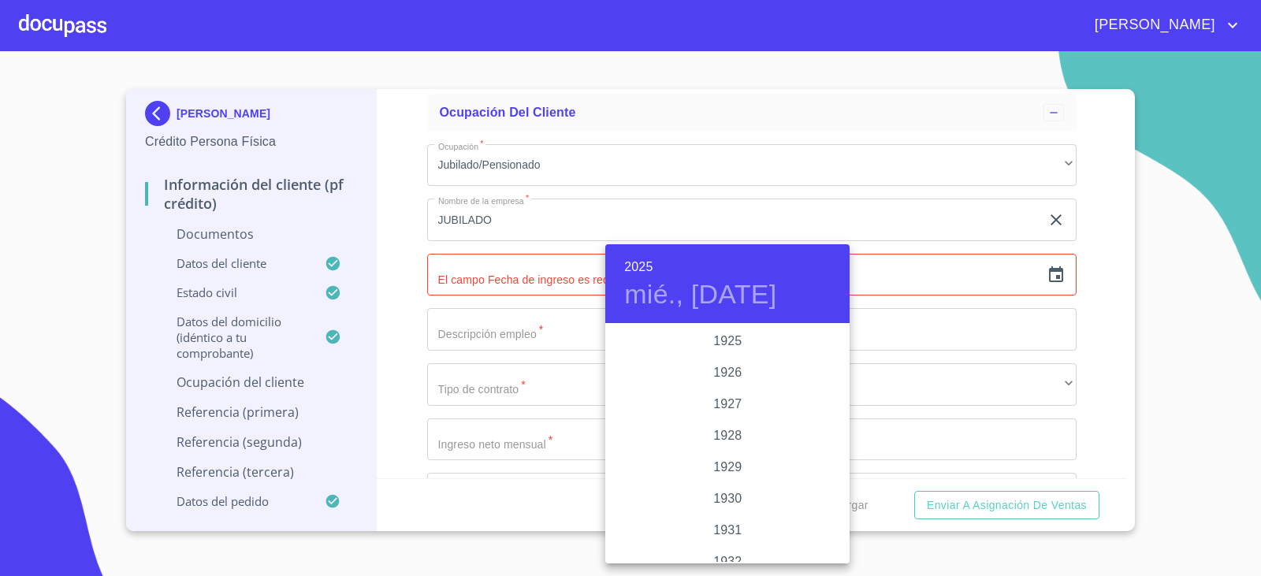
scroll to position [3058, 0]
click at [740, 377] on div "2023" at bounding box center [727, 373] width 244 height 32
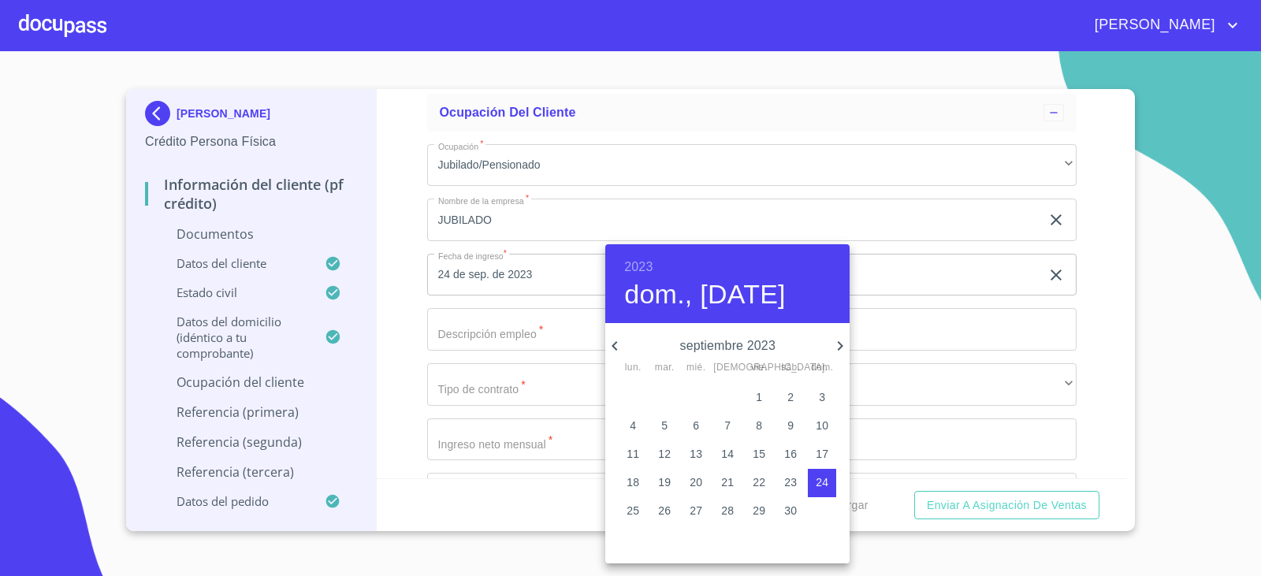
click at [841, 345] on icon "button" at bounding box center [841, 345] width 6 height 9
click at [619, 345] on icon "button" at bounding box center [614, 346] width 19 height 19
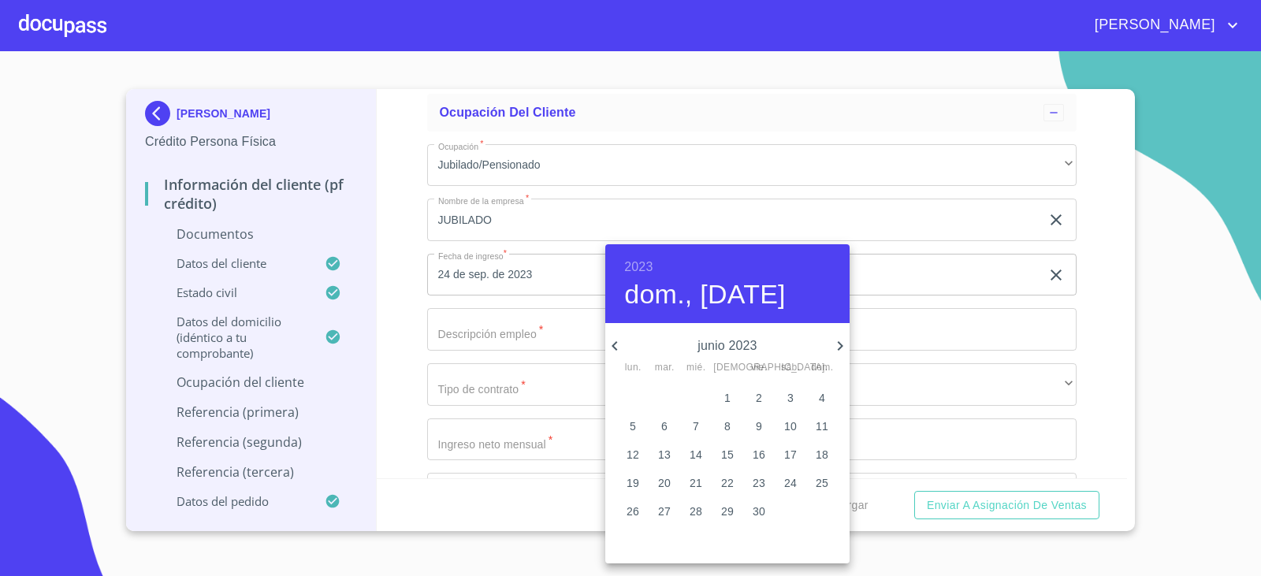
click at [619, 345] on icon "button" at bounding box center [614, 346] width 19 height 19
click at [719, 429] on span "9" at bounding box center [727, 426] width 28 height 16
type input "9 de mar. de 2023"
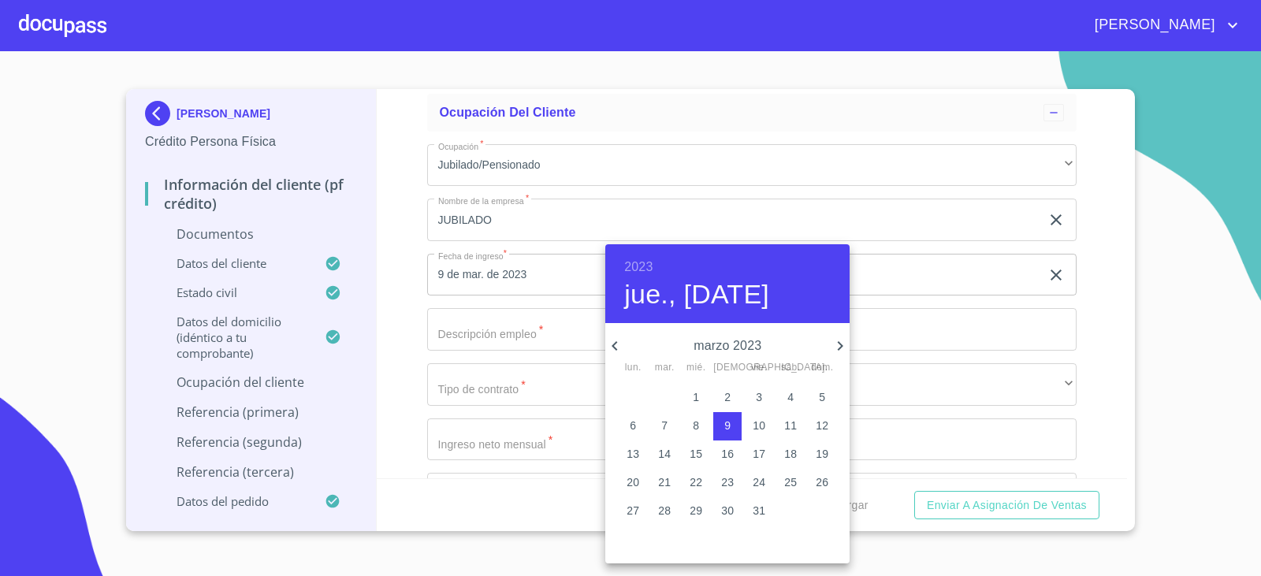
click at [457, 324] on div at bounding box center [630, 288] width 1261 height 576
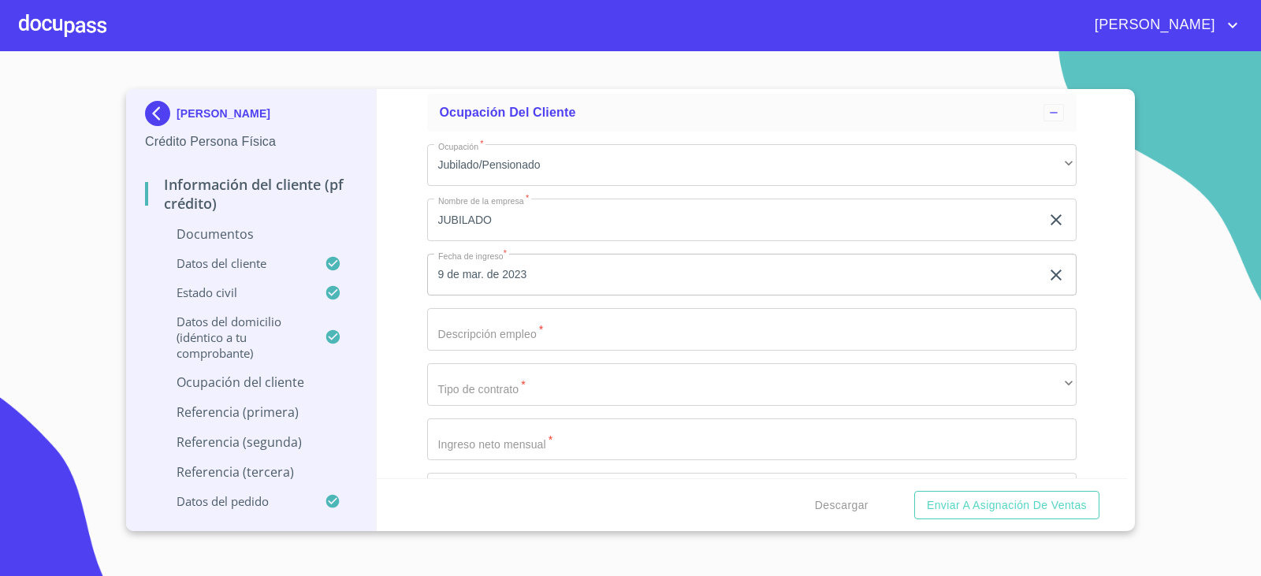
click at [464, 339] on input "Documento de identificación.   *" at bounding box center [752, 329] width 650 height 43
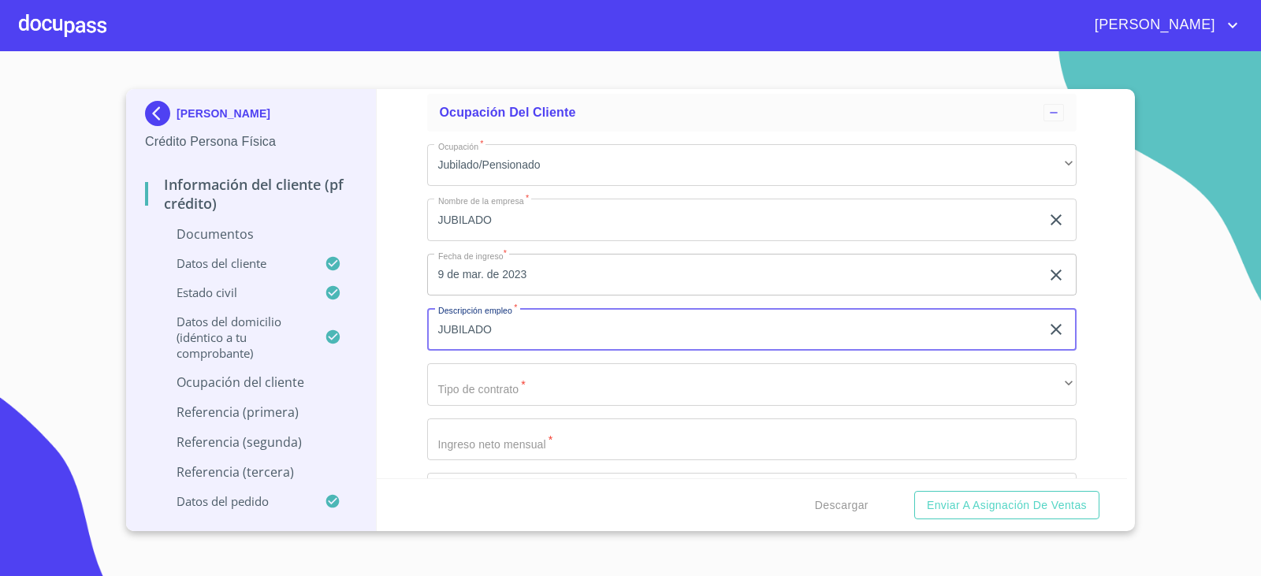
type input "JUBILADO"
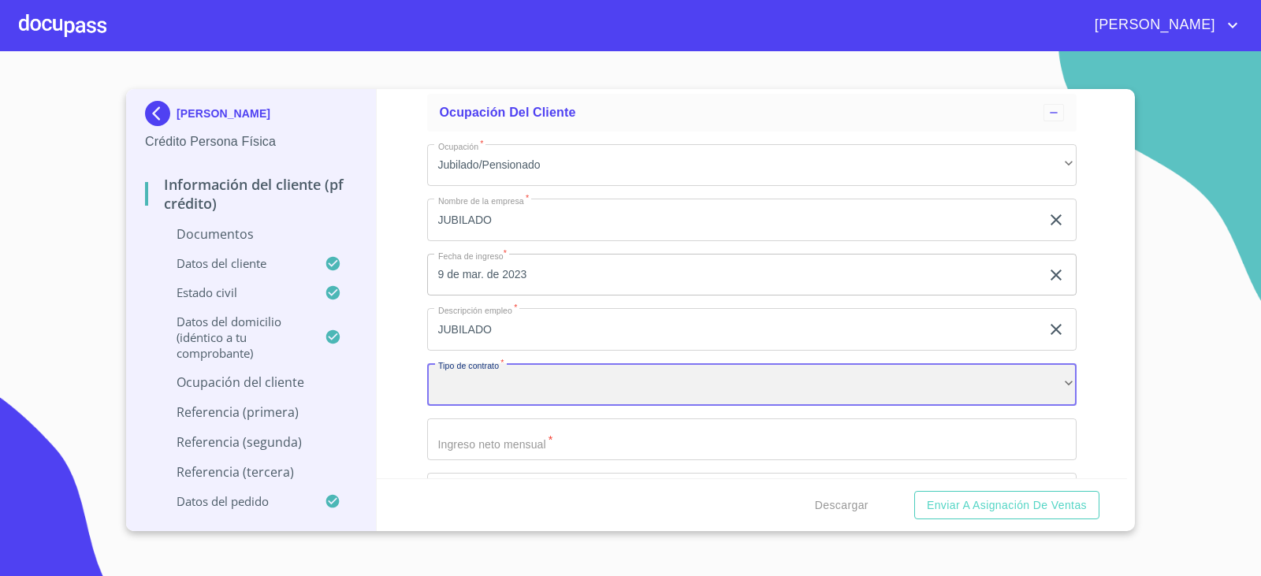
click at [484, 392] on div "​" at bounding box center [752, 384] width 650 height 43
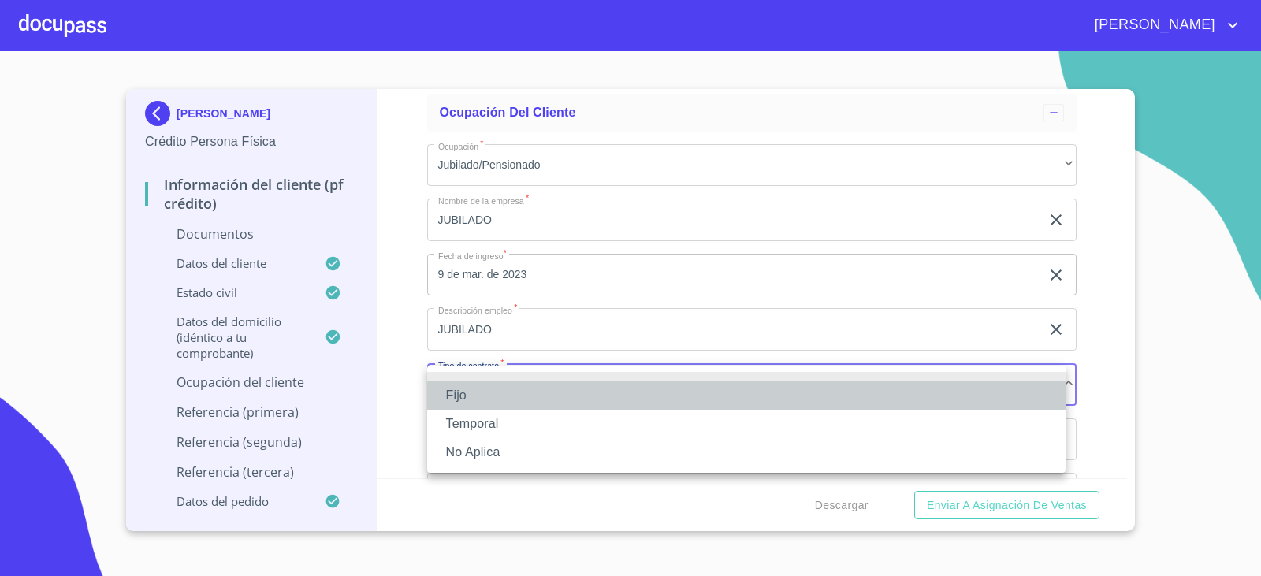
click at [484, 397] on li "Fijo" at bounding box center [746, 395] width 638 height 28
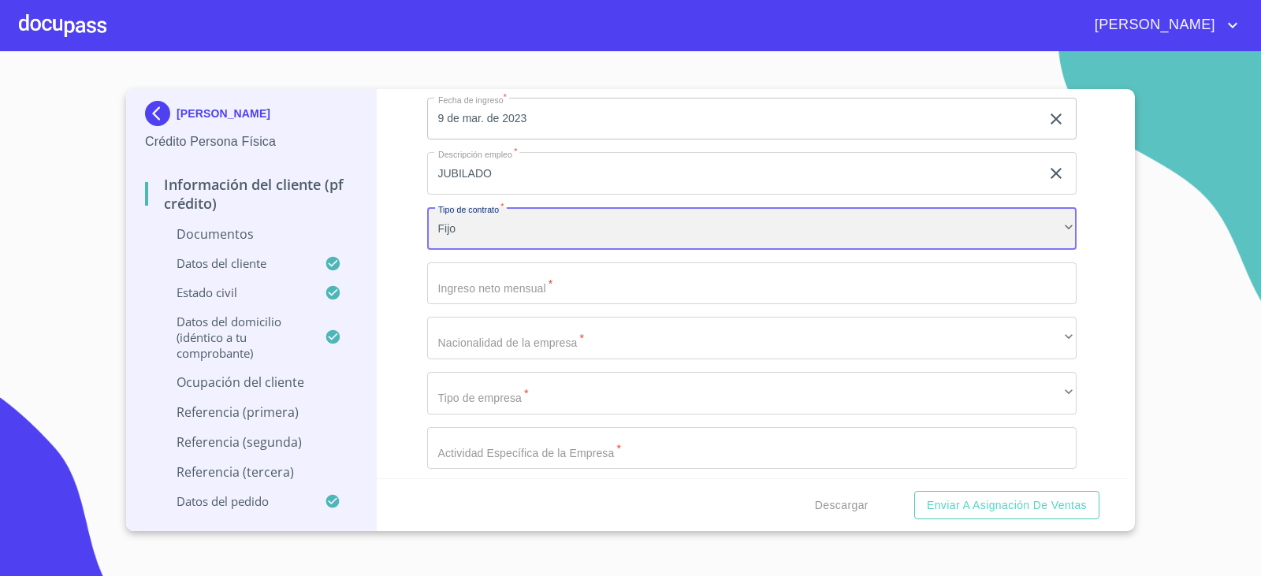
scroll to position [4077, 0]
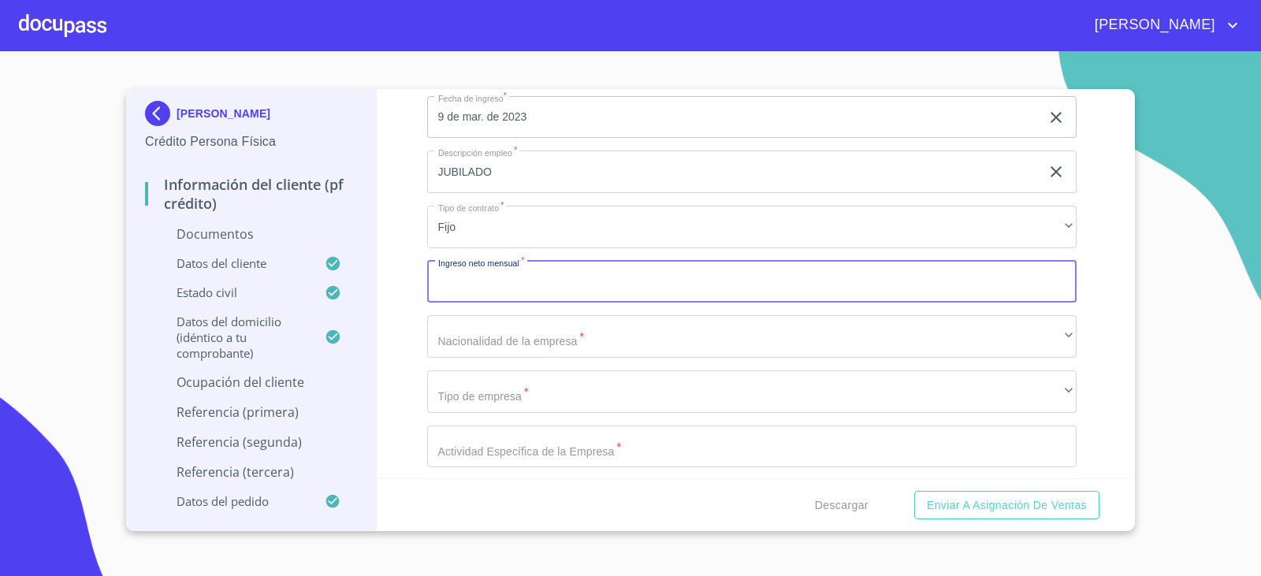
click at [462, 278] on input "Documento de identificación.   *" at bounding box center [752, 282] width 650 height 43
type input "18866"
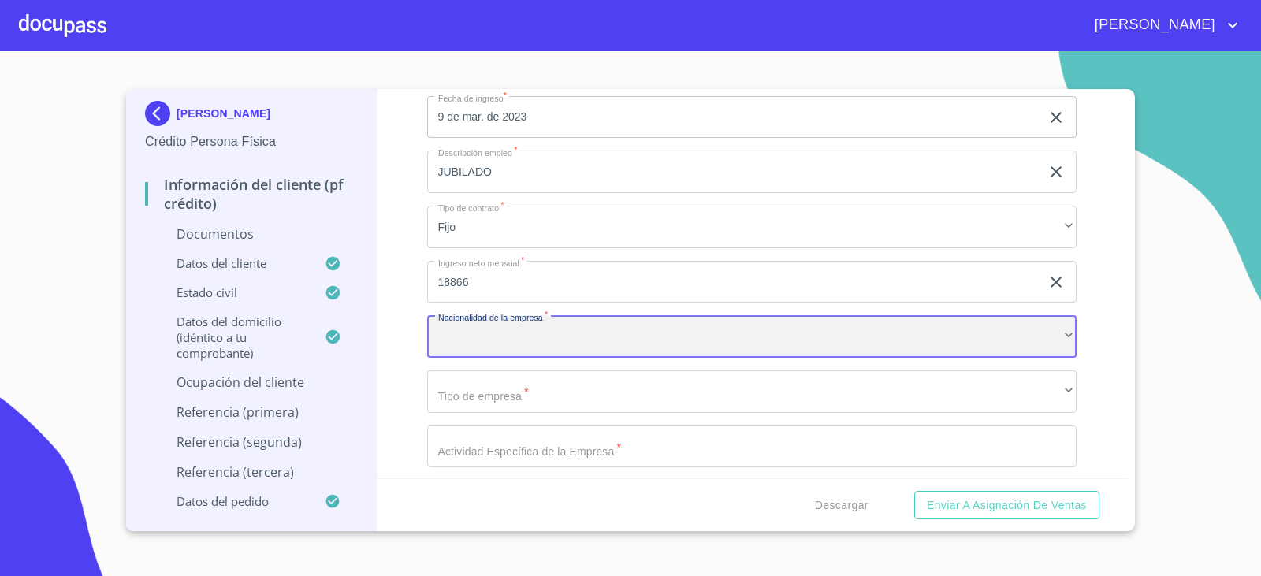
click at [501, 346] on div "​" at bounding box center [752, 336] width 650 height 43
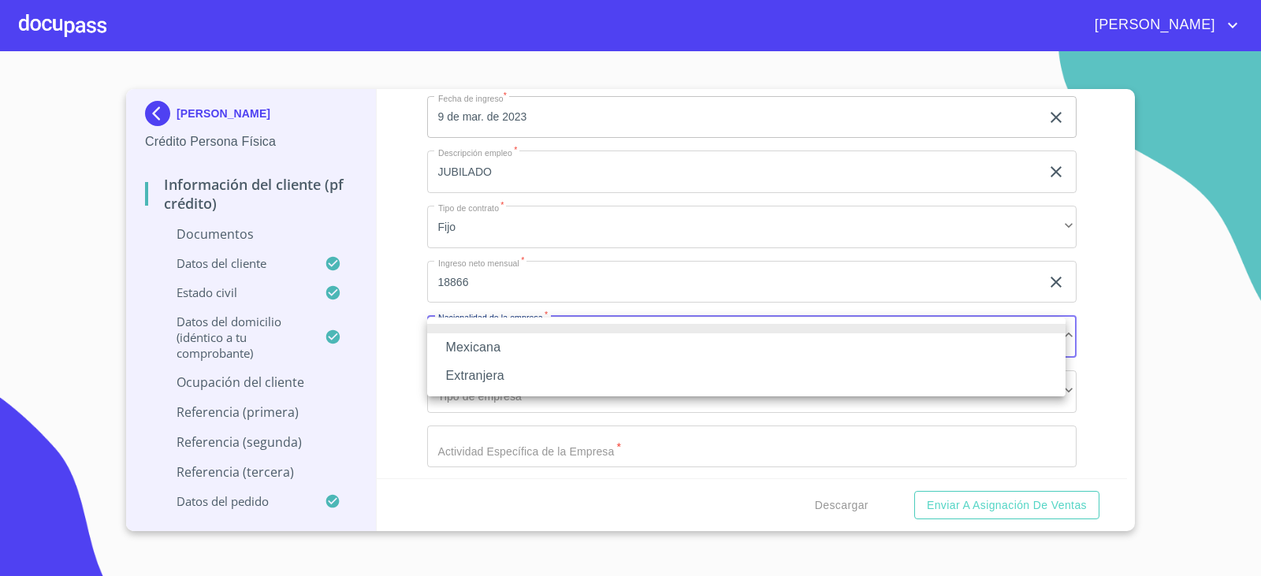
click at [493, 349] on li "Mexicana" at bounding box center [746, 347] width 638 height 28
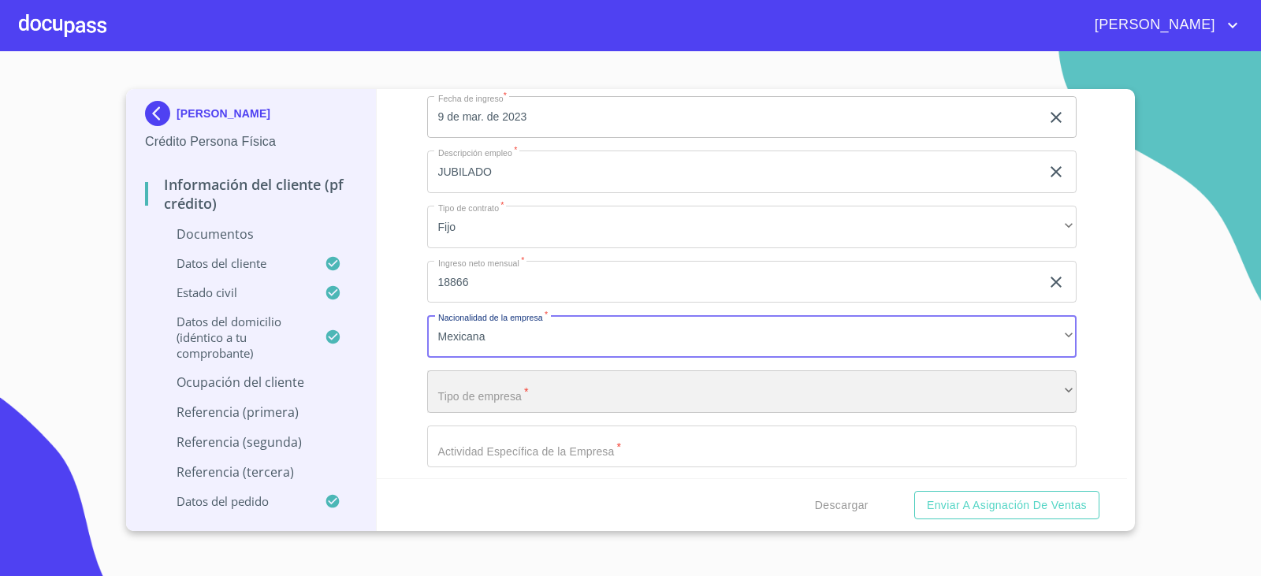
click at [482, 397] on div "​" at bounding box center [752, 391] width 650 height 43
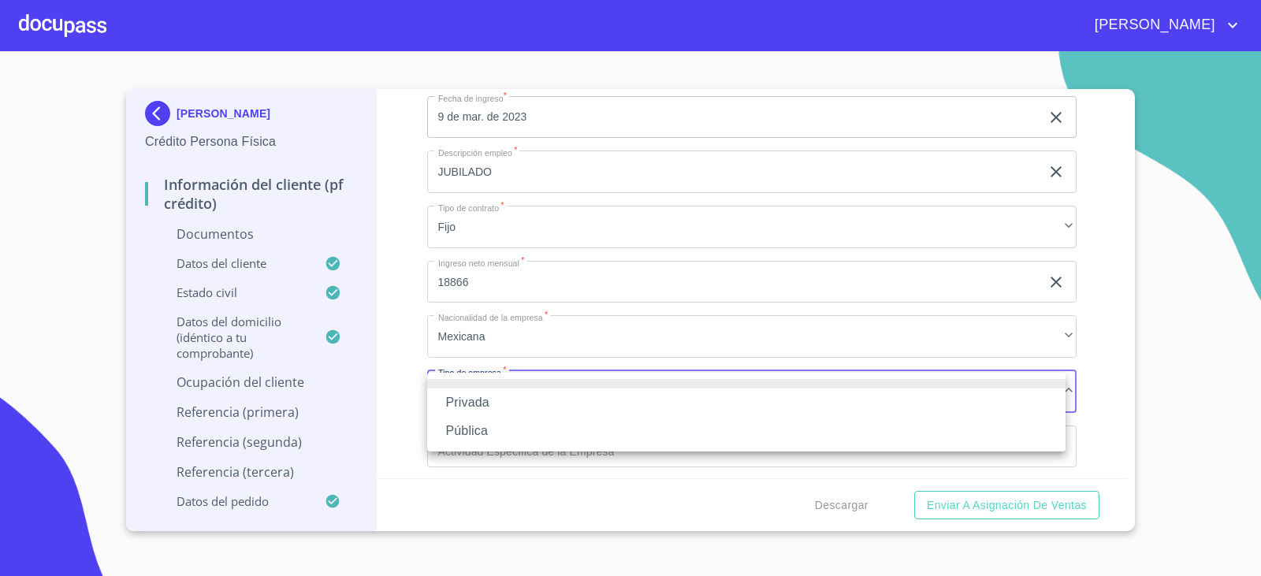
click at [482, 397] on li "Privada" at bounding box center [746, 403] width 638 height 28
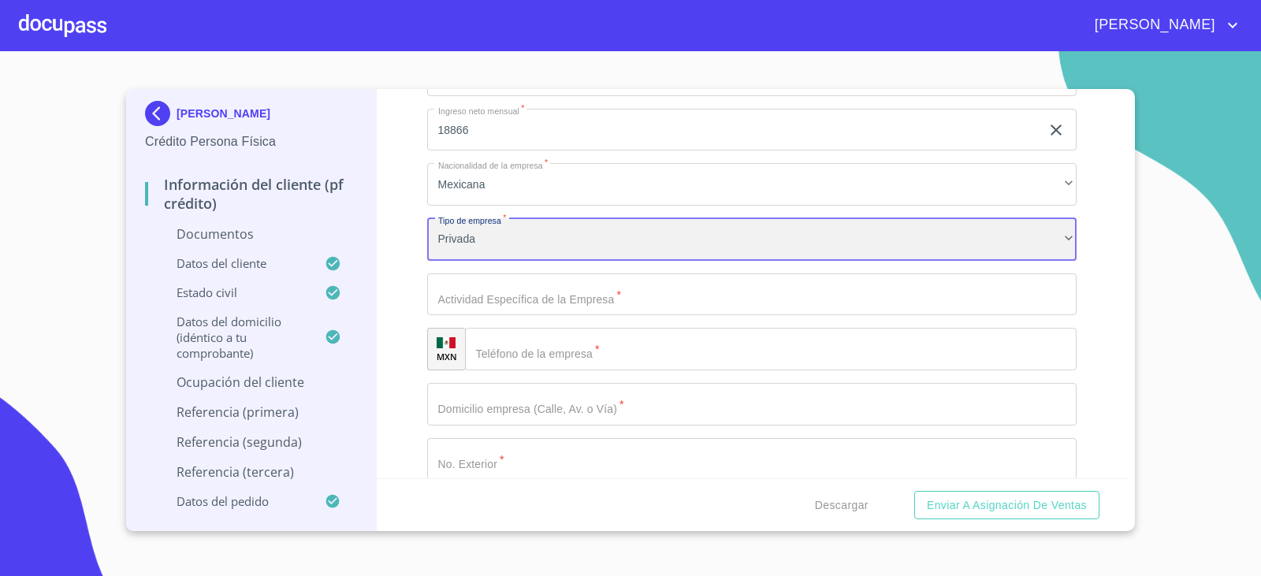
scroll to position [4234, 0]
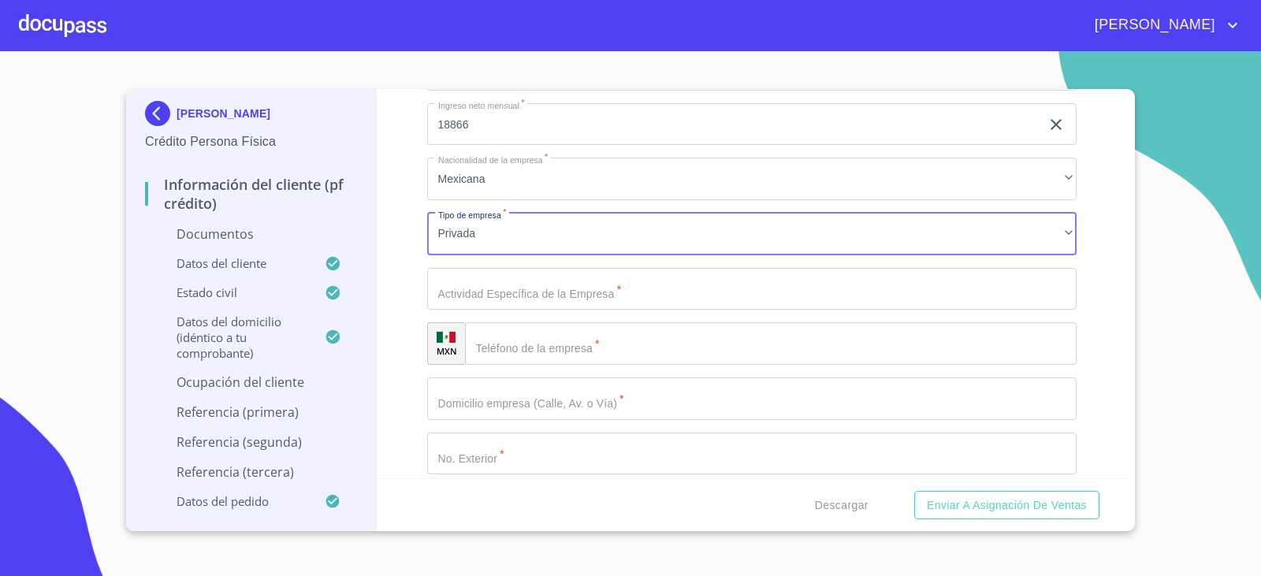
click at [450, 286] on input "Documento de identificación.   *" at bounding box center [752, 289] width 650 height 43
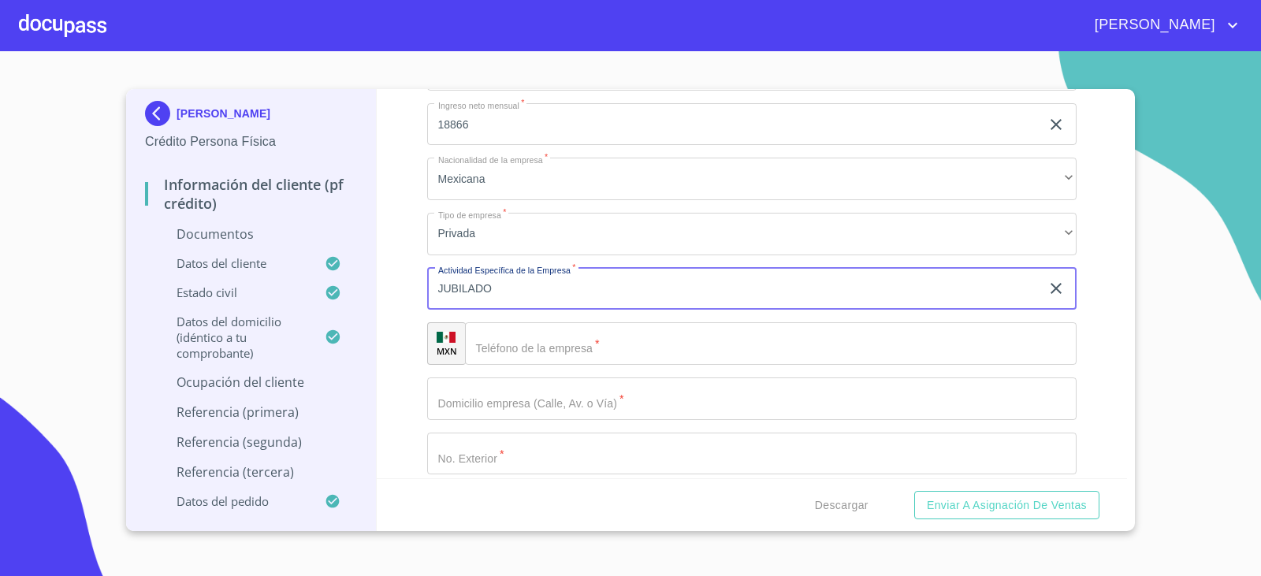
type input "JUBILADO"
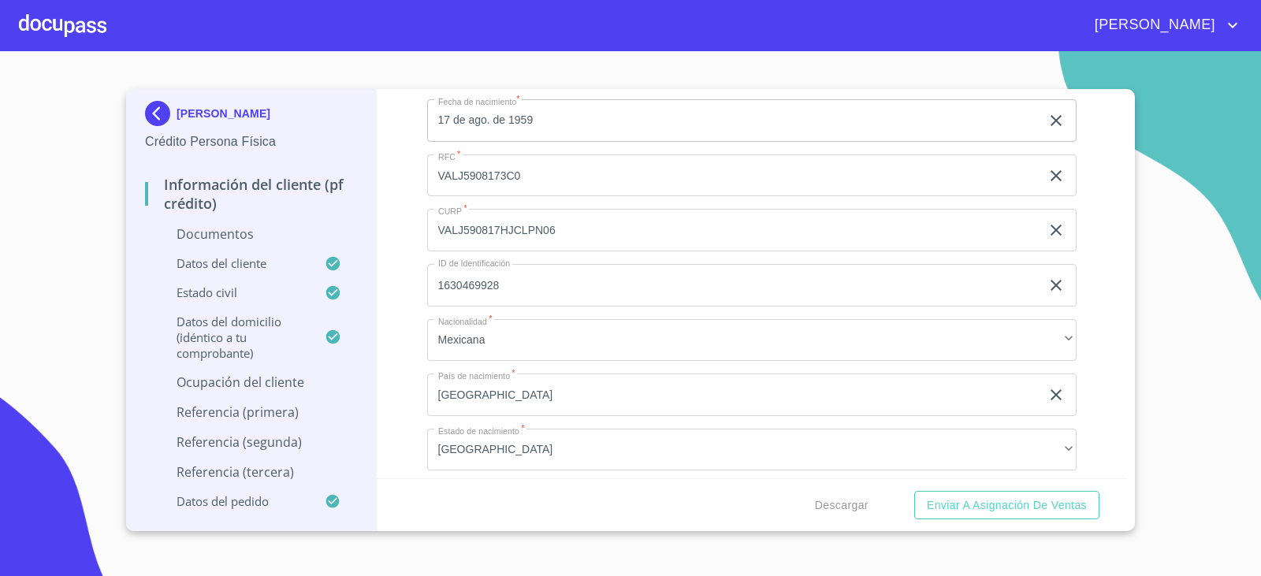
scroll to position [2343, 0]
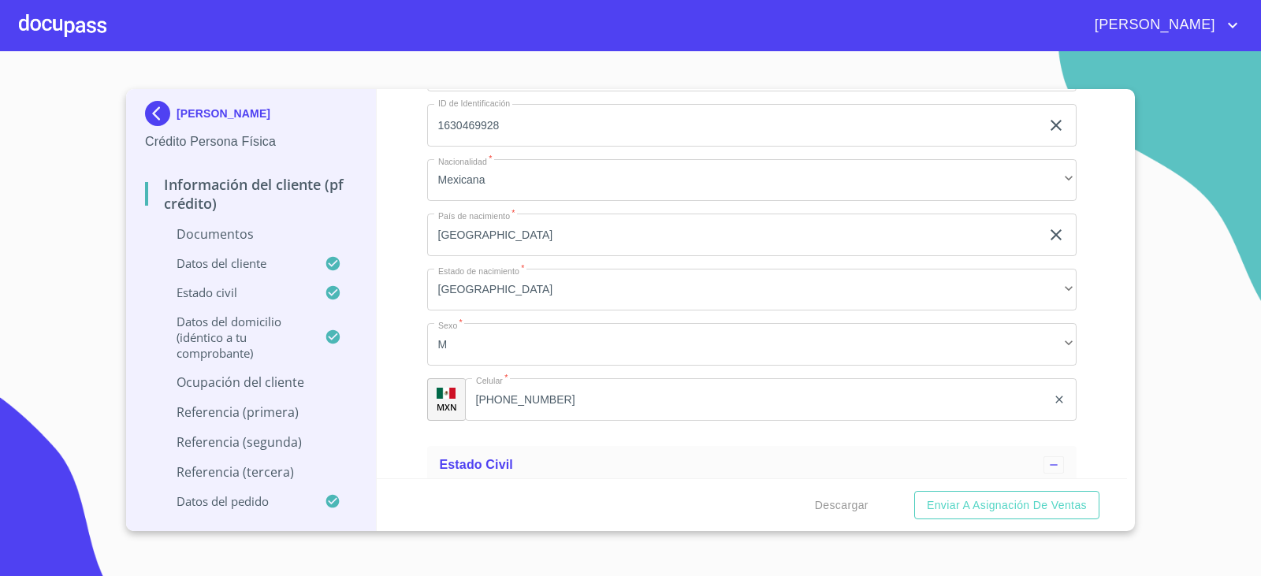
click at [555, 407] on input "[PHONE_NUMBER]" at bounding box center [756, 399] width 582 height 43
click at [555, 407] on input "[PHONE_NUMBER]" at bounding box center [775, 399] width 542 height 43
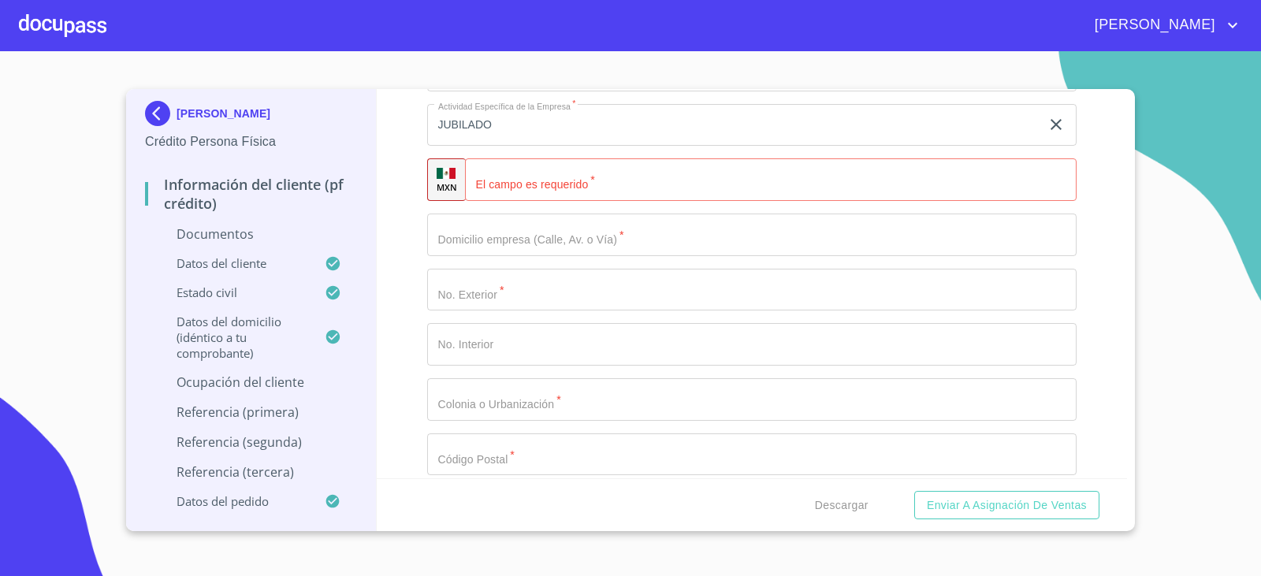
scroll to position [4392, 0]
click at [551, 180] on input "Documento de identificación.   *" at bounding box center [771, 186] width 612 height 43
paste input "[PHONE_NUMBER]"
type input "[PHONE_NUMBER]"
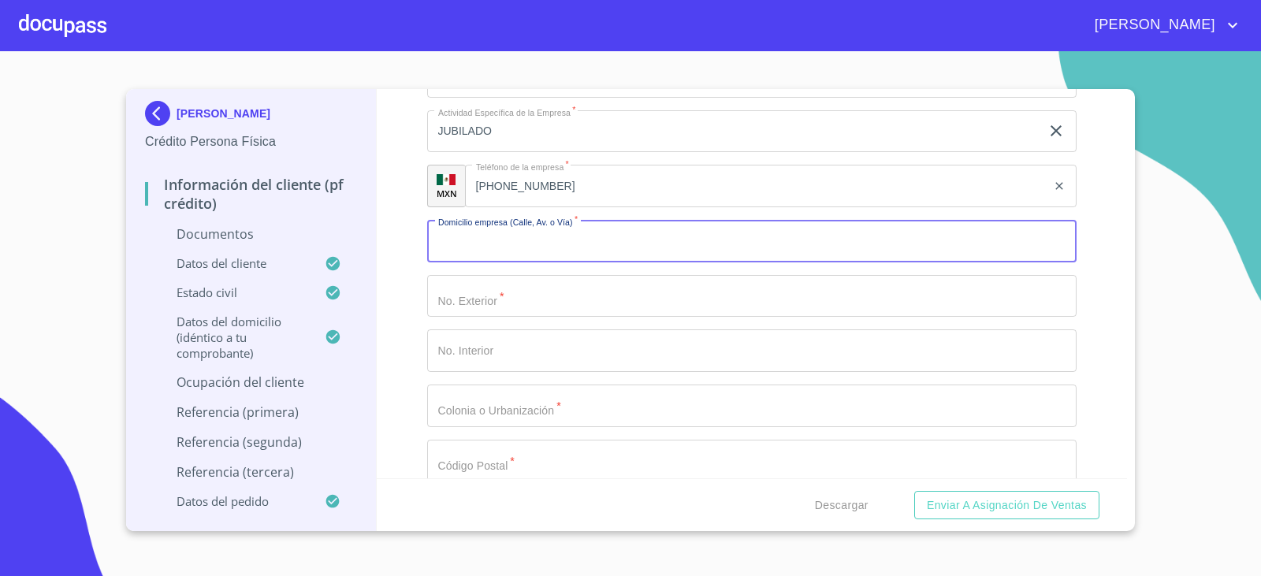
click at [487, 243] on input "Documento de identificación.   *" at bounding box center [752, 241] width 650 height 43
type input "ROSALES"
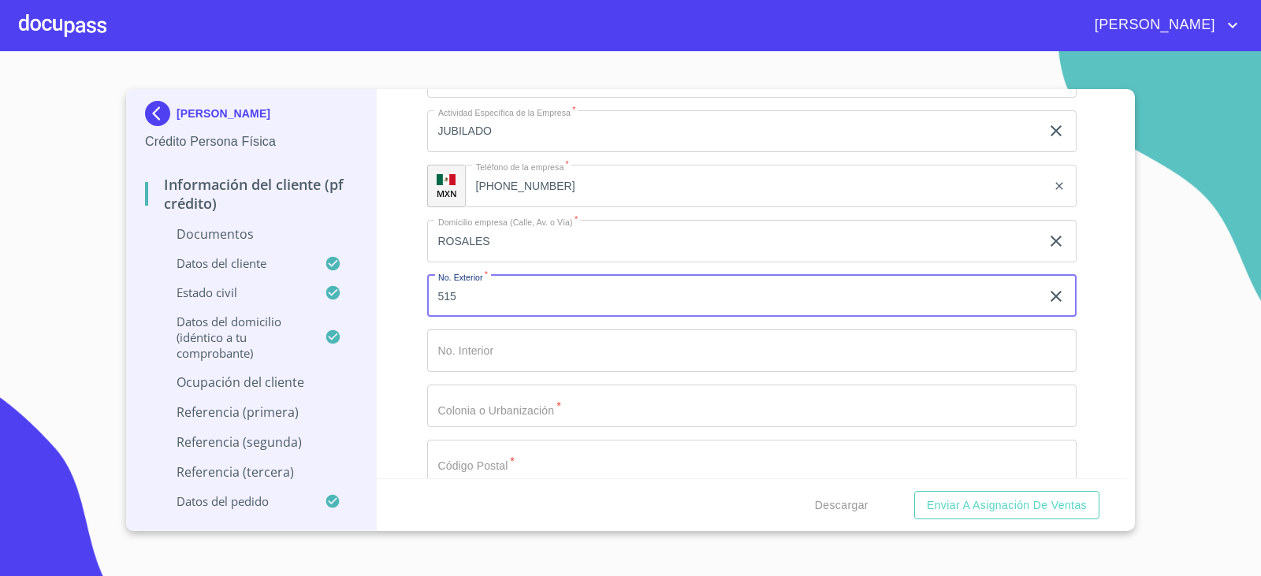
type input "515"
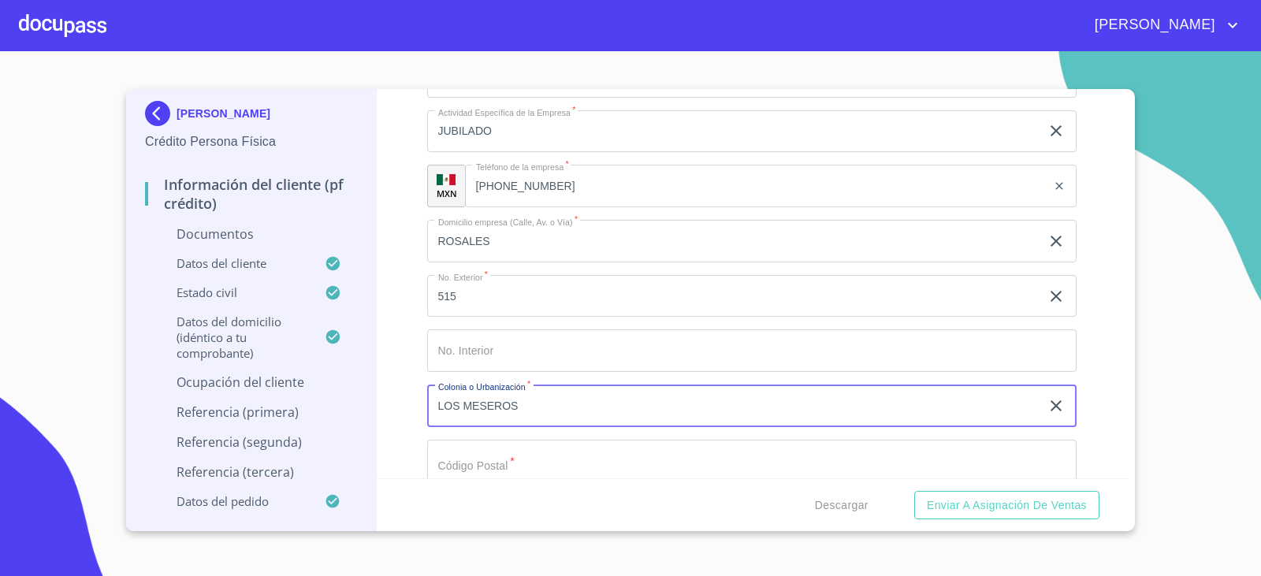
type input "LOS MESEROS"
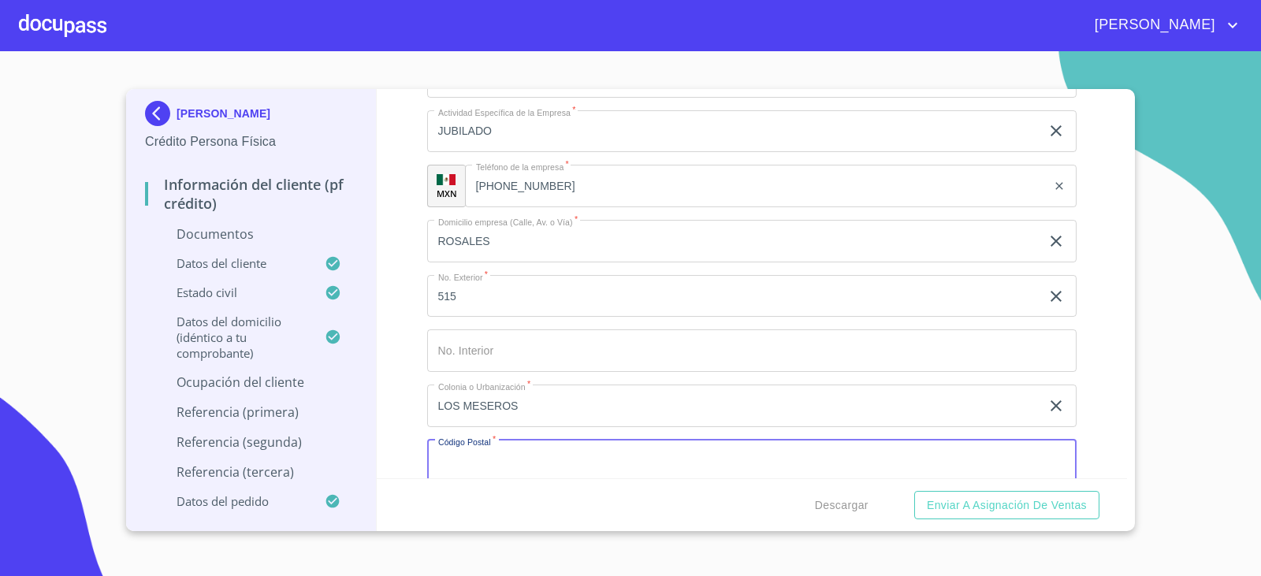
scroll to position [4396, 0]
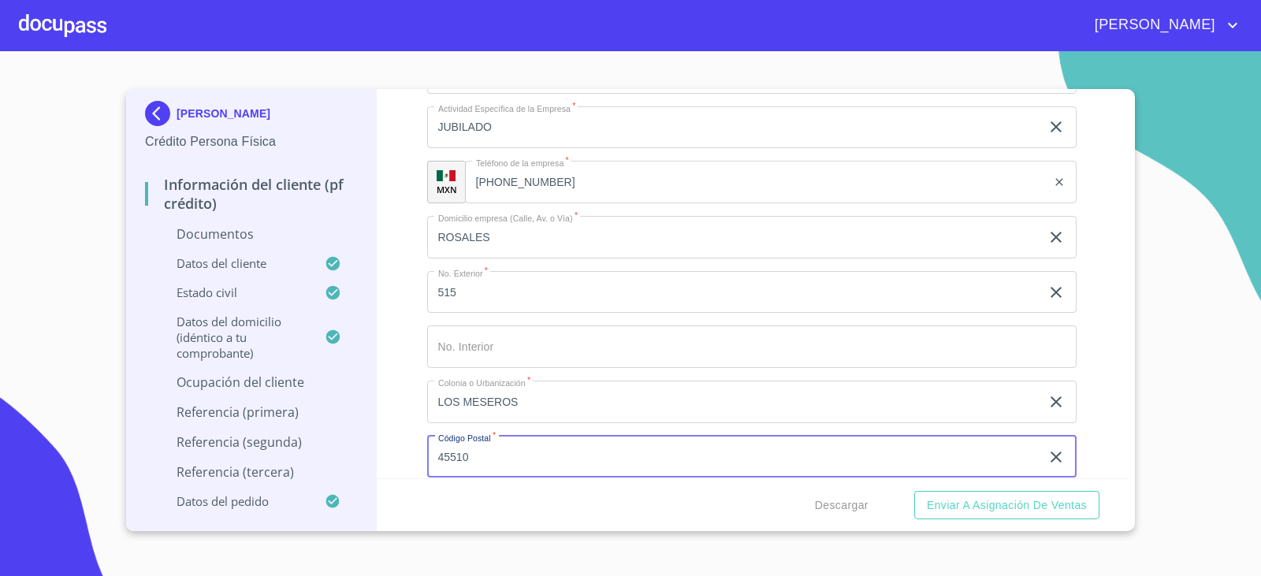
type input "45510"
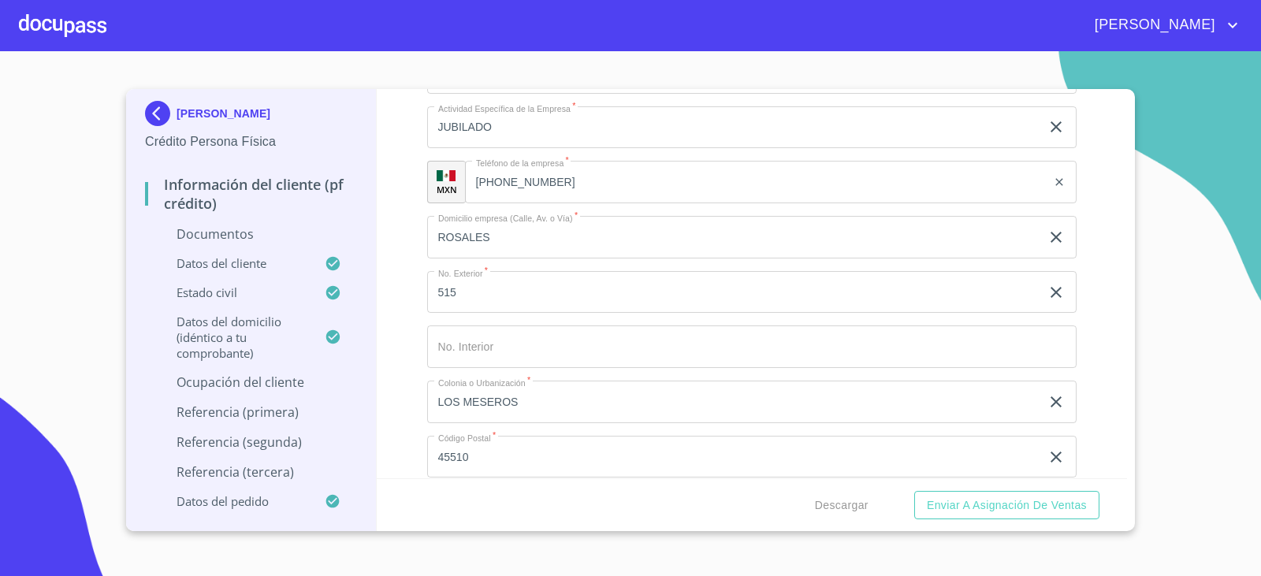
scroll to position [4624, 0]
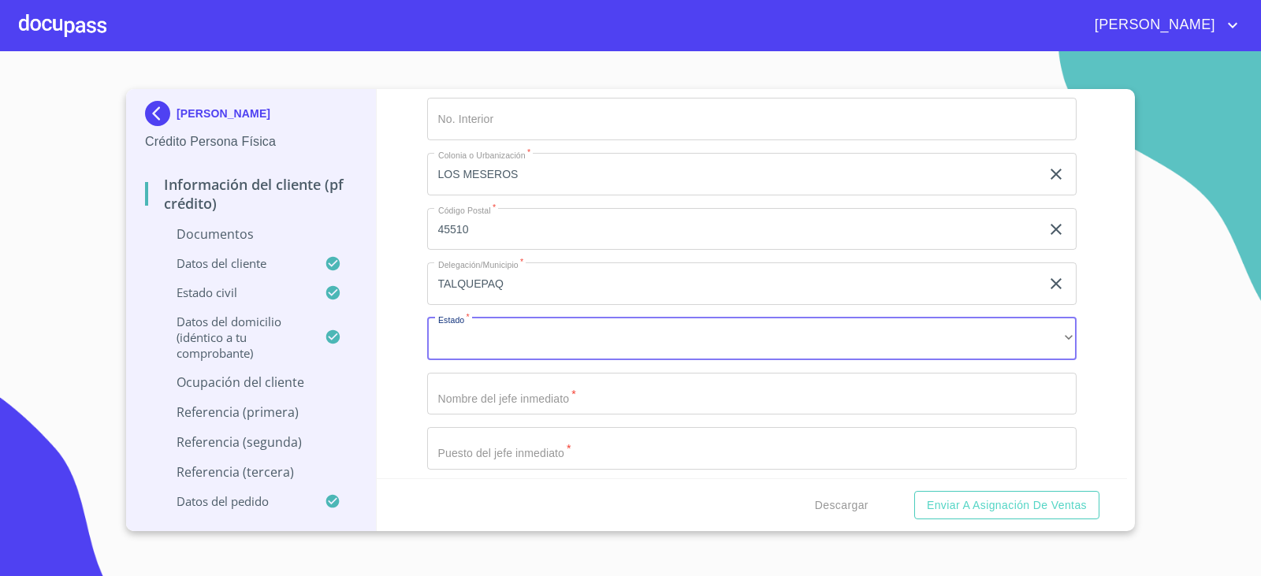
click at [529, 279] on input "TALQUEPAQ" at bounding box center [734, 283] width 614 height 43
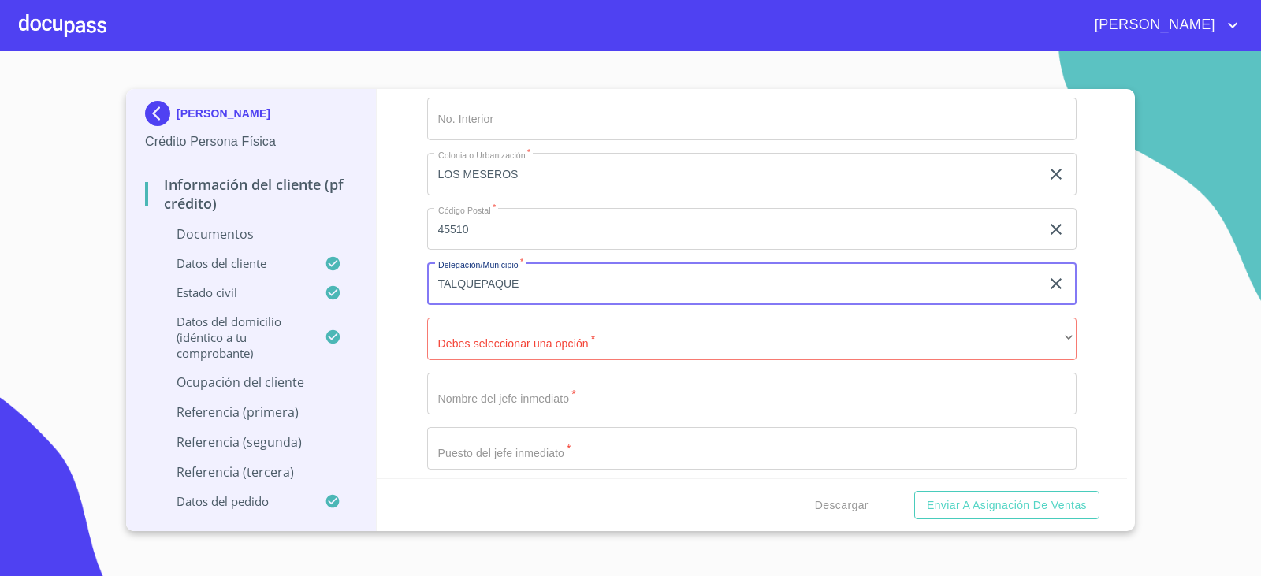
type input "TALQUEPAQUE"
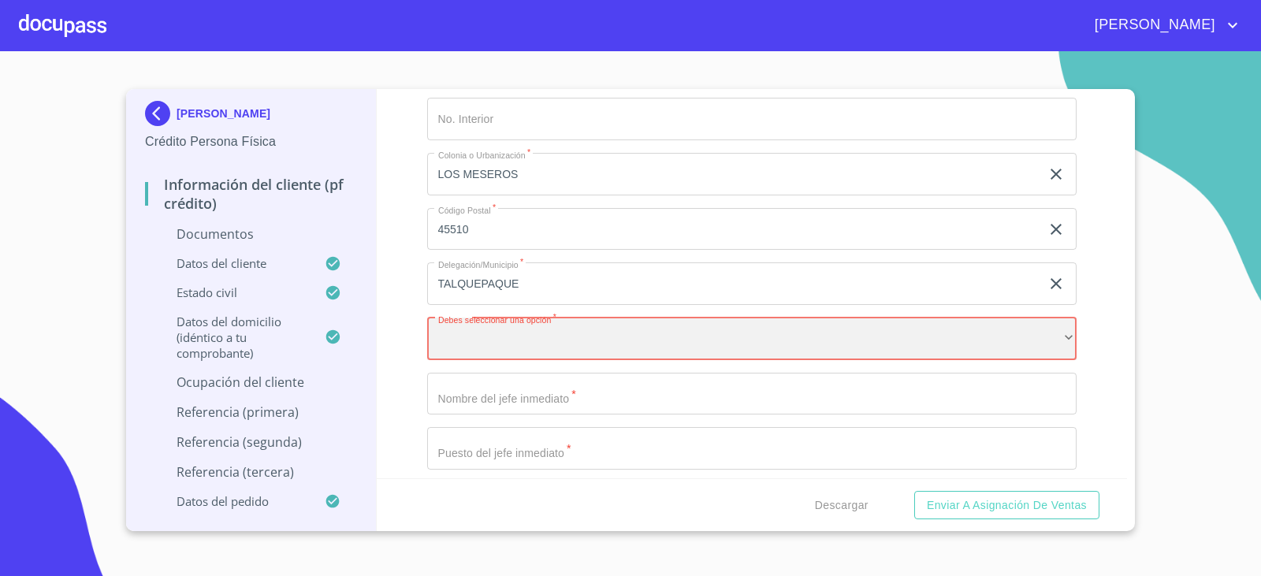
click at [502, 340] on div "​" at bounding box center [752, 339] width 650 height 43
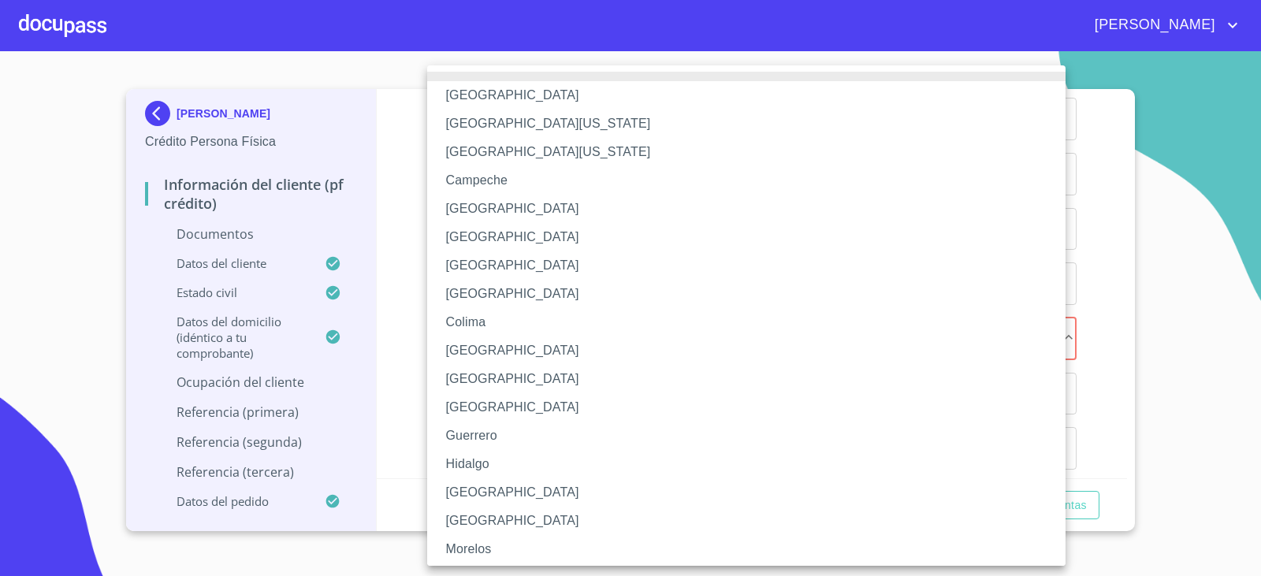
click at [465, 502] on li "[GEOGRAPHIC_DATA]" at bounding box center [752, 492] width 650 height 28
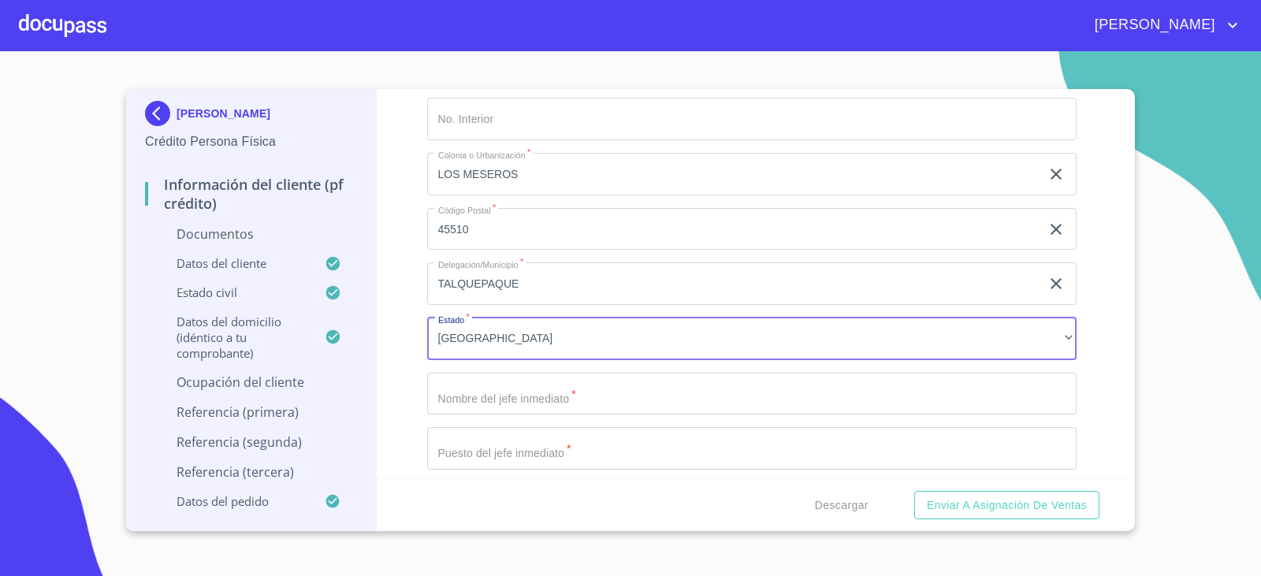
click at [498, 395] on input "Documento de identificación.   *" at bounding box center [752, 394] width 650 height 43
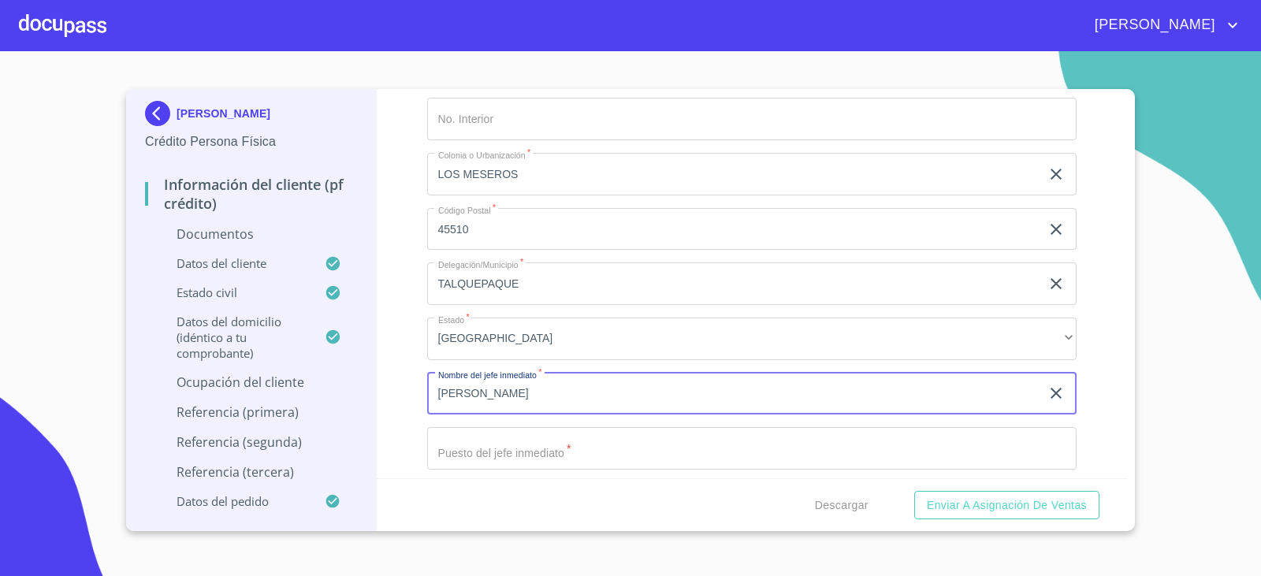
type input "[PERSON_NAME]"
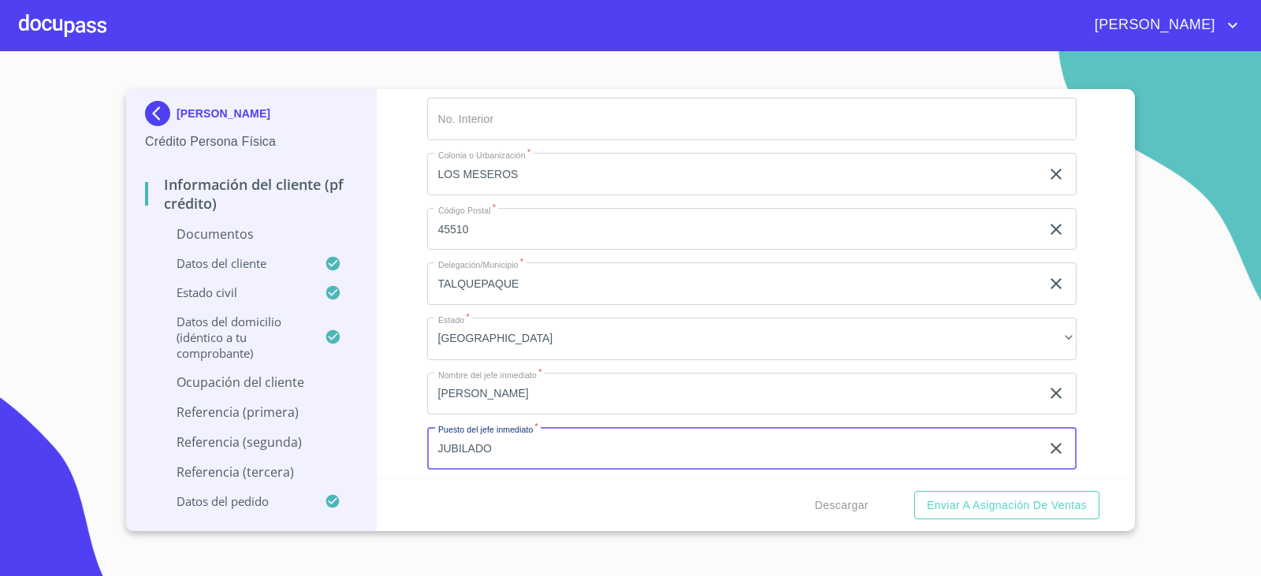
type input "JUBILADO"
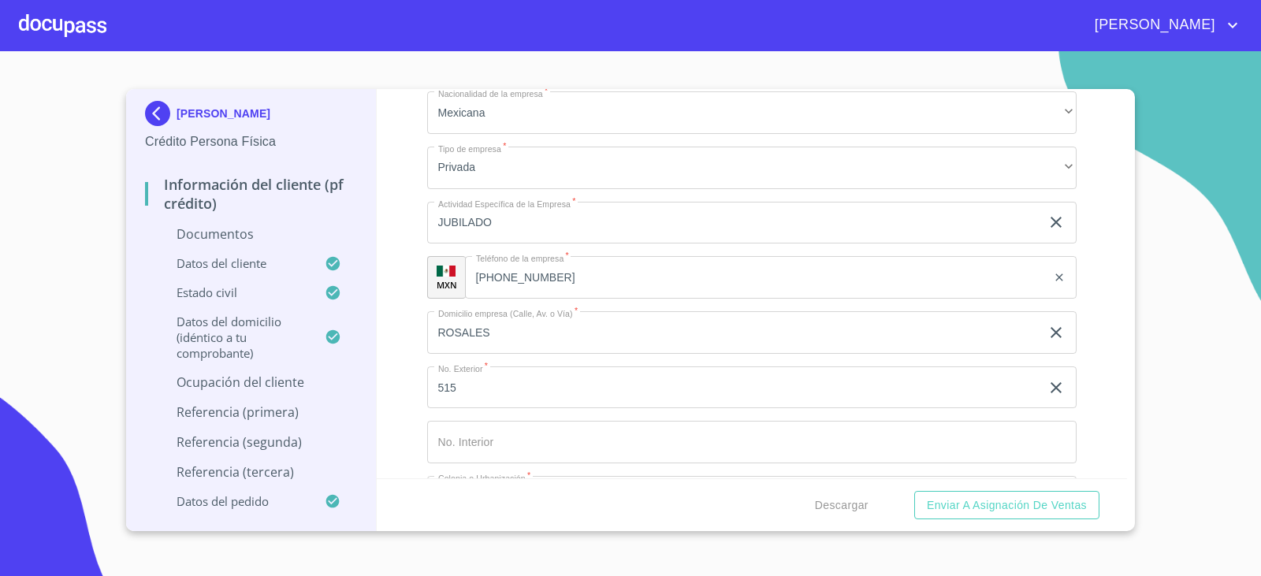
scroll to position [4292, 0]
click at [564, 288] on input "[PHONE_NUMBER]" at bounding box center [756, 286] width 582 height 43
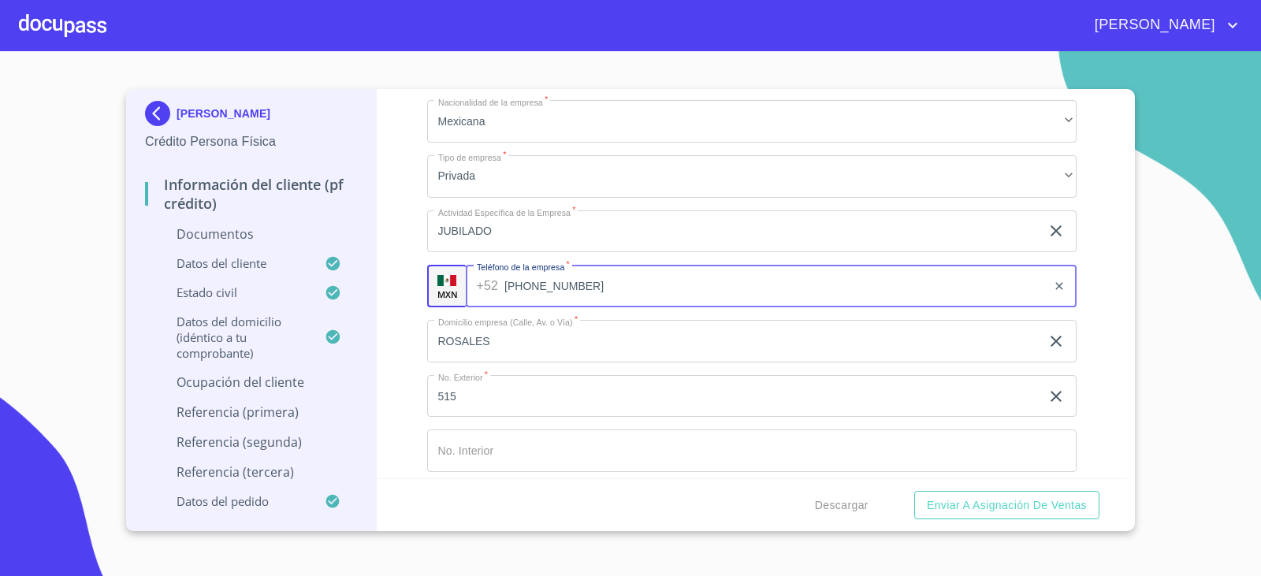
click at [564, 288] on input "[PHONE_NUMBER]" at bounding box center [775, 286] width 542 height 43
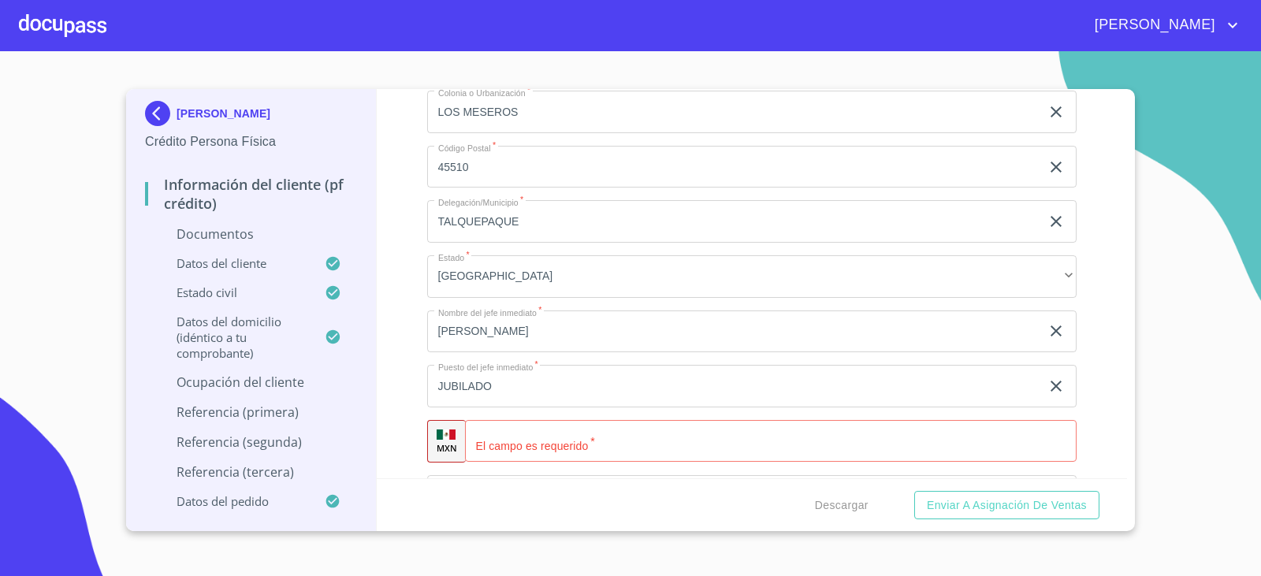
click at [518, 441] on input "Documento de identificación.   *" at bounding box center [771, 441] width 612 height 43
paste input "[PHONE_NUMBER]"
type input "[PHONE_NUMBER]"
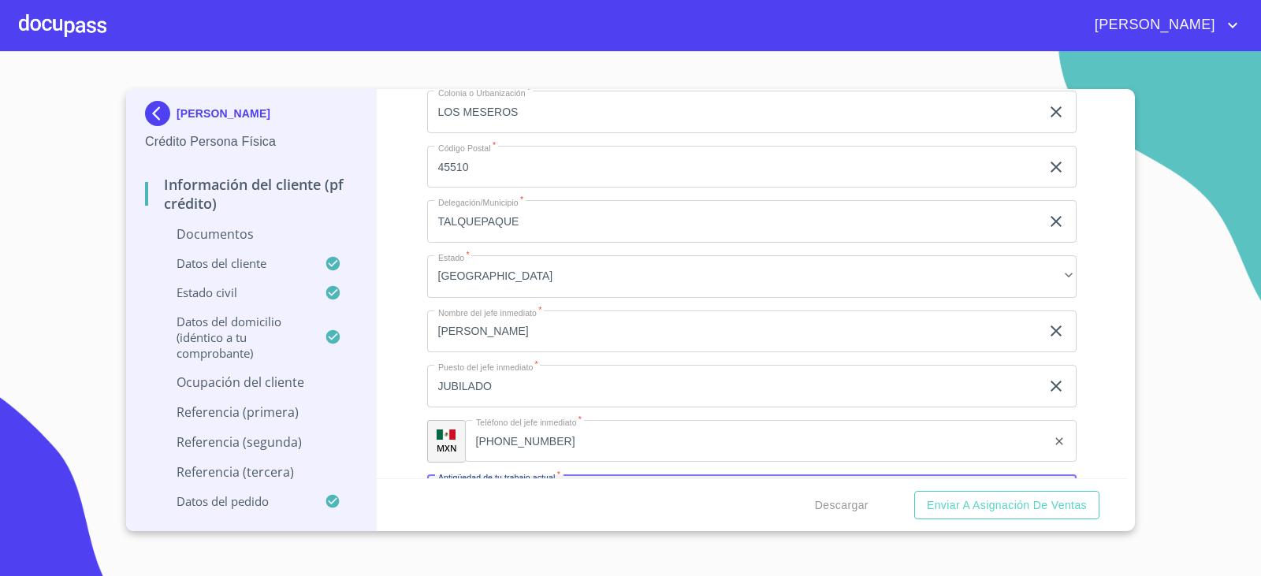
scroll to position [4725, 0]
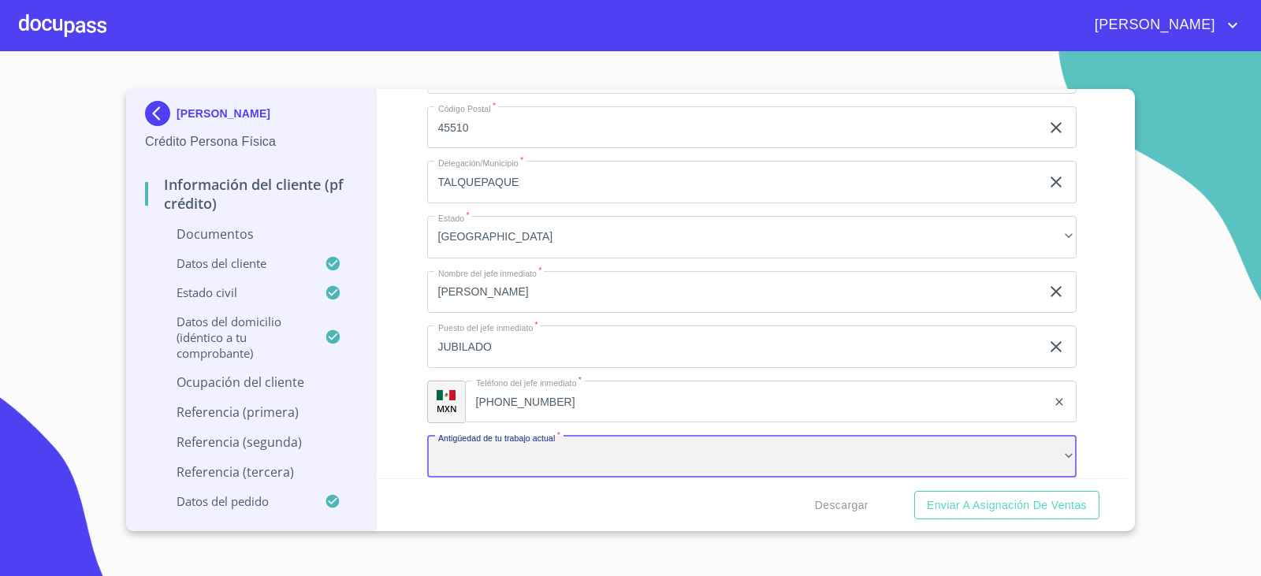
click at [518, 449] on div "​" at bounding box center [752, 457] width 650 height 43
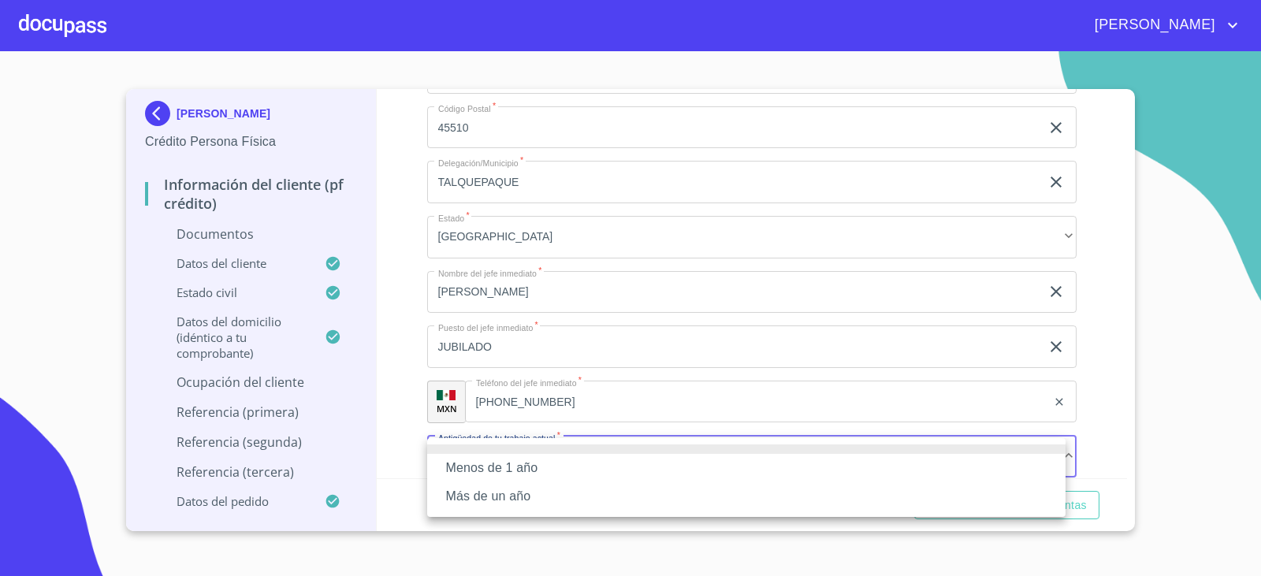
click at [482, 494] on li "Más de un año" at bounding box center [746, 496] width 638 height 28
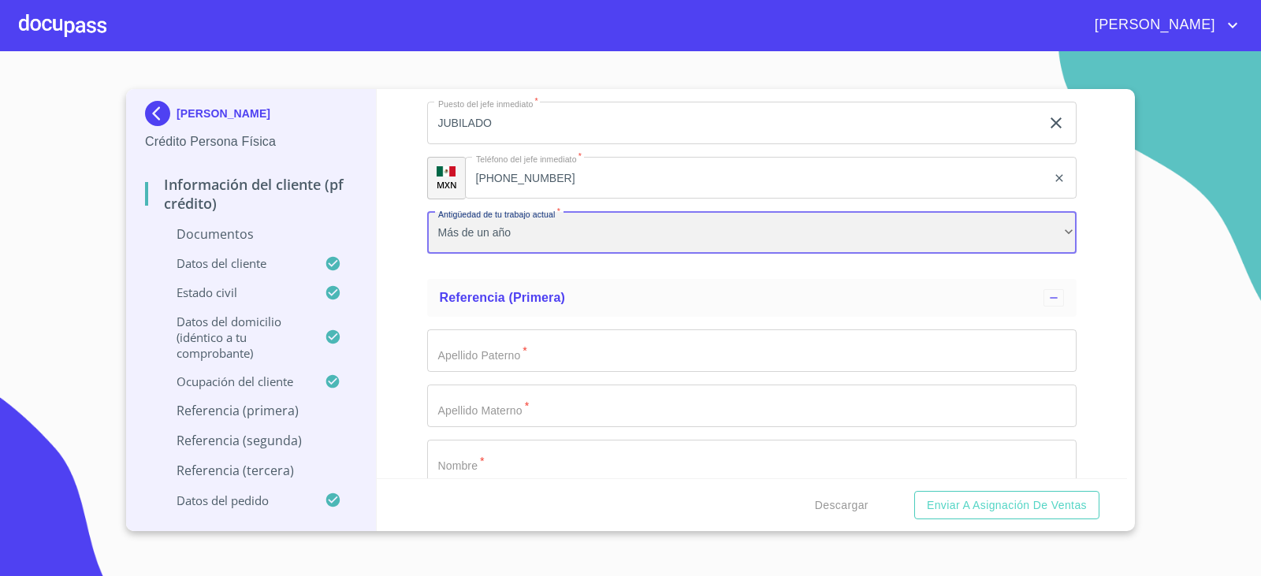
scroll to position [4962, 0]
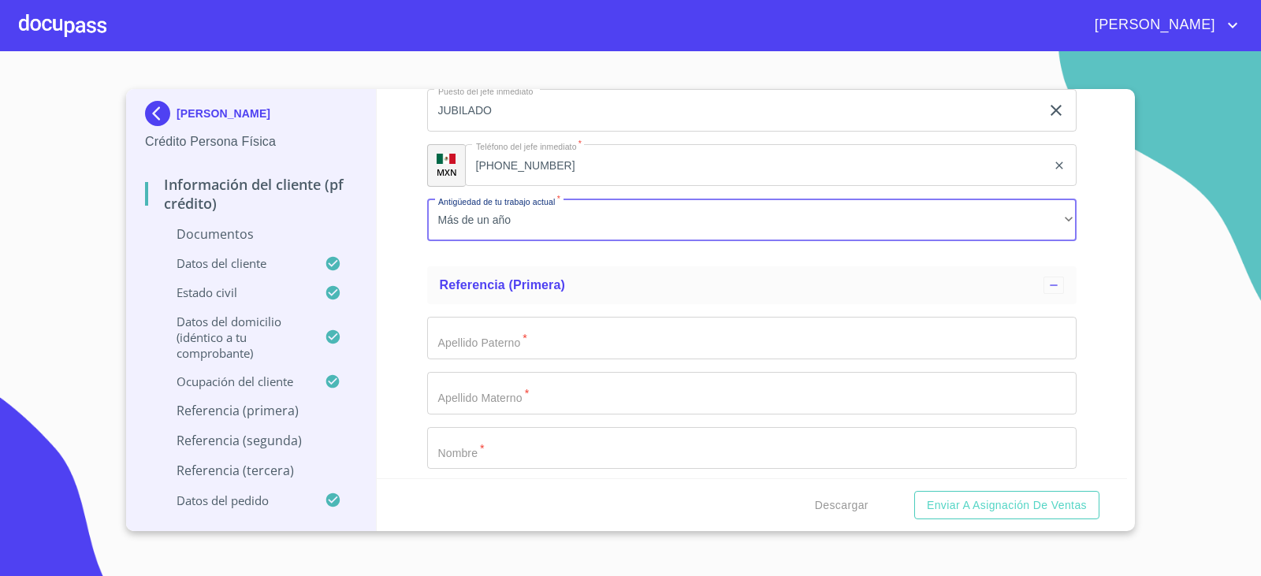
click at [455, 339] on input "Documento de identificación.   *" at bounding box center [752, 338] width 650 height 43
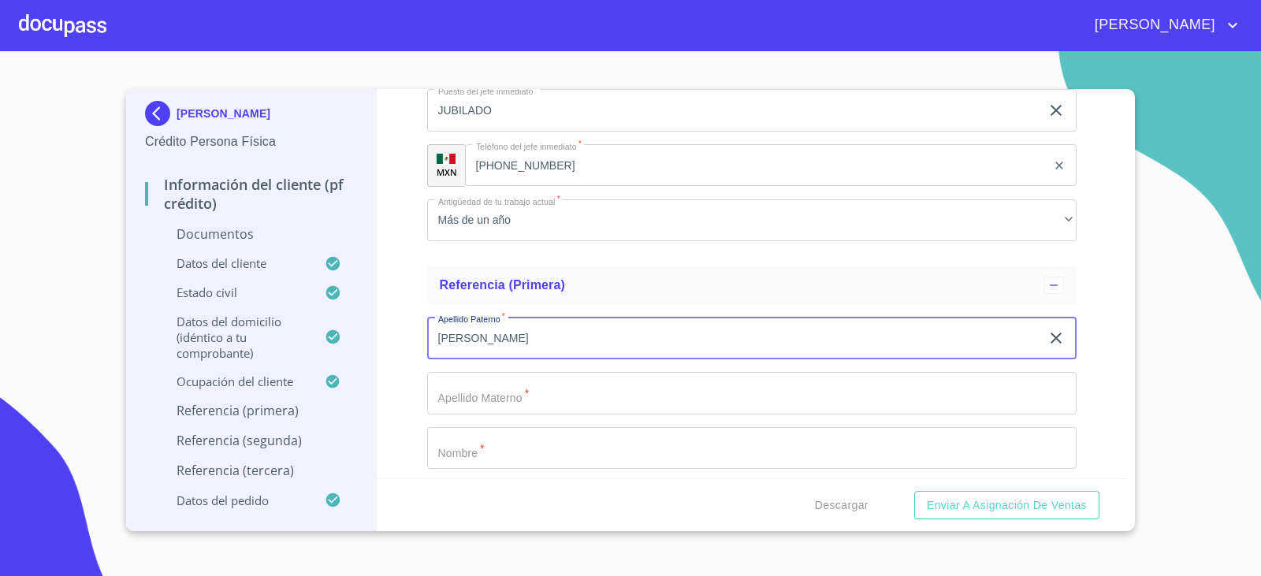
type input "[PERSON_NAME]"
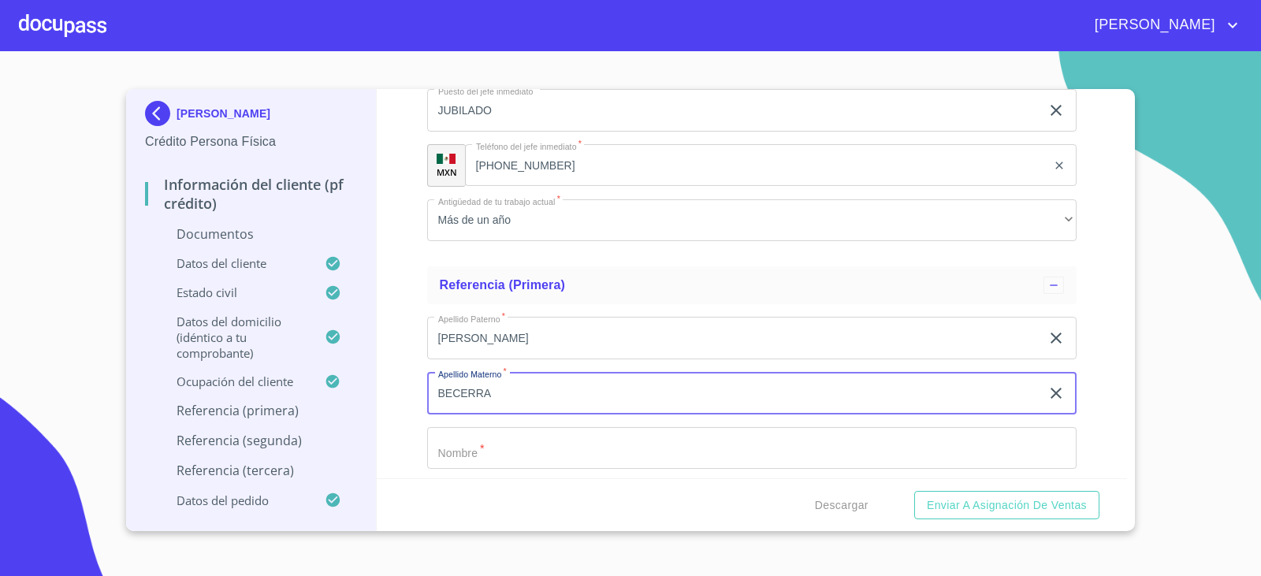
type input "BECERRA"
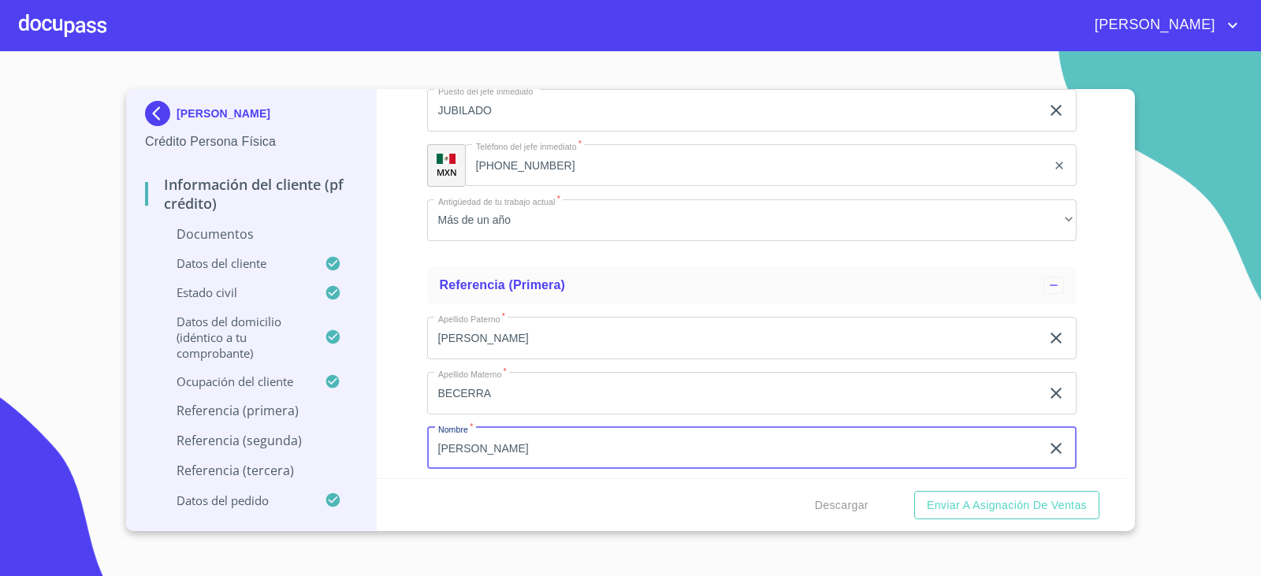
type input "[PERSON_NAME]"
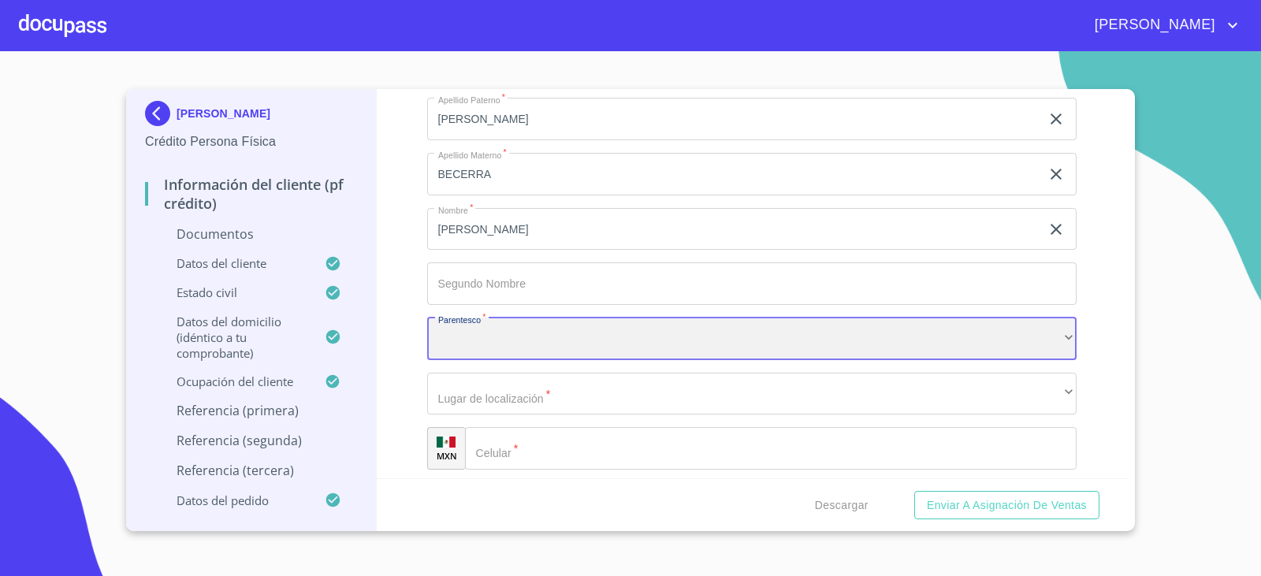
click at [455, 339] on div "​" at bounding box center [752, 339] width 650 height 43
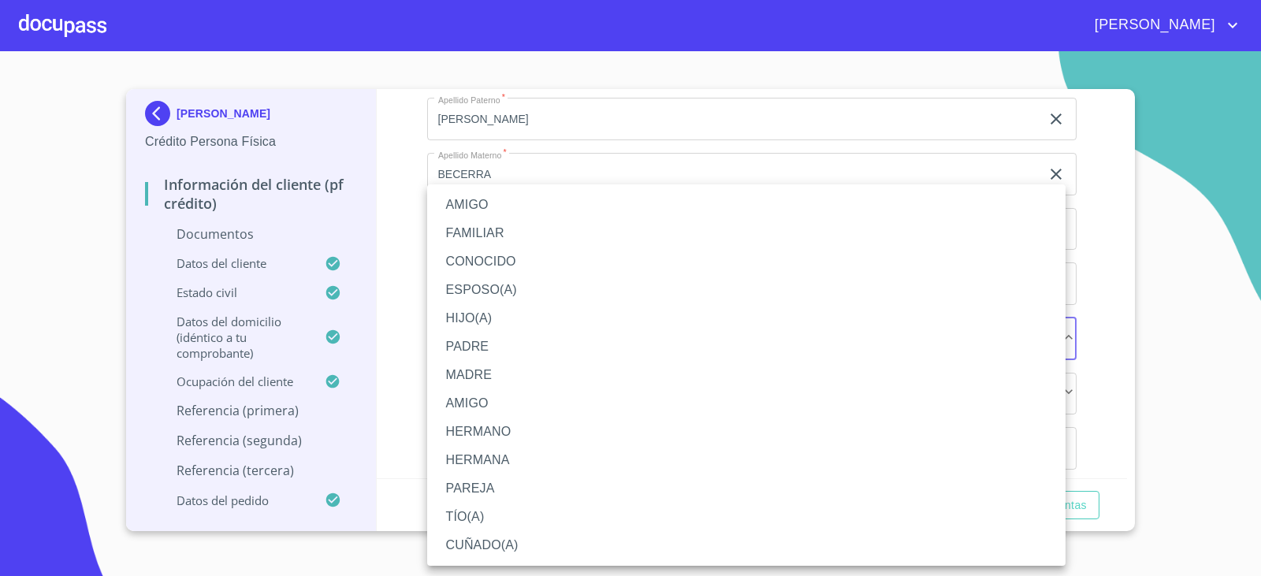
click at [465, 240] on li "FAMILIAR" at bounding box center [746, 233] width 638 height 28
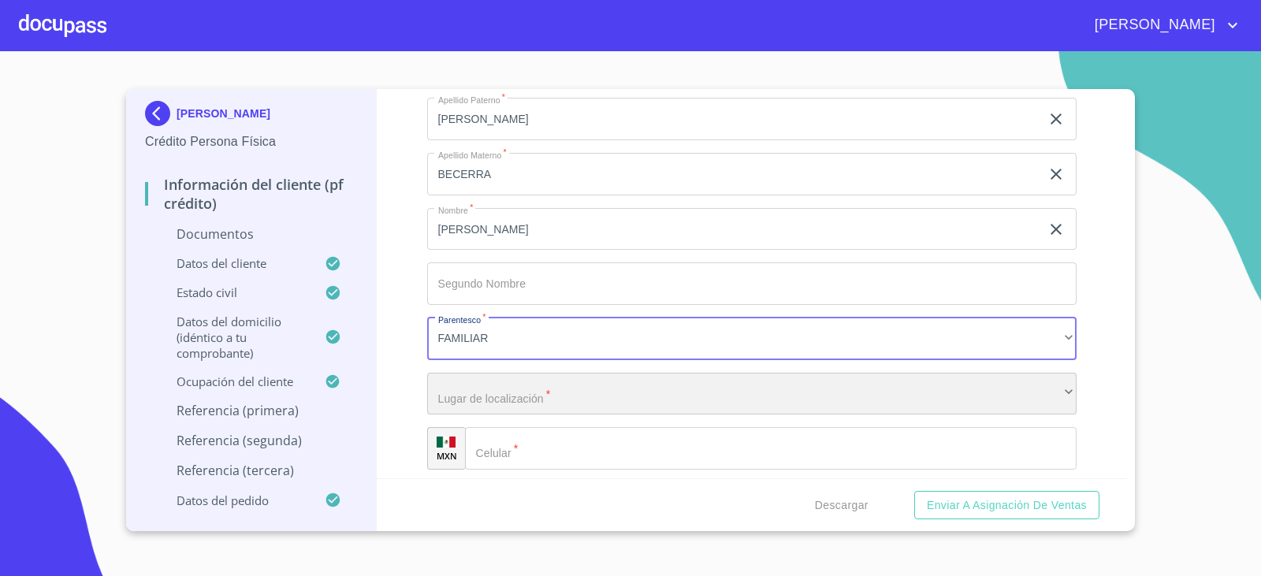
click at [472, 395] on div "​" at bounding box center [752, 394] width 650 height 43
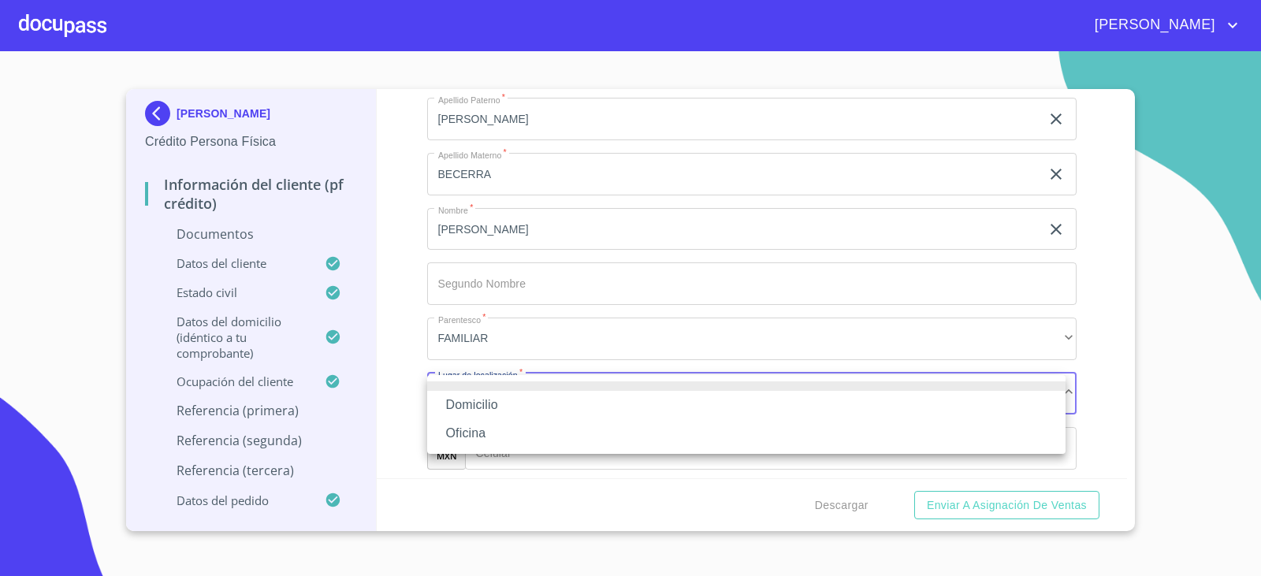
click at [472, 395] on li "Domicilio" at bounding box center [746, 405] width 638 height 28
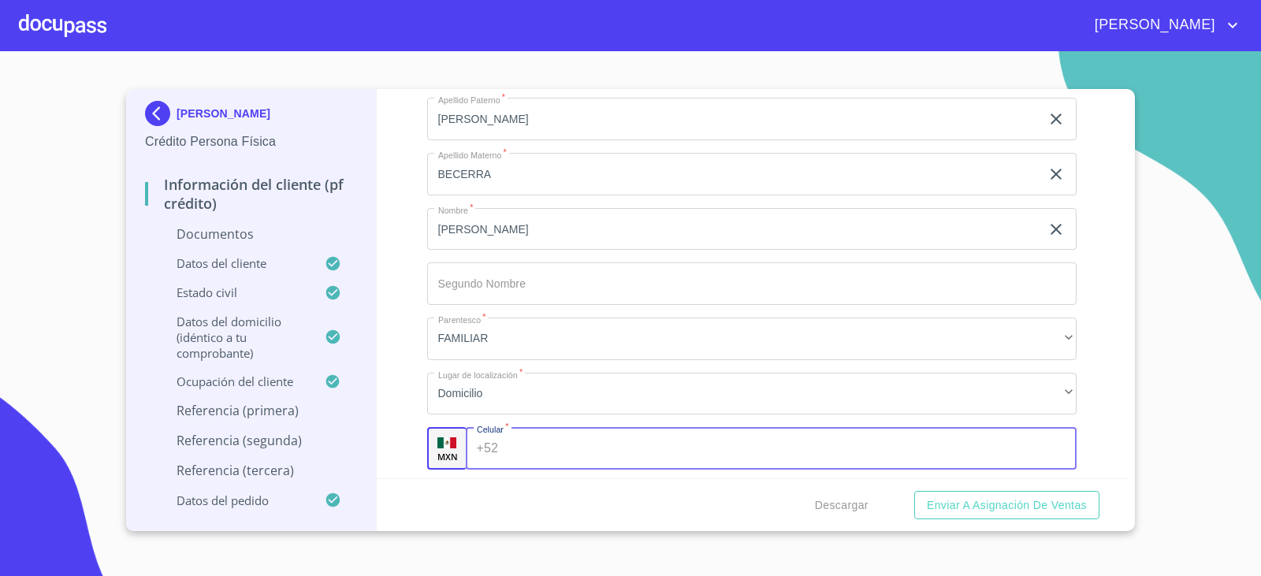
click at [495, 438] on div "+52 ​" at bounding box center [772, 448] width 612 height 43
type input "[PHONE_NUMBER]"
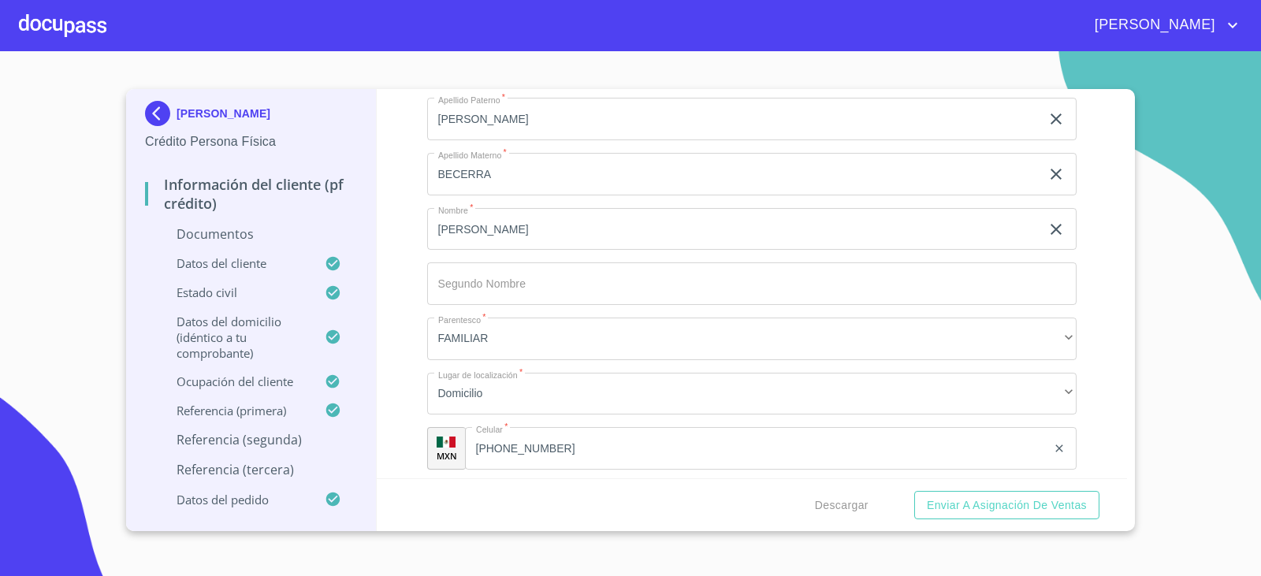
scroll to position [5411, 0]
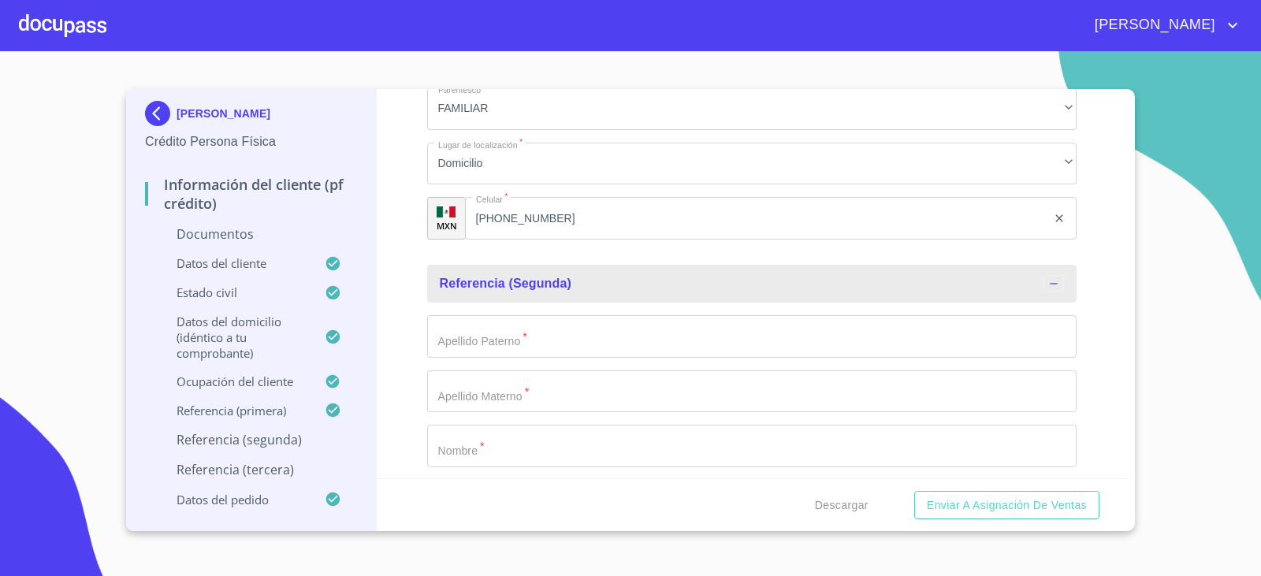
click at [447, 340] on input "Documento de identificación.   *" at bounding box center [752, 336] width 650 height 43
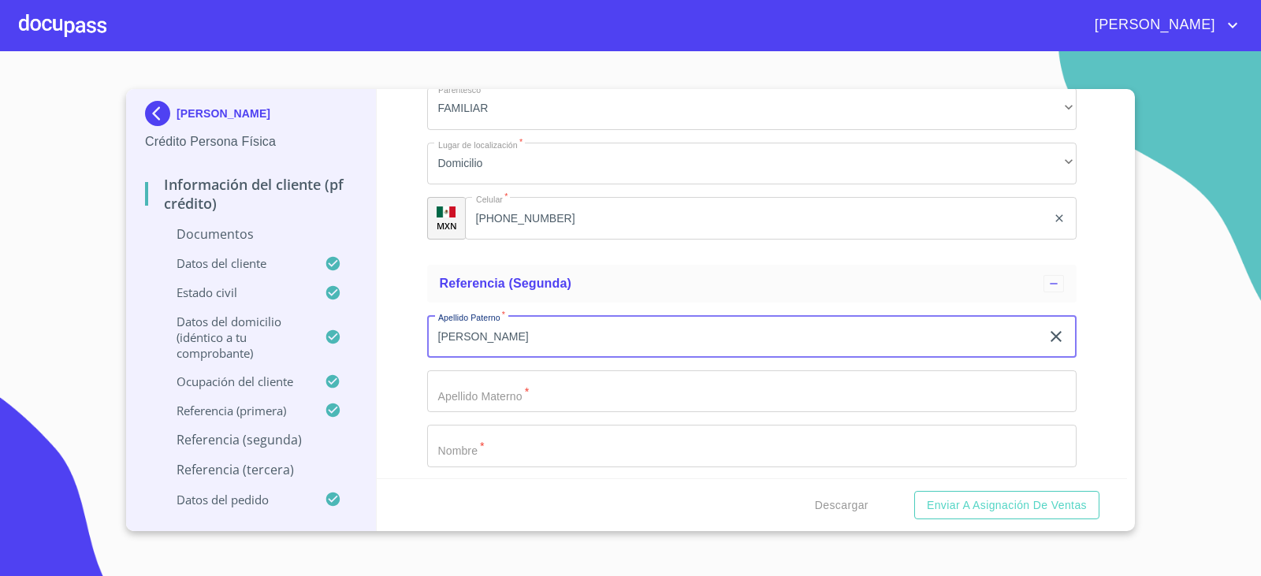
type input "[PERSON_NAME]"
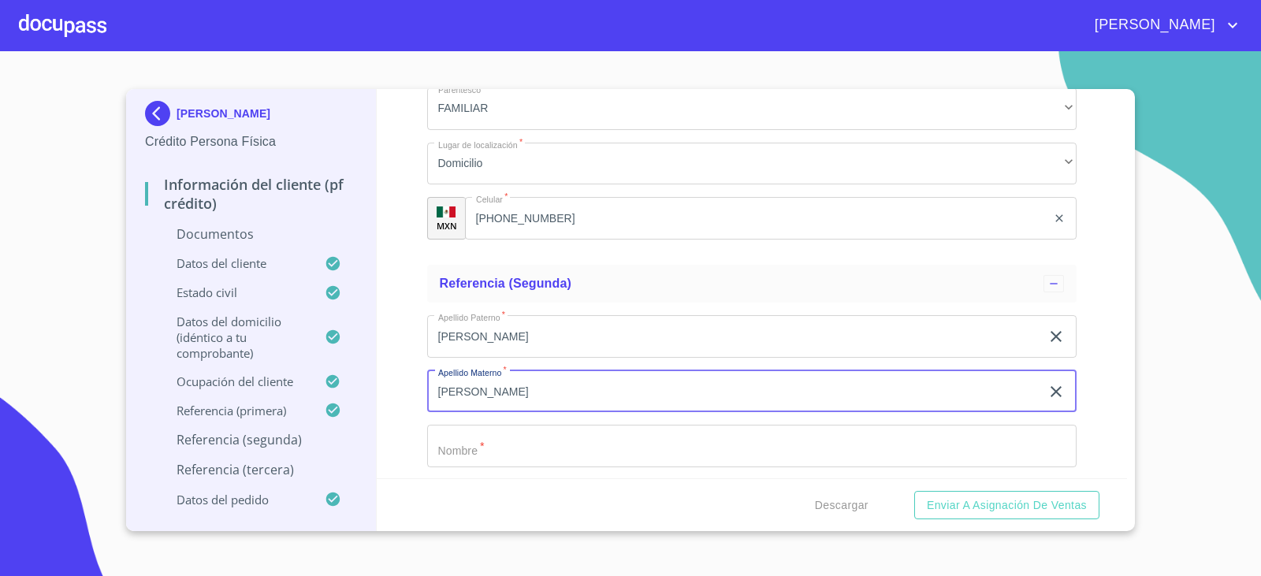
type input "[PERSON_NAME]"
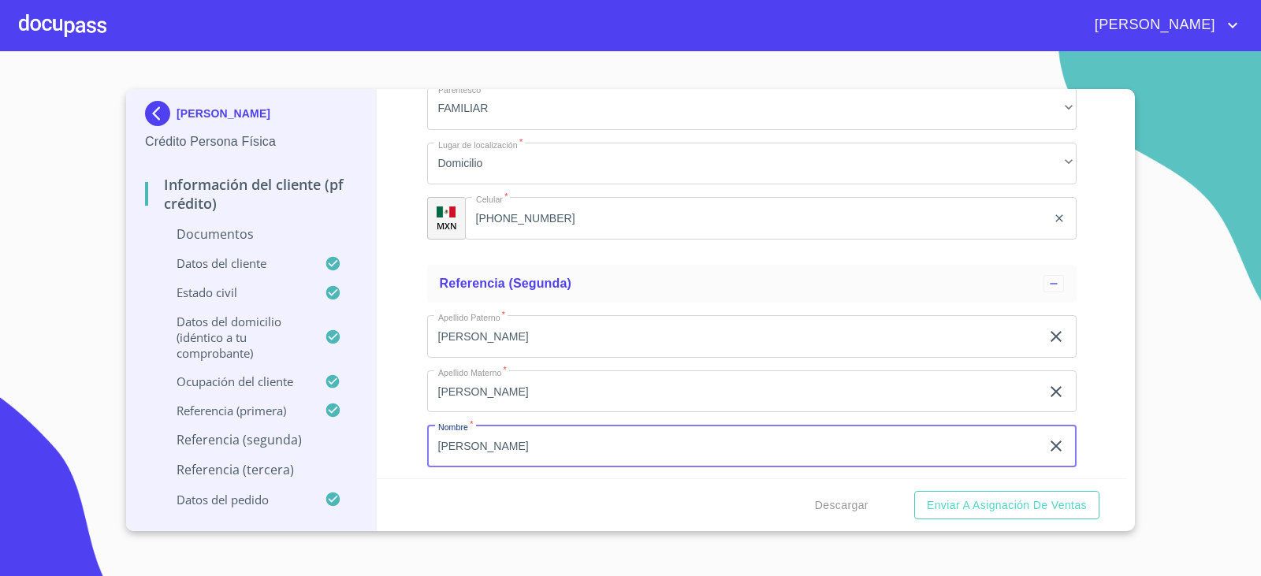
type input "[PERSON_NAME]"
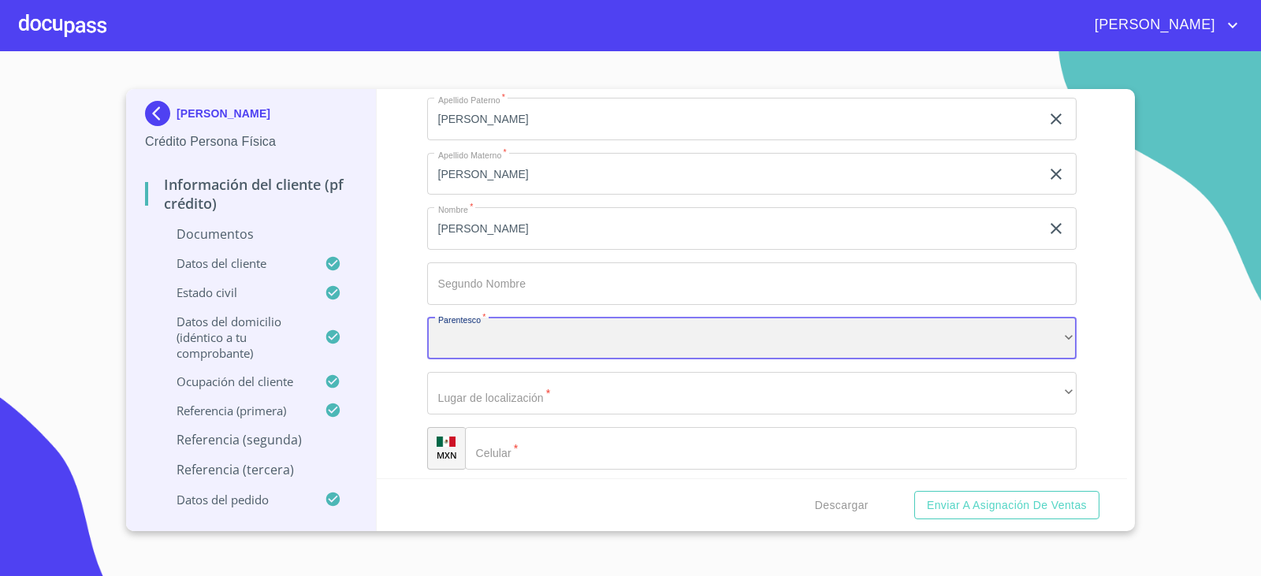
click at [427, 340] on div "​" at bounding box center [752, 339] width 650 height 43
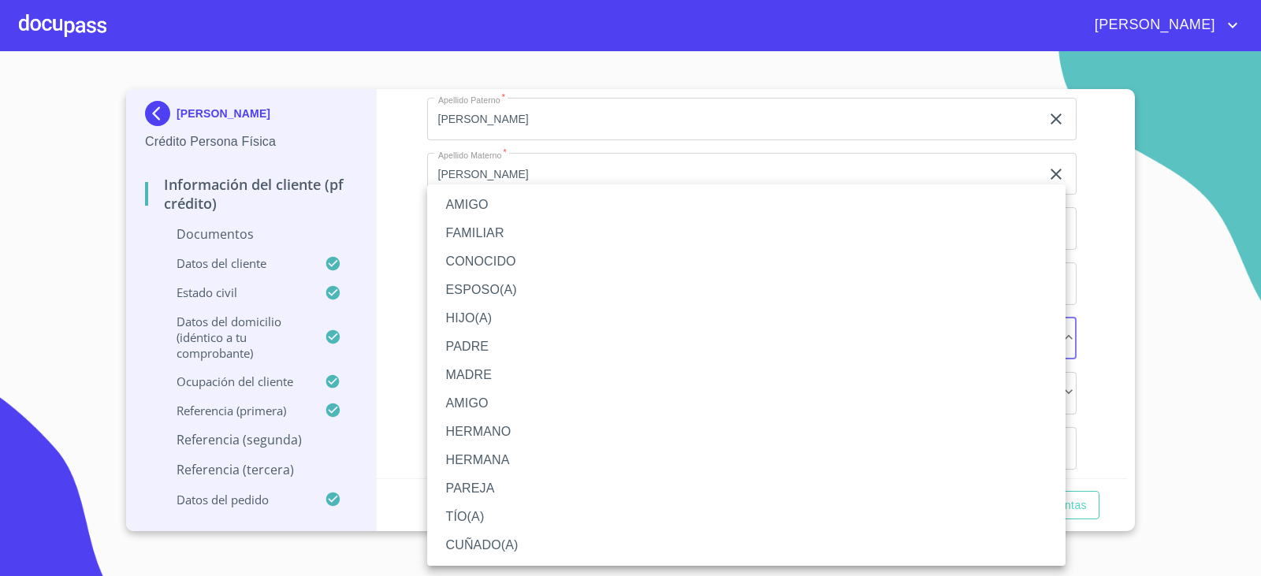
click at [467, 231] on li "FAMILIAR" at bounding box center [746, 233] width 638 height 28
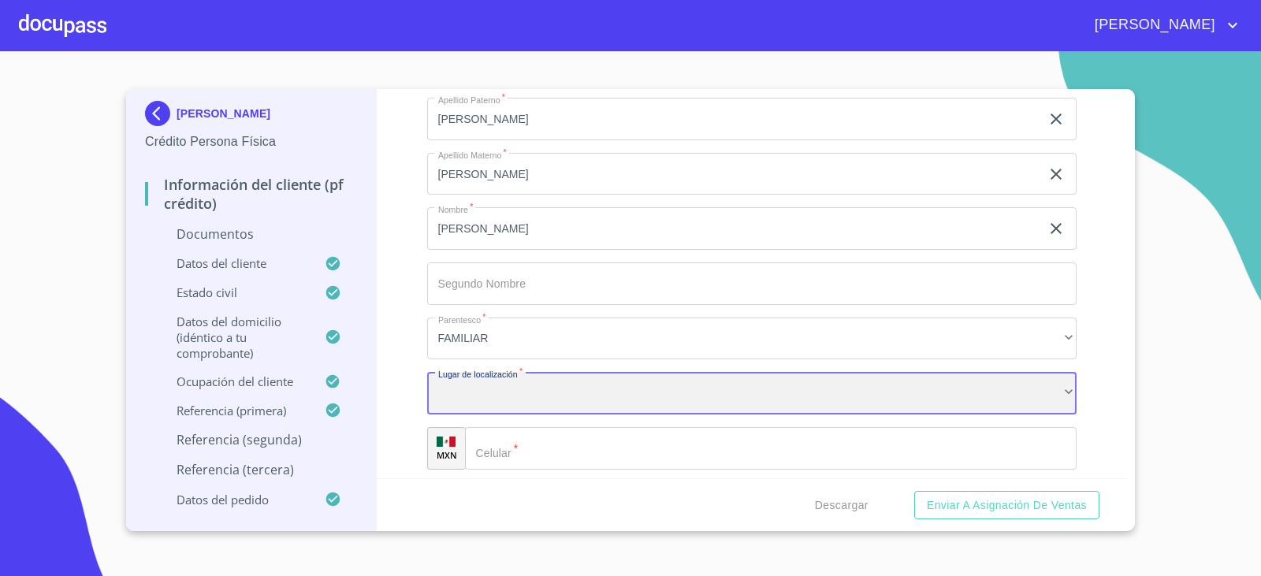
click at [508, 402] on div "​" at bounding box center [752, 393] width 650 height 43
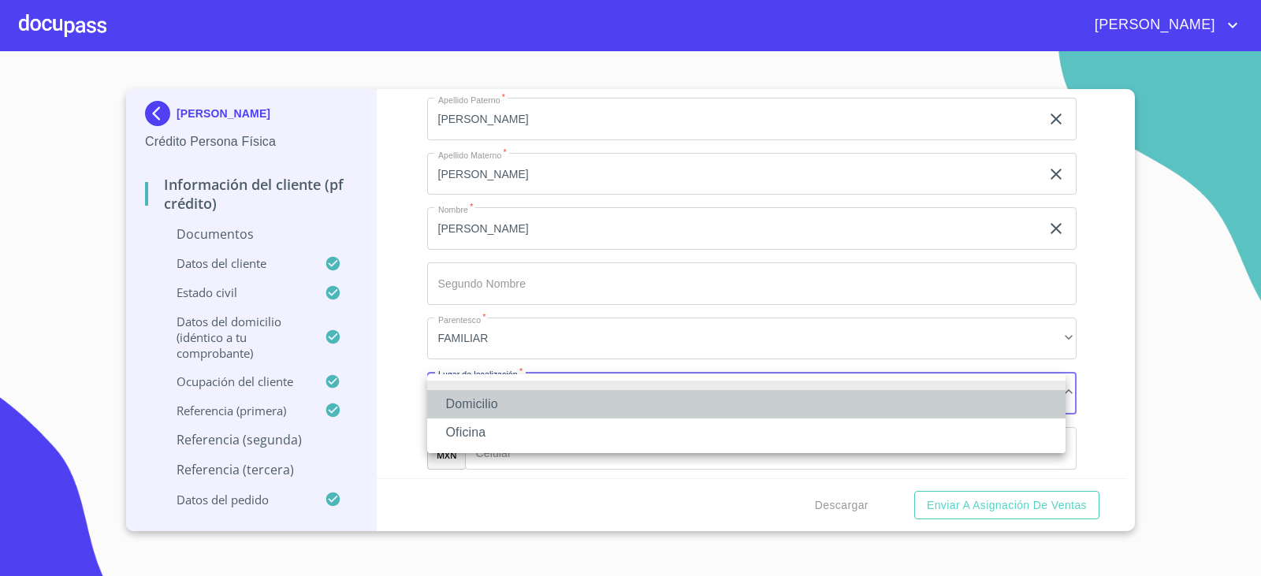
click at [508, 402] on li "Domicilio" at bounding box center [746, 404] width 638 height 28
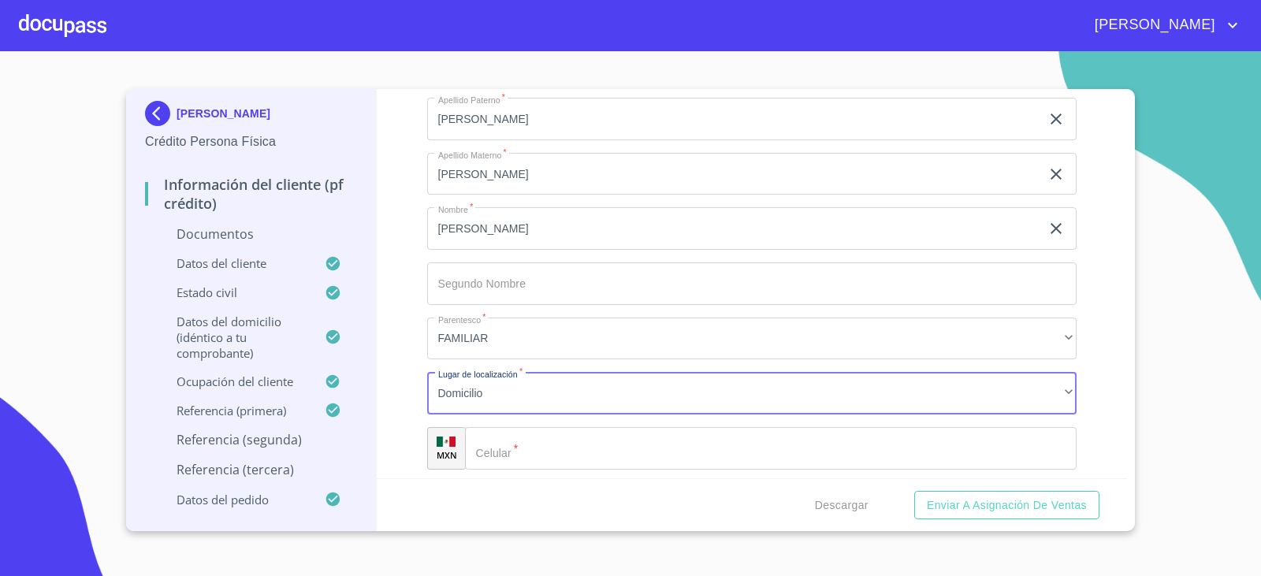
click at [518, 439] on input "Documento de identificación.   *" at bounding box center [771, 448] width 612 height 43
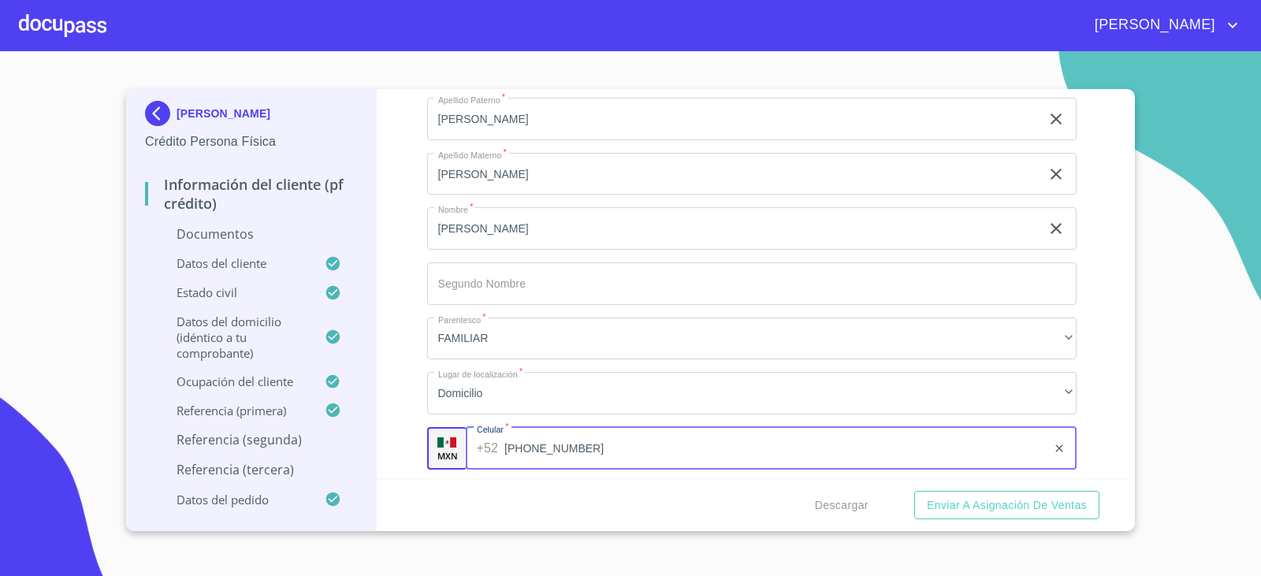
type input "[PHONE_NUMBER]"
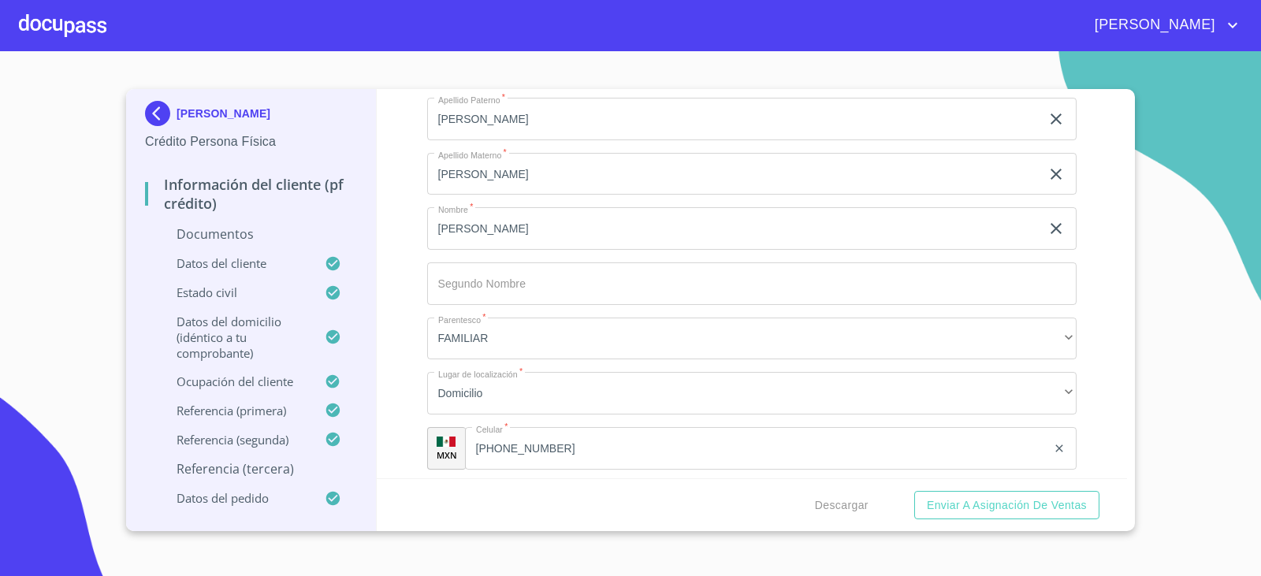
scroll to position [5858, 0]
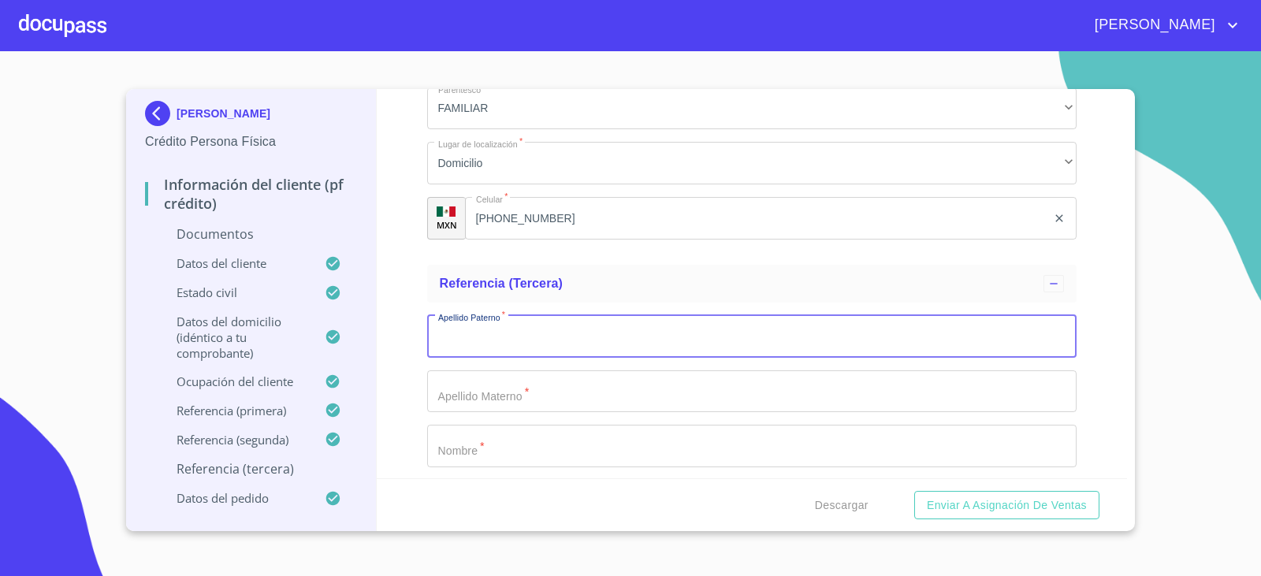
click at [489, 318] on input "Documento de identificación.   *" at bounding box center [752, 336] width 650 height 43
type input "[PERSON_NAME]"
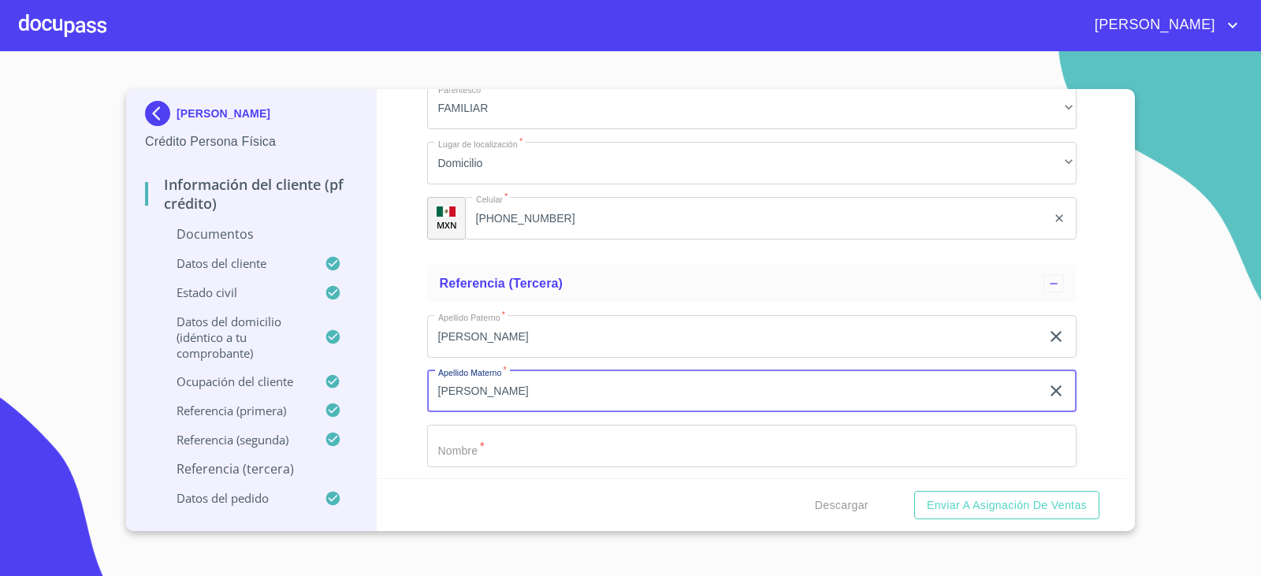
type input "[PERSON_NAME]"
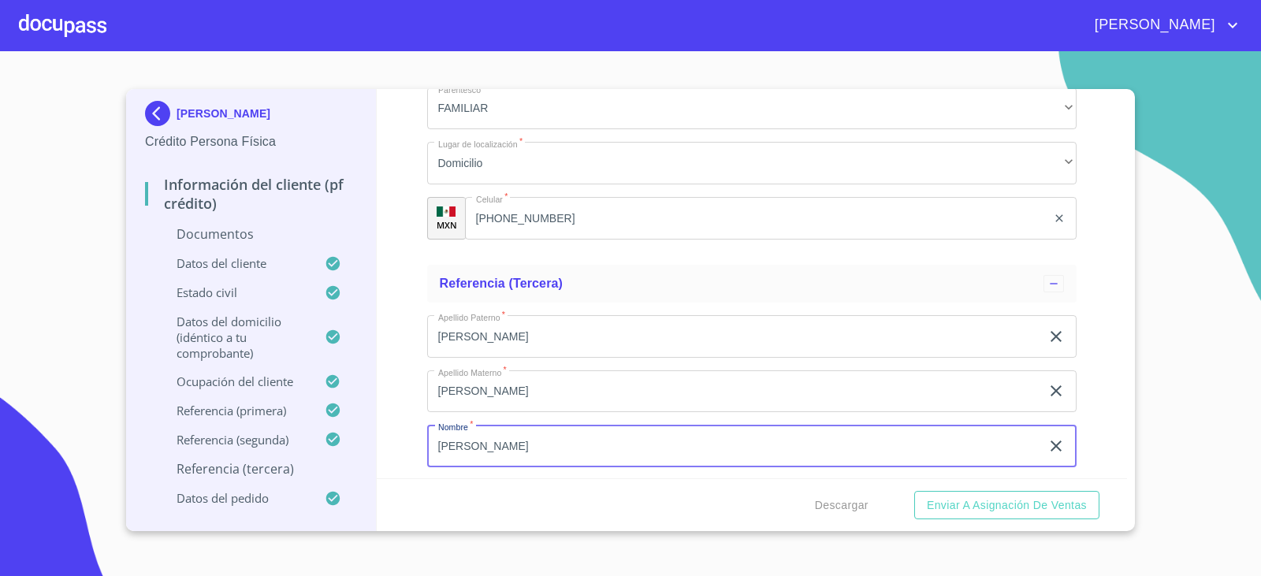
type input "[PERSON_NAME]"
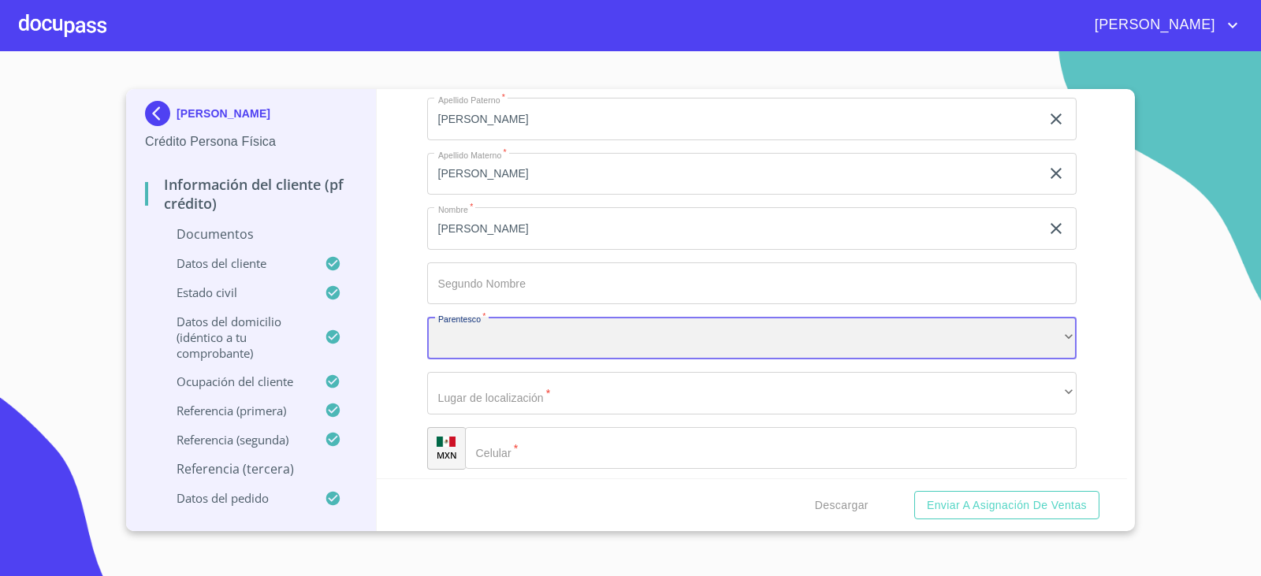
click at [472, 329] on div "​" at bounding box center [752, 338] width 650 height 43
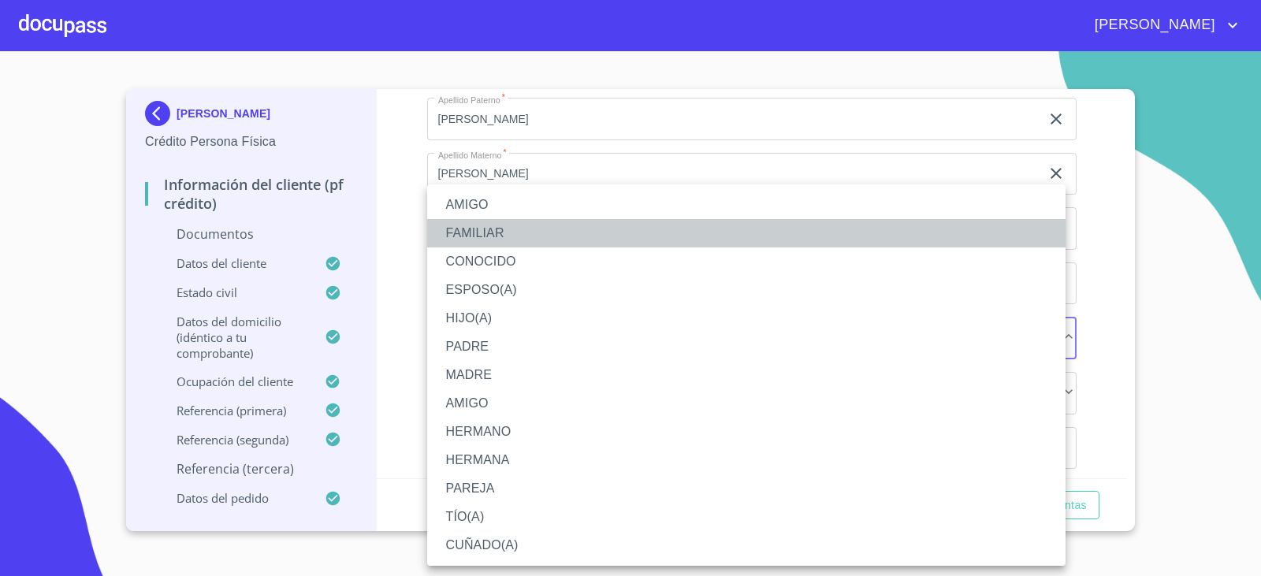
click at [482, 239] on li "FAMILIAR" at bounding box center [746, 233] width 638 height 28
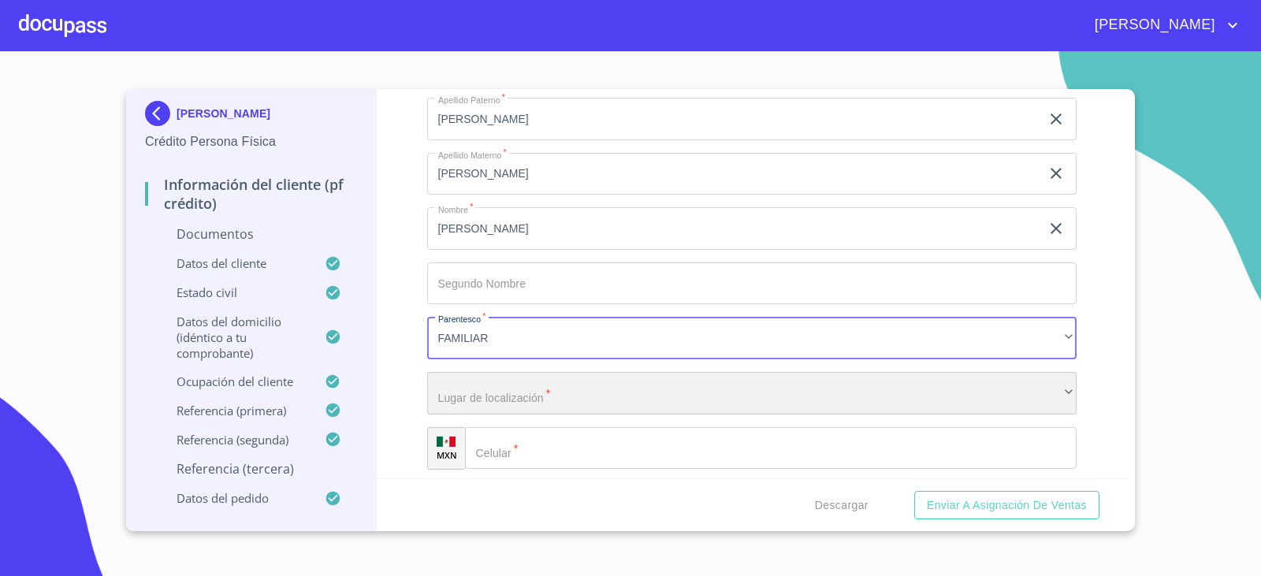
click at [485, 396] on div "​" at bounding box center [752, 393] width 650 height 43
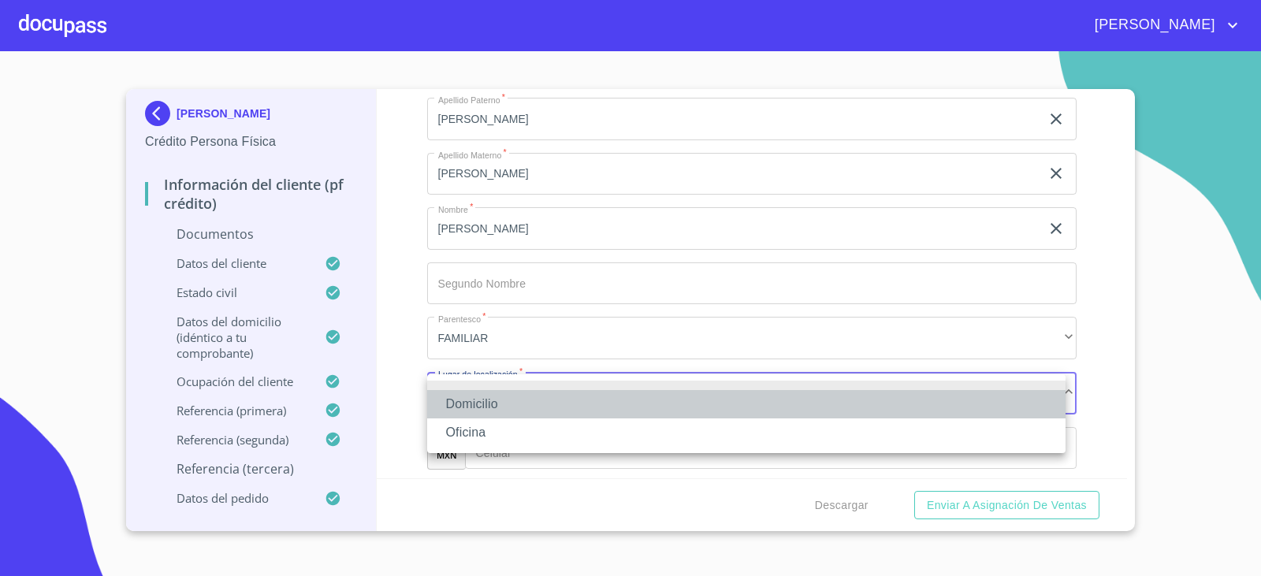
click at [485, 396] on li "Domicilio" at bounding box center [746, 404] width 638 height 28
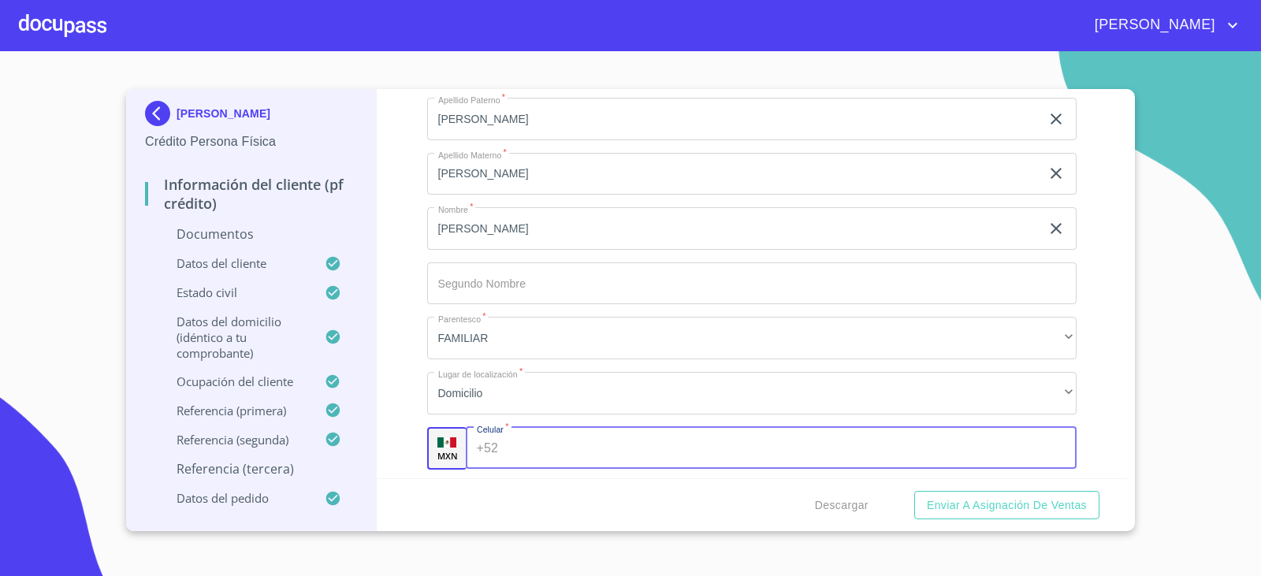
click at [505, 437] on input "Documento de identificación.   *" at bounding box center [790, 448] width 572 height 43
type input "[PHONE_NUMBER]"
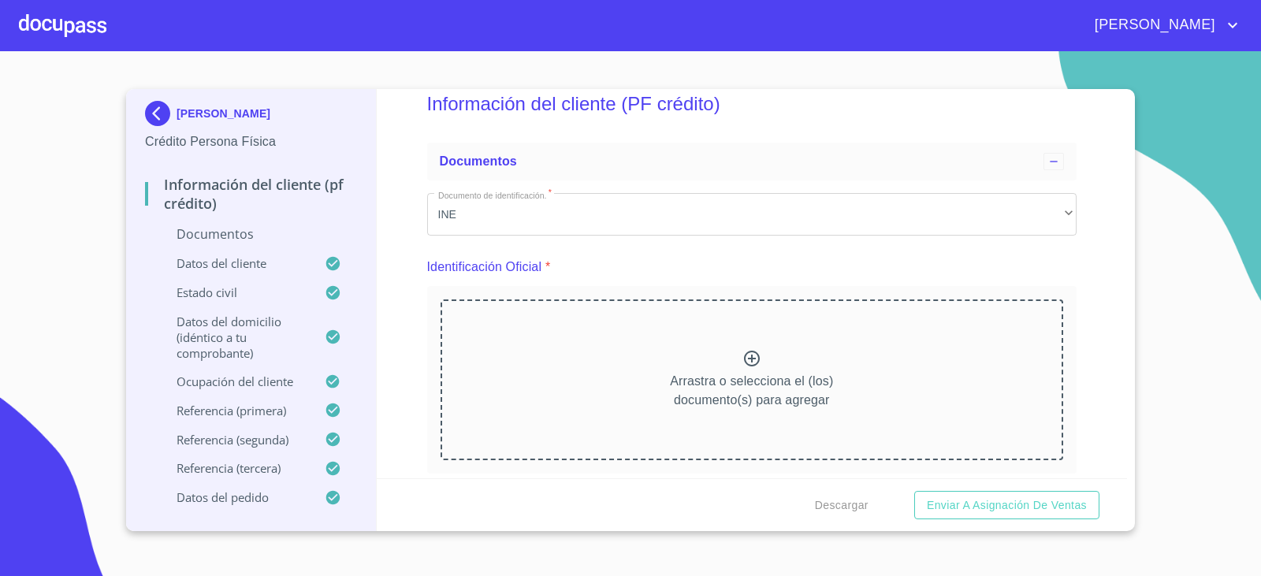
scroll to position [79, 0]
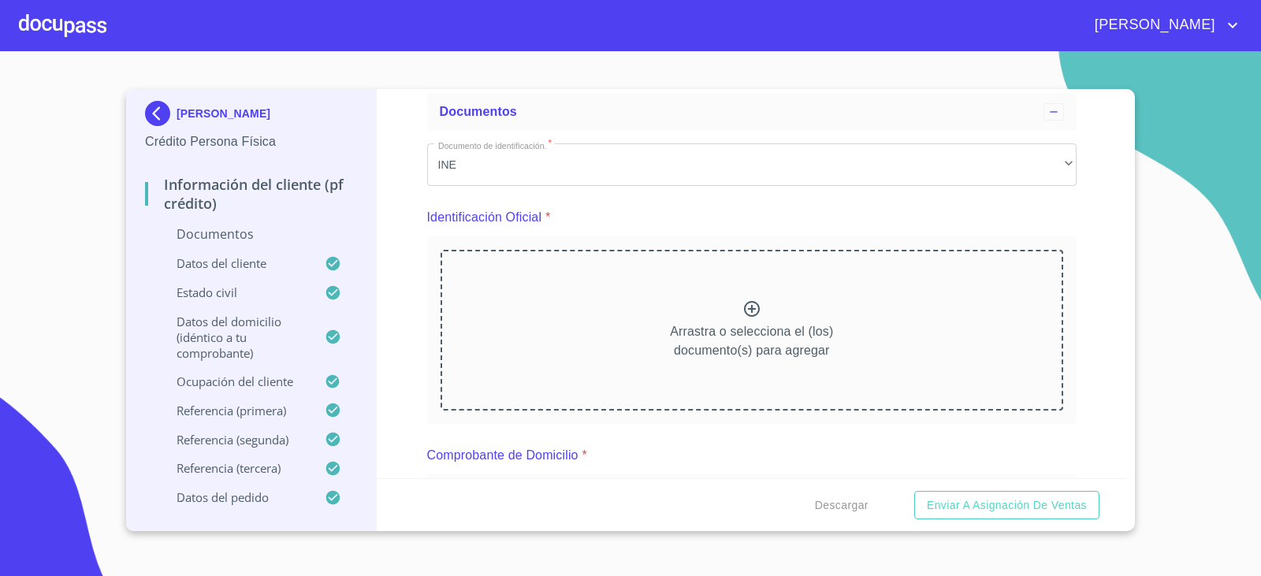
click at [749, 306] on icon at bounding box center [751, 308] width 19 height 19
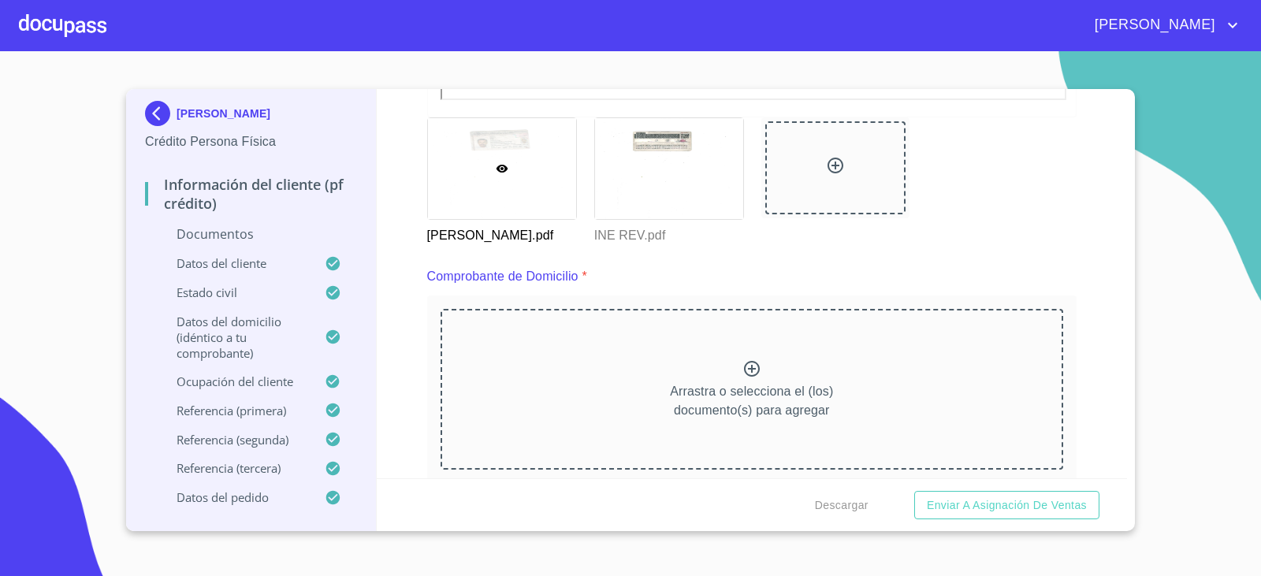
scroll to position [788, 0]
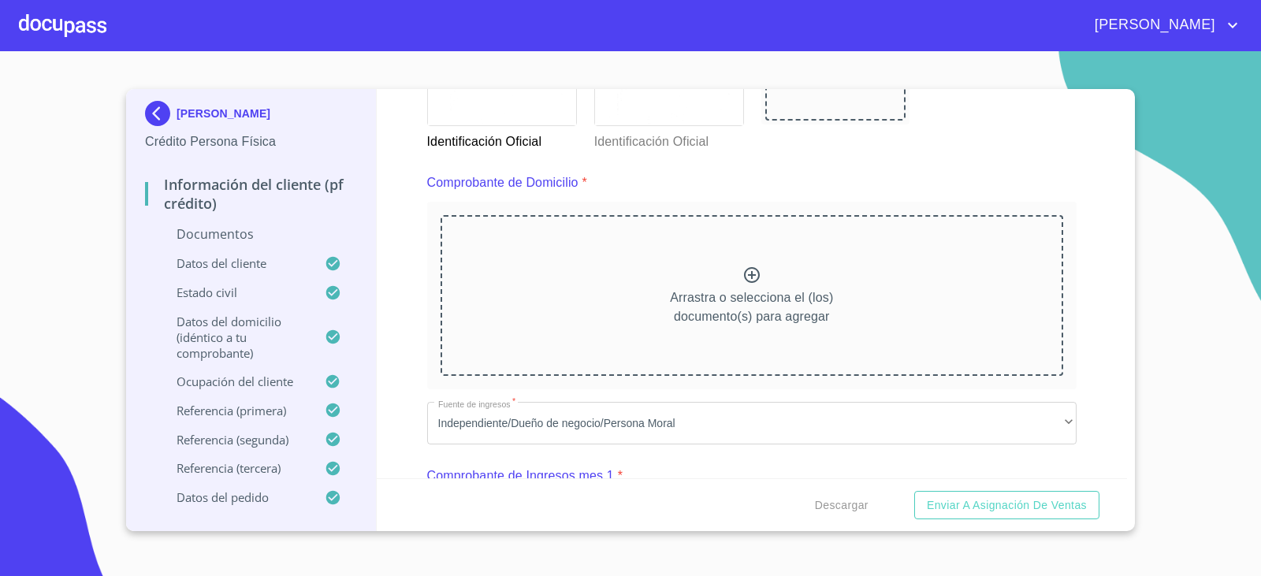
click at [748, 272] on icon at bounding box center [751, 275] width 19 height 19
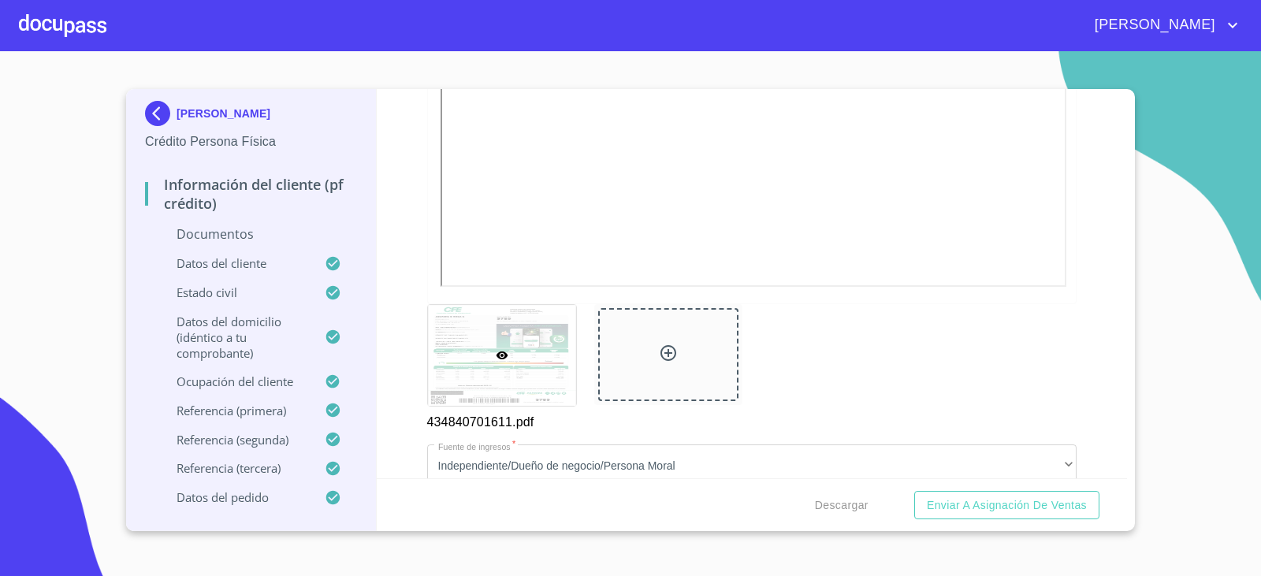
scroll to position [1419, 0]
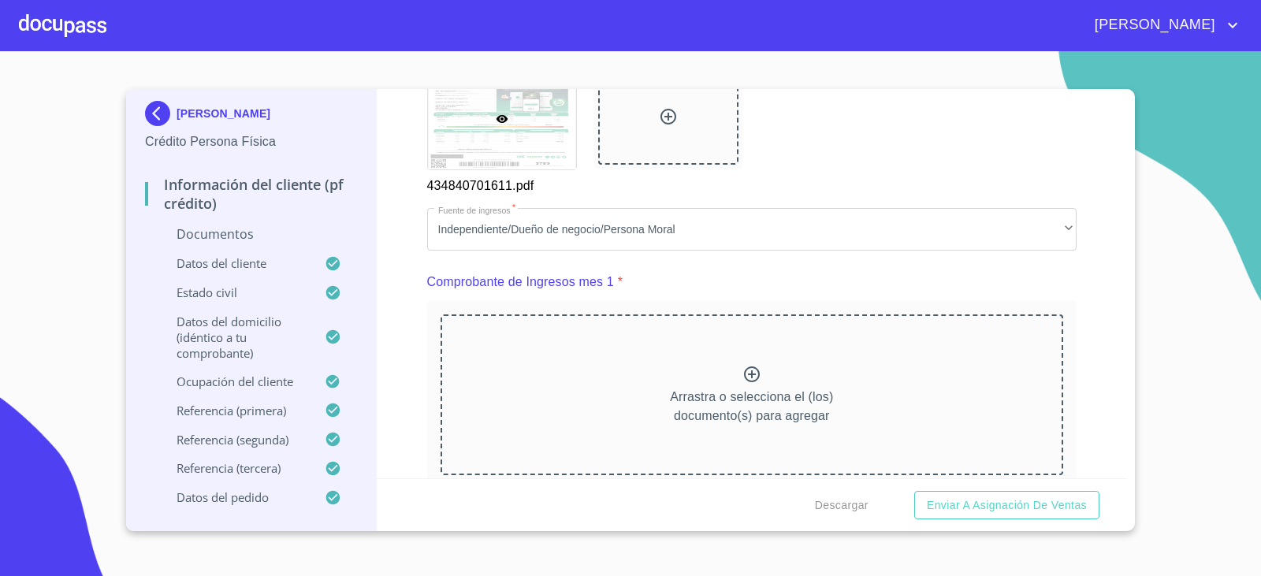
click at [748, 377] on icon at bounding box center [751, 374] width 19 height 19
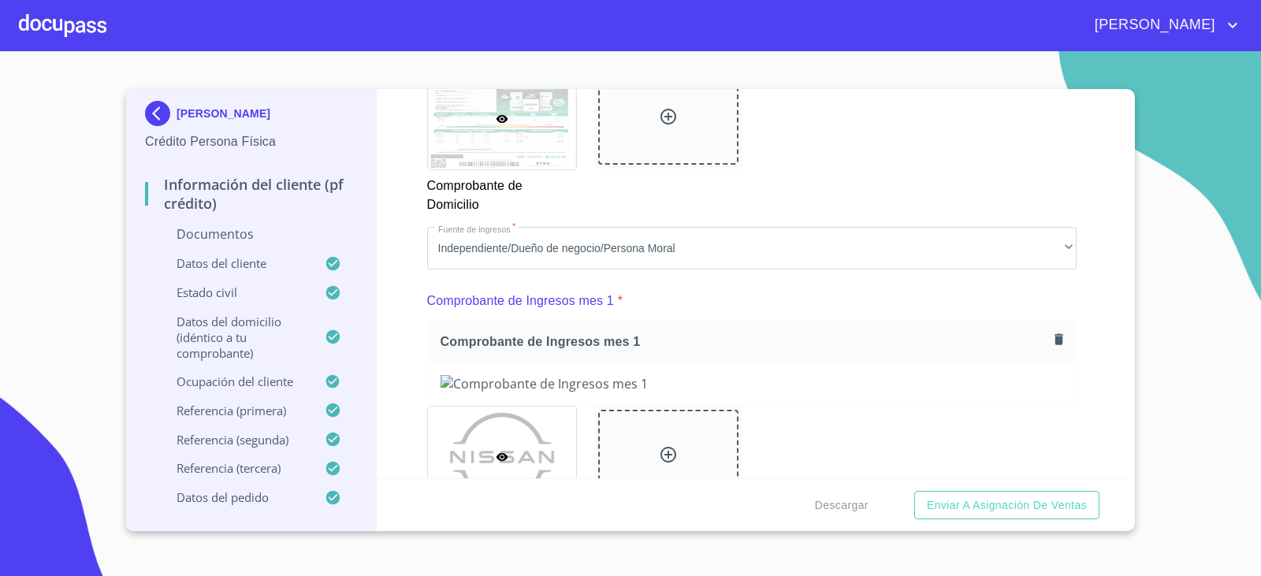
click at [1100, 383] on div "Información del cliente (PF crédito) Documentos Documento de identificación.   …" at bounding box center [752, 283] width 751 height 389
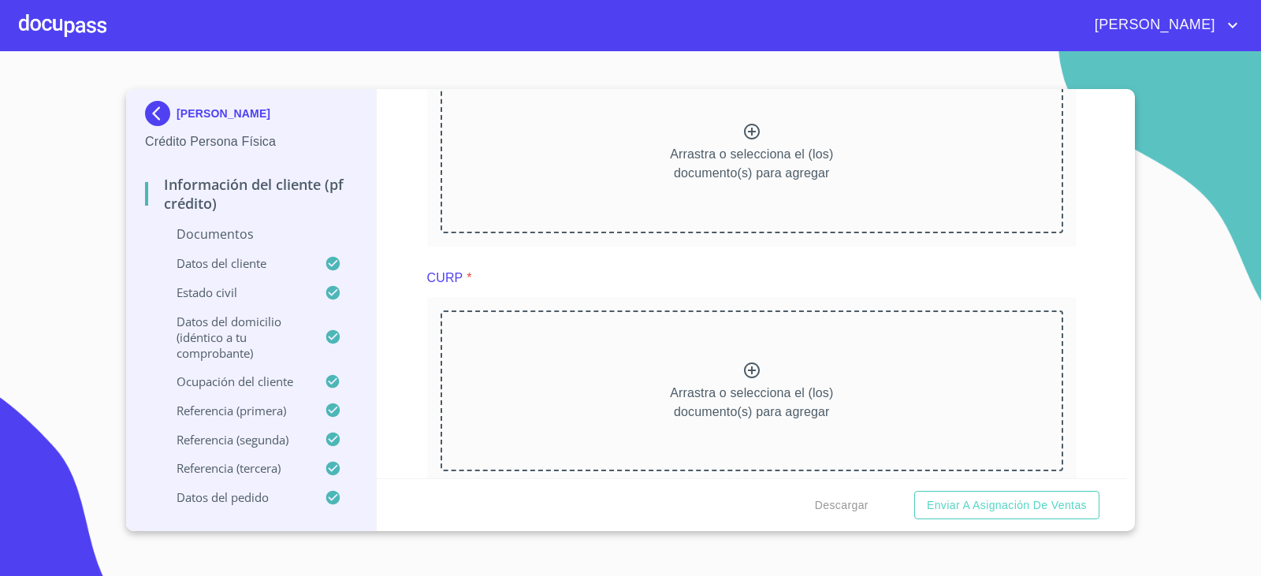
scroll to position [2207, 0]
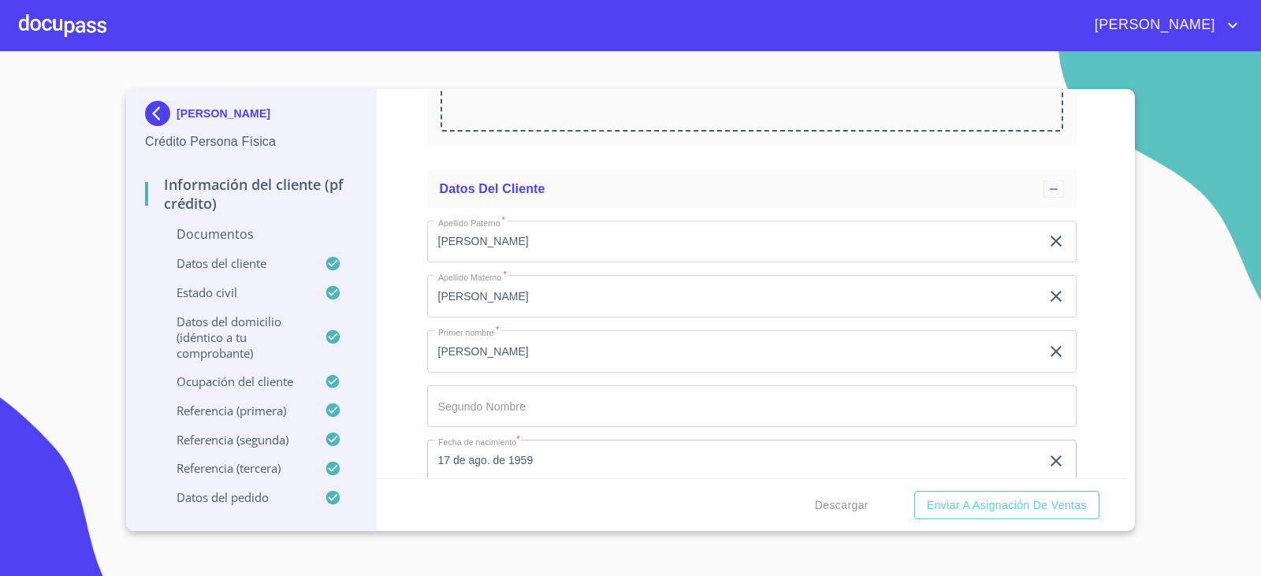
scroll to position [2916, 0]
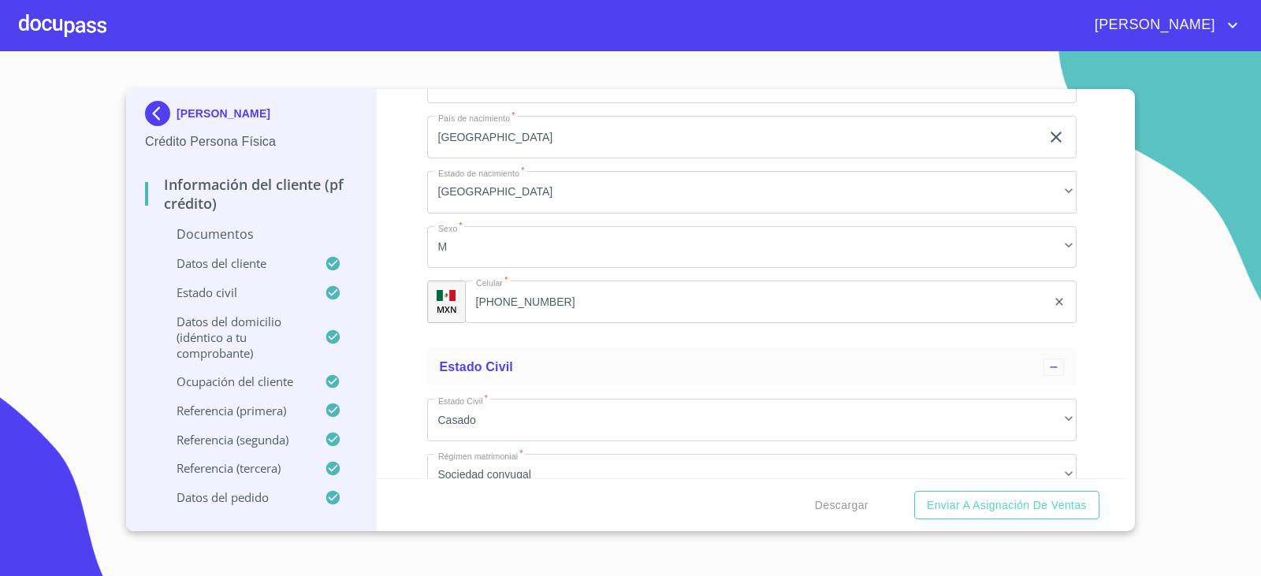
scroll to position [3704, 0]
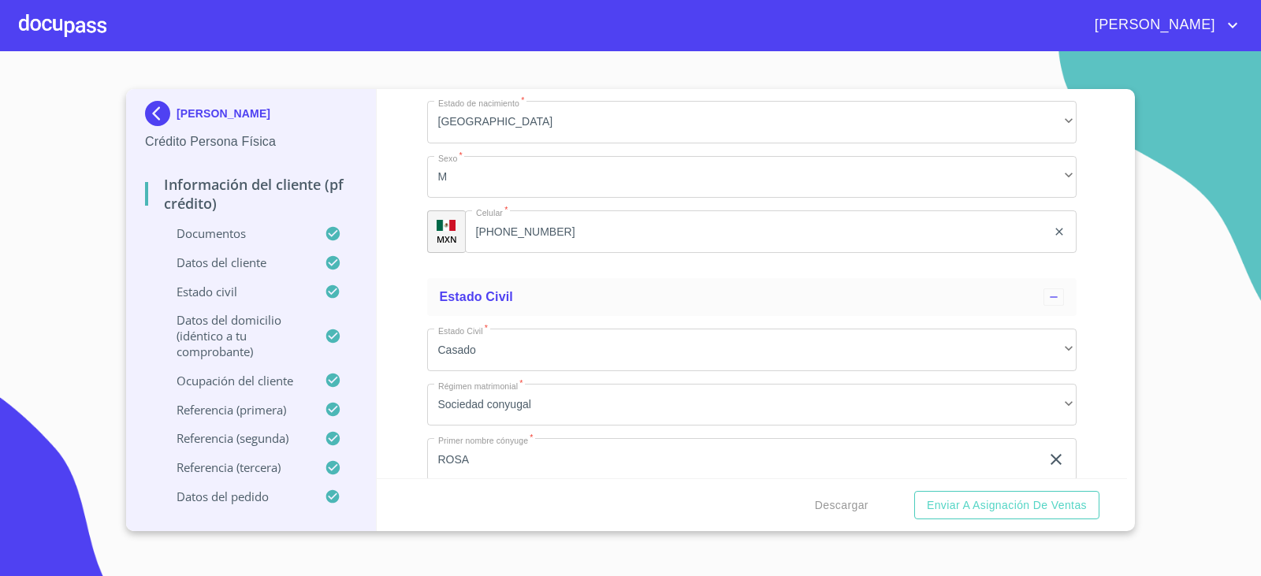
scroll to position [4256, 0]
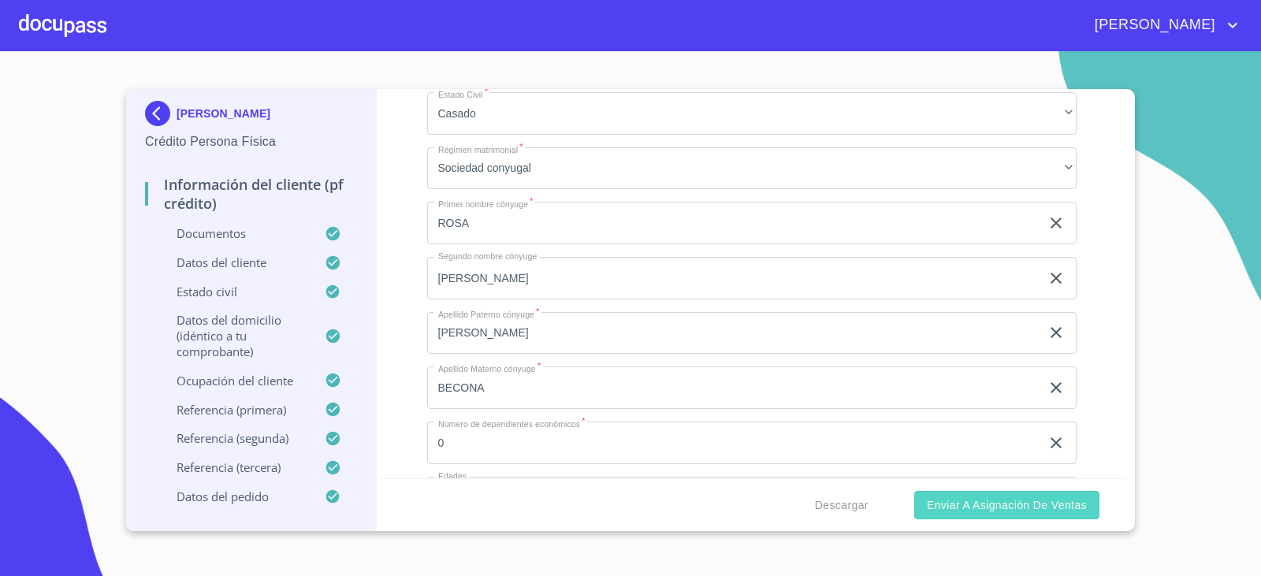
click at [1047, 515] on button "Enviar a Asignación de Ventas" at bounding box center [1006, 505] width 185 height 29
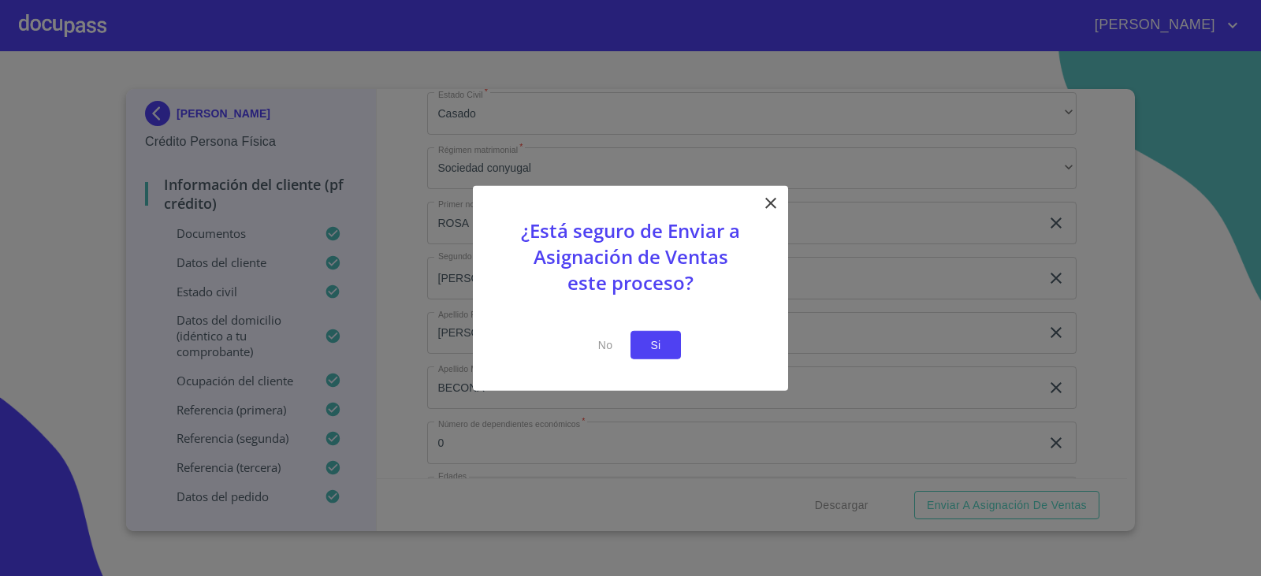
click at [657, 343] on span "Si" at bounding box center [655, 345] width 25 height 20
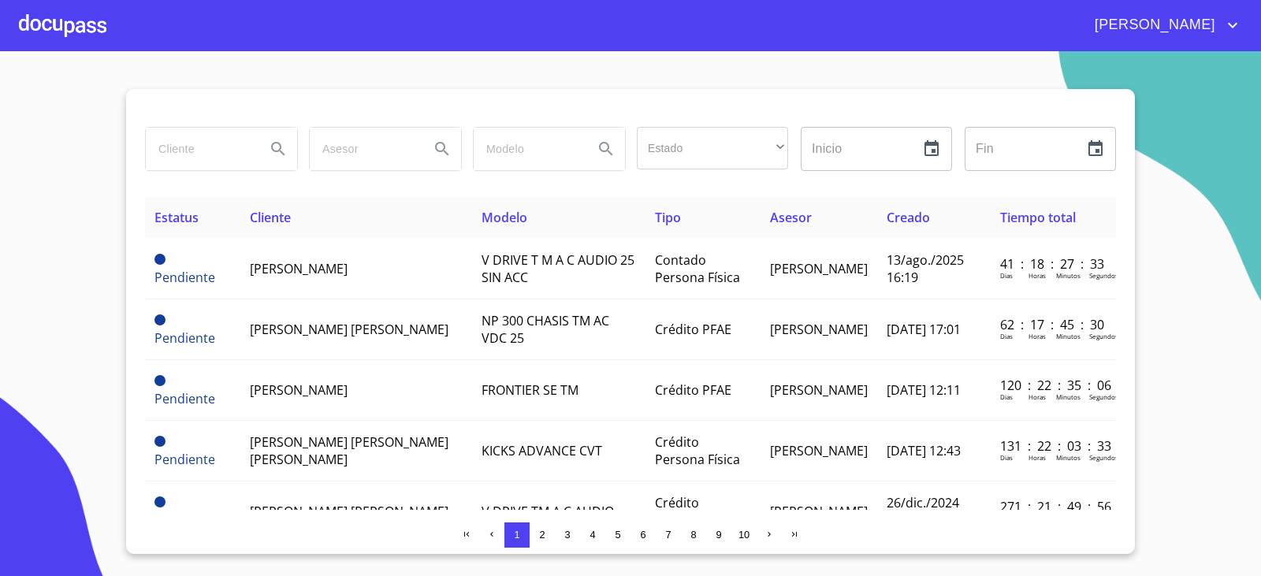
click at [179, 157] on input "search" at bounding box center [199, 149] width 107 height 43
type input "[PERSON_NAME]"
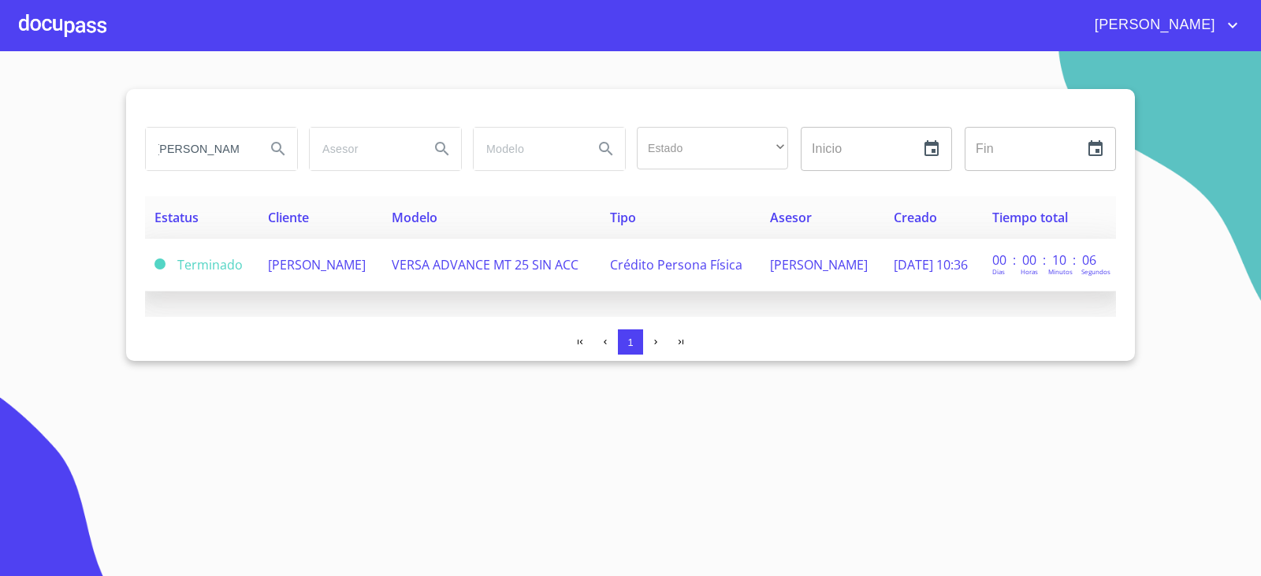
click at [338, 256] on span "[PERSON_NAME]" at bounding box center [317, 264] width 98 height 17
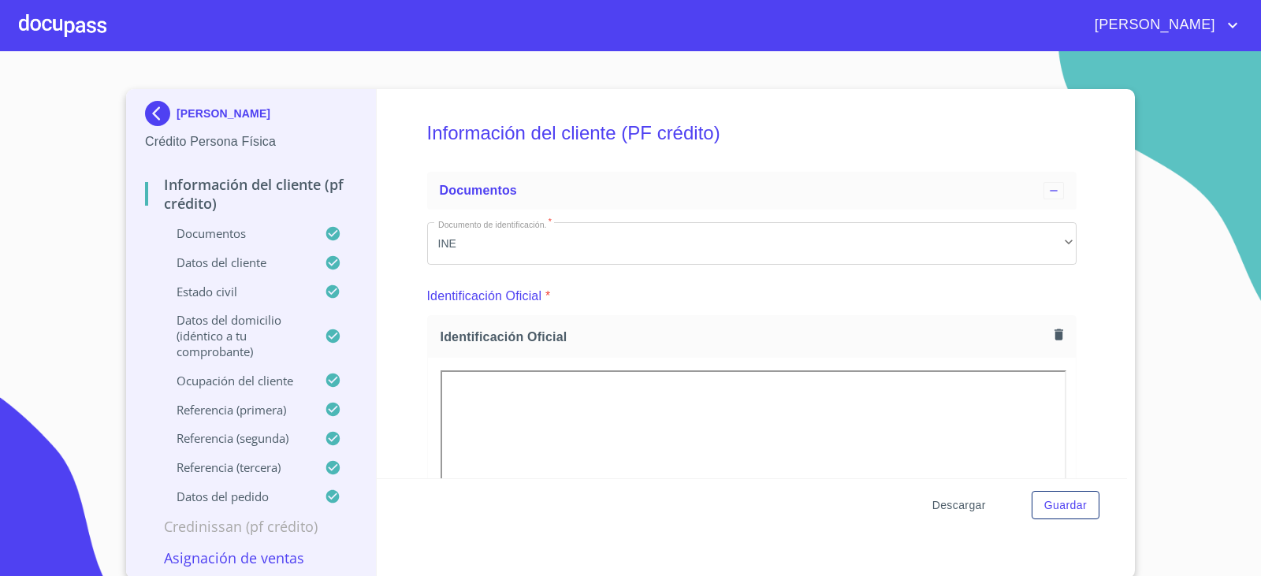
click at [953, 508] on span "Descargar" at bounding box center [959, 506] width 54 height 20
